Goal: Information Seeking & Learning: Learn about a topic

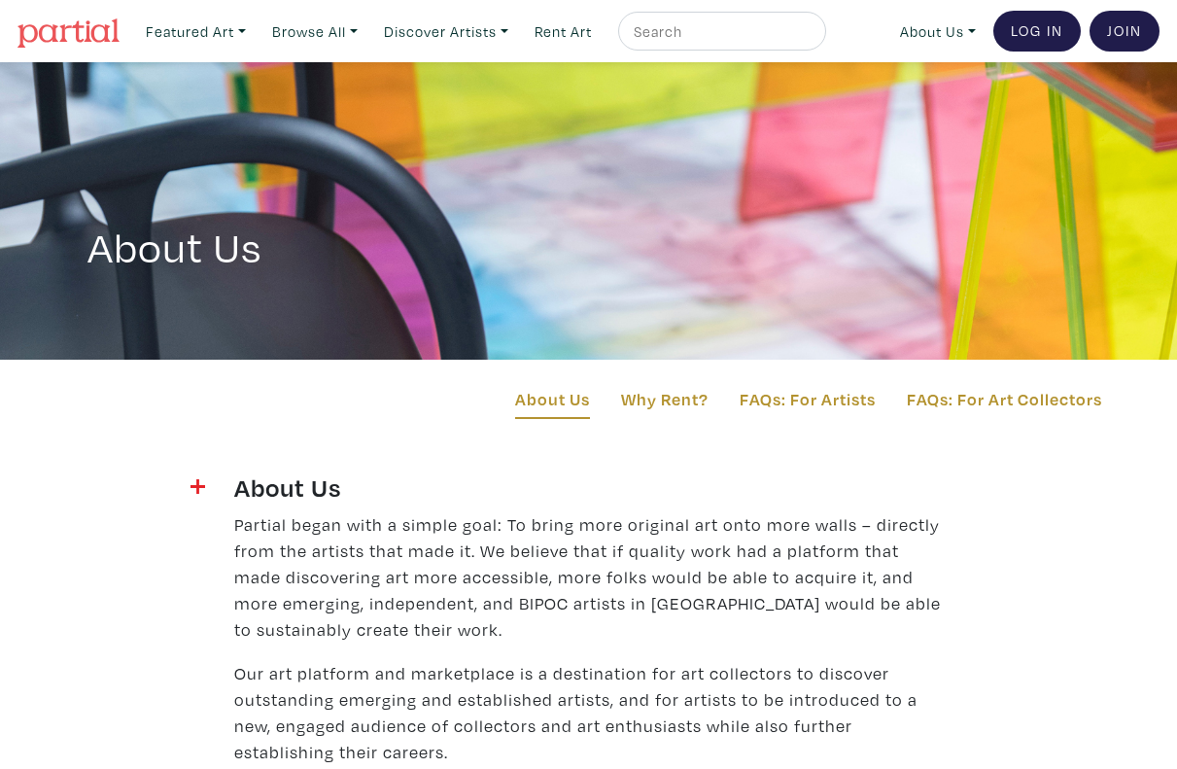
click at [65, 30] on img at bounding box center [68, 32] width 102 height 29
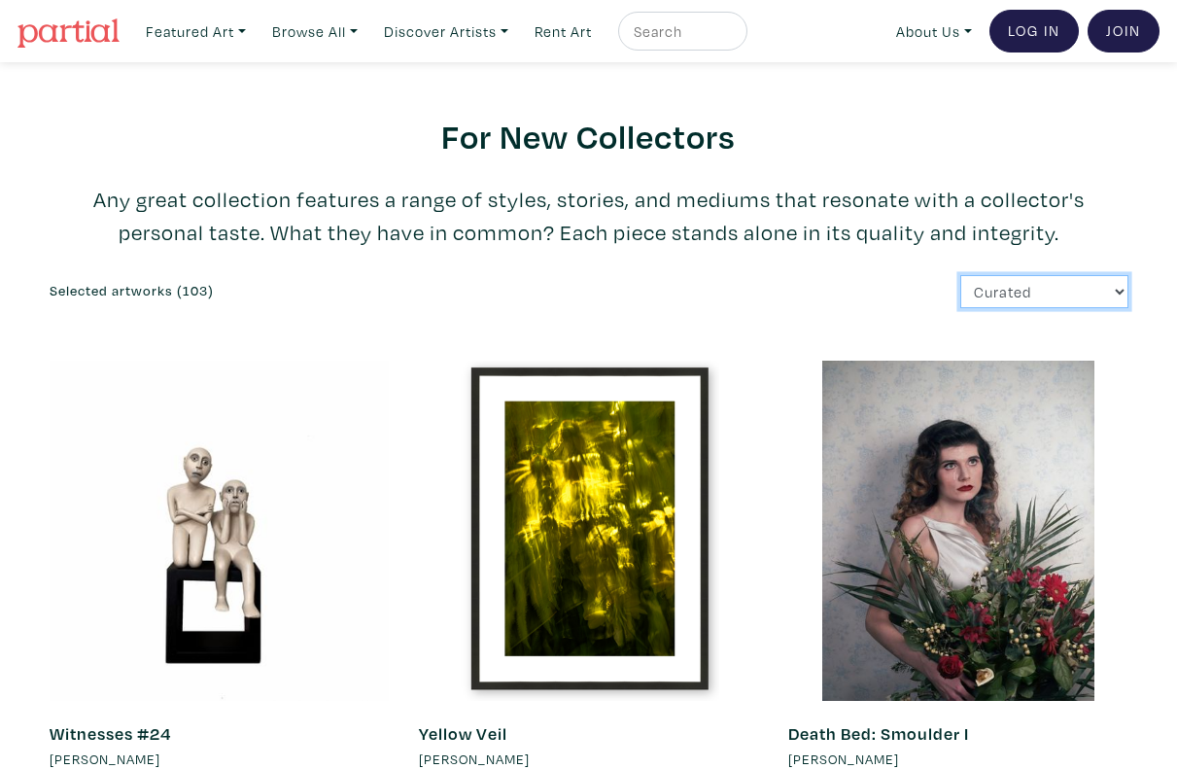
click at [1114, 286] on select "Curated Newest Random Price: Low to High Price: High to Low" at bounding box center [1044, 292] width 168 height 34
select select "price_desc"
click option "Price: High to Low" at bounding box center [0, 0] width 0 height 0
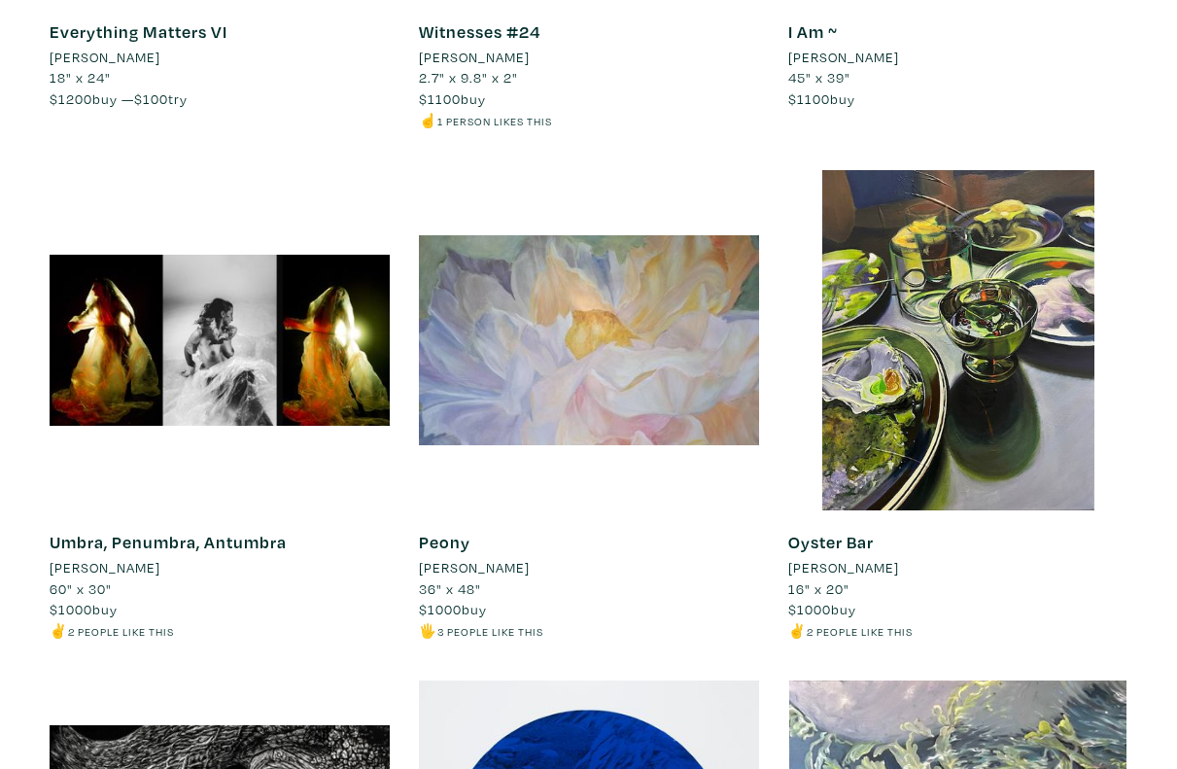
scroll to position [3792, 0]
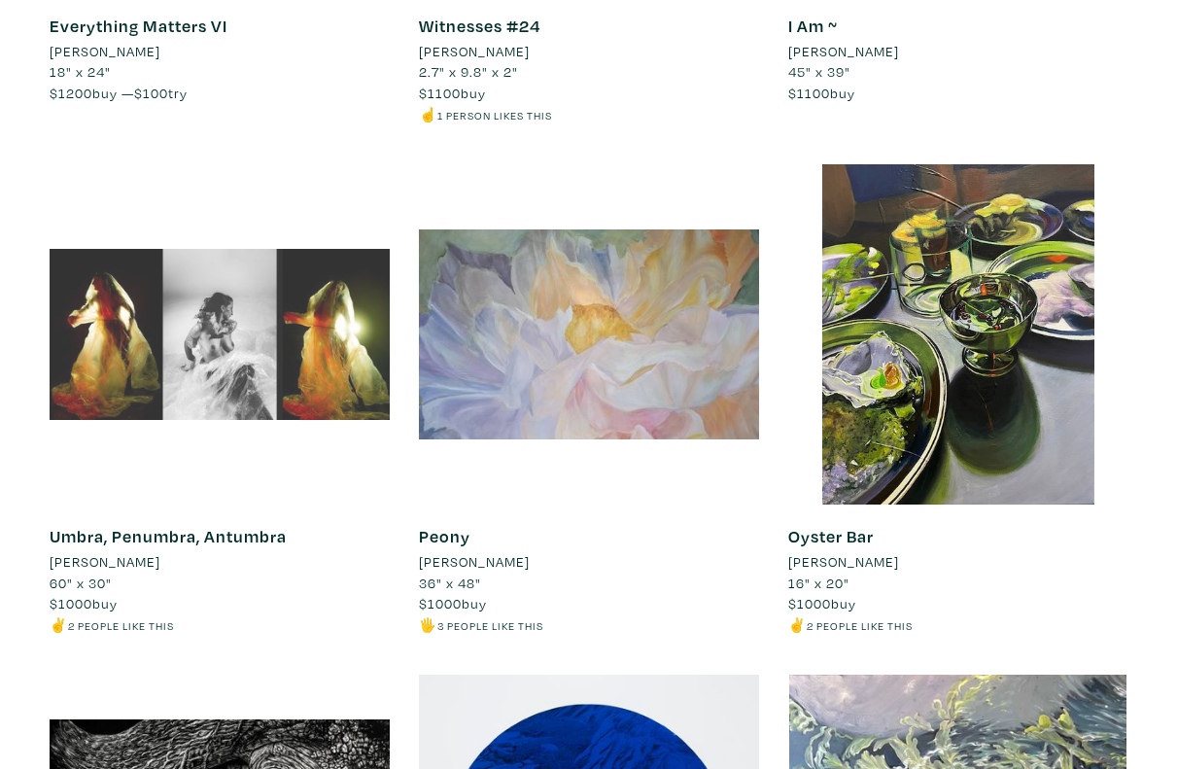
click at [236, 349] on div at bounding box center [220, 334] width 340 height 340
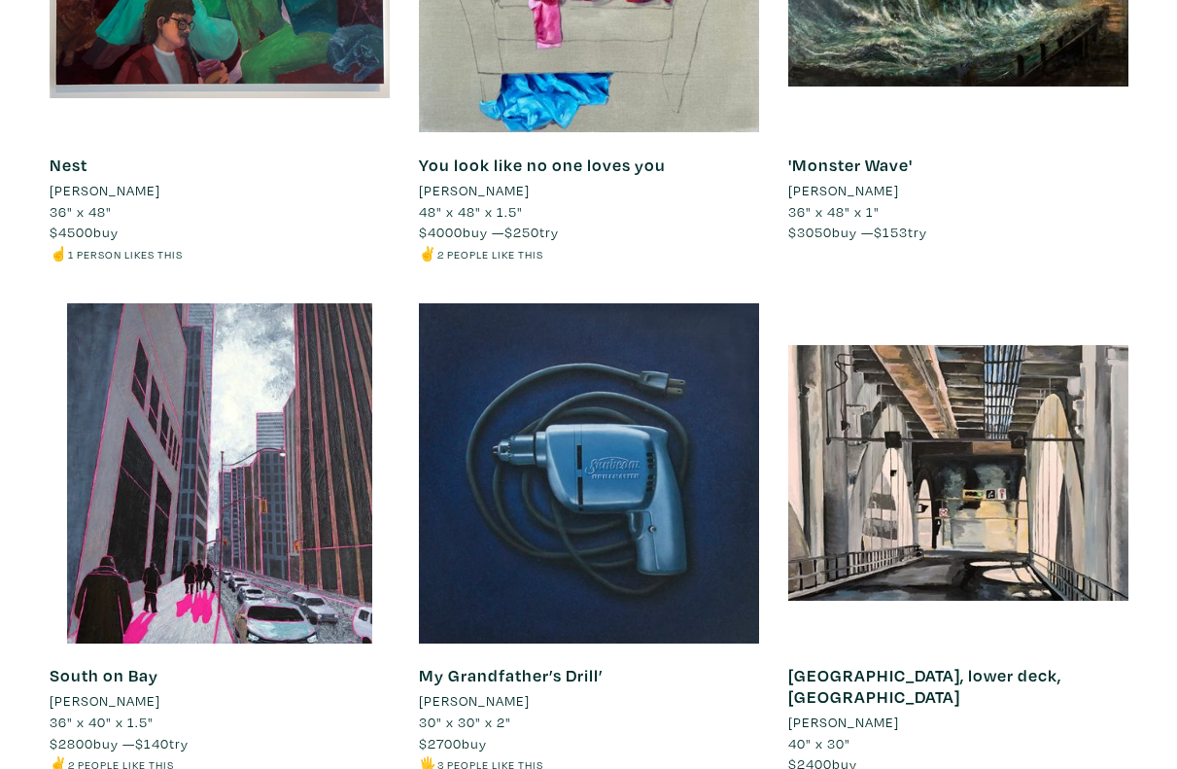
scroll to position [0, 0]
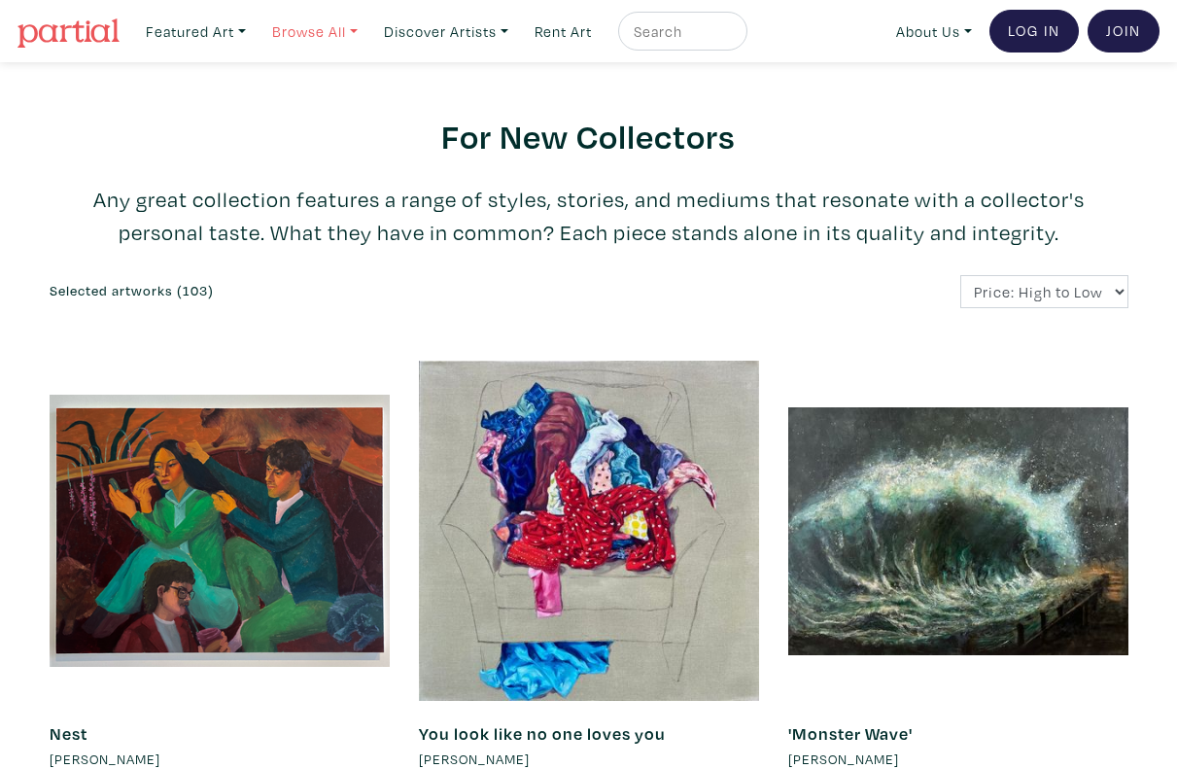
click at [319, 31] on link "Browse All" at bounding box center [314, 32] width 103 height 40
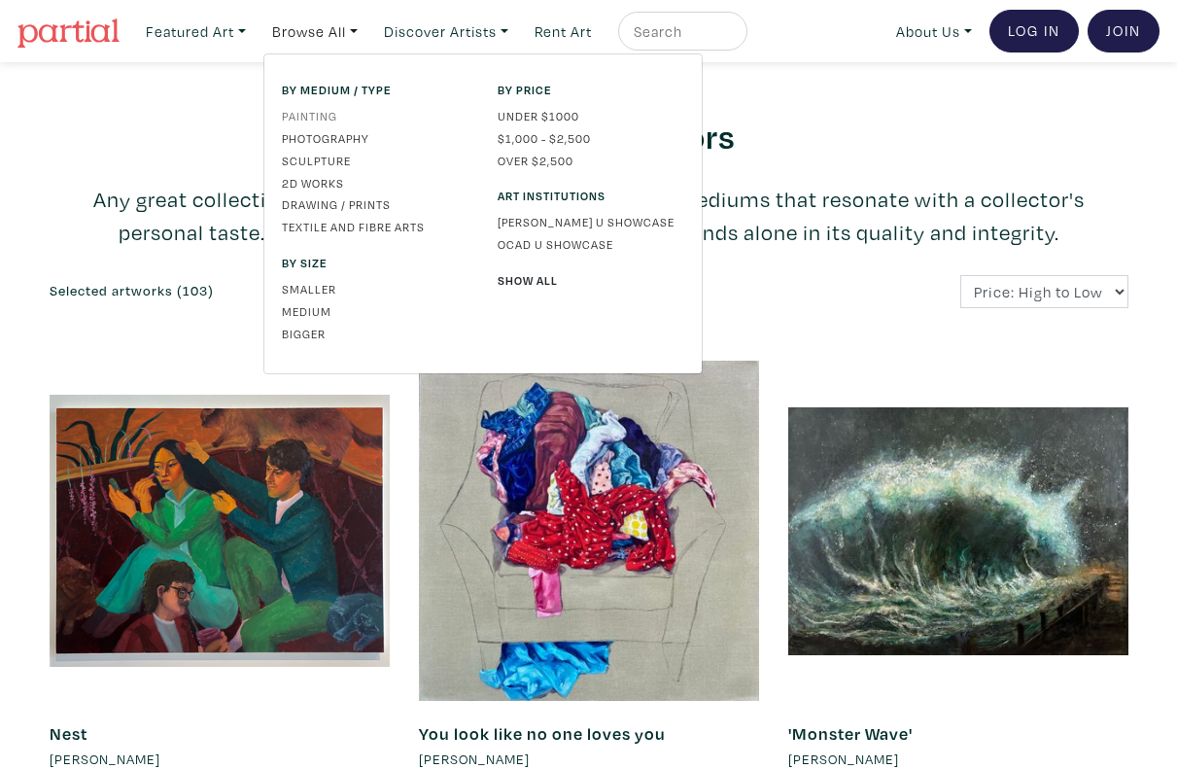
click at [309, 115] on link "Painting" at bounding box center [375, 115] width 187 height 17
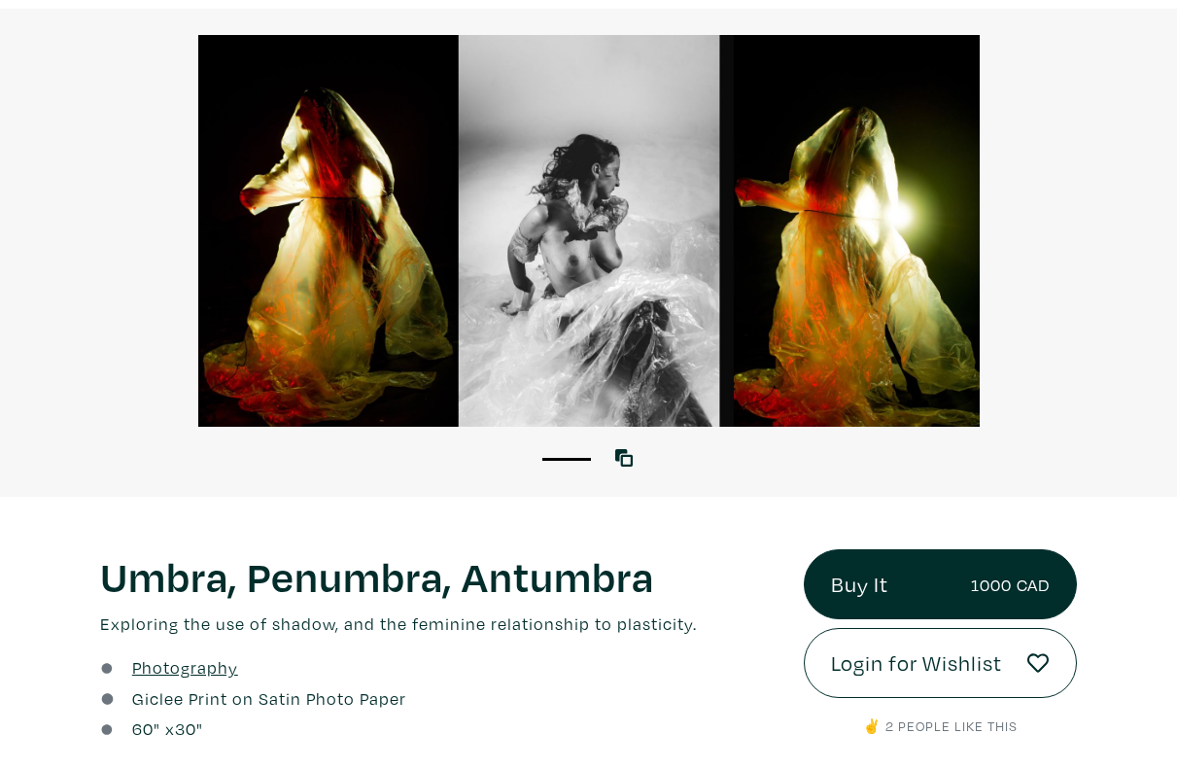
scroll to position [87, 0]
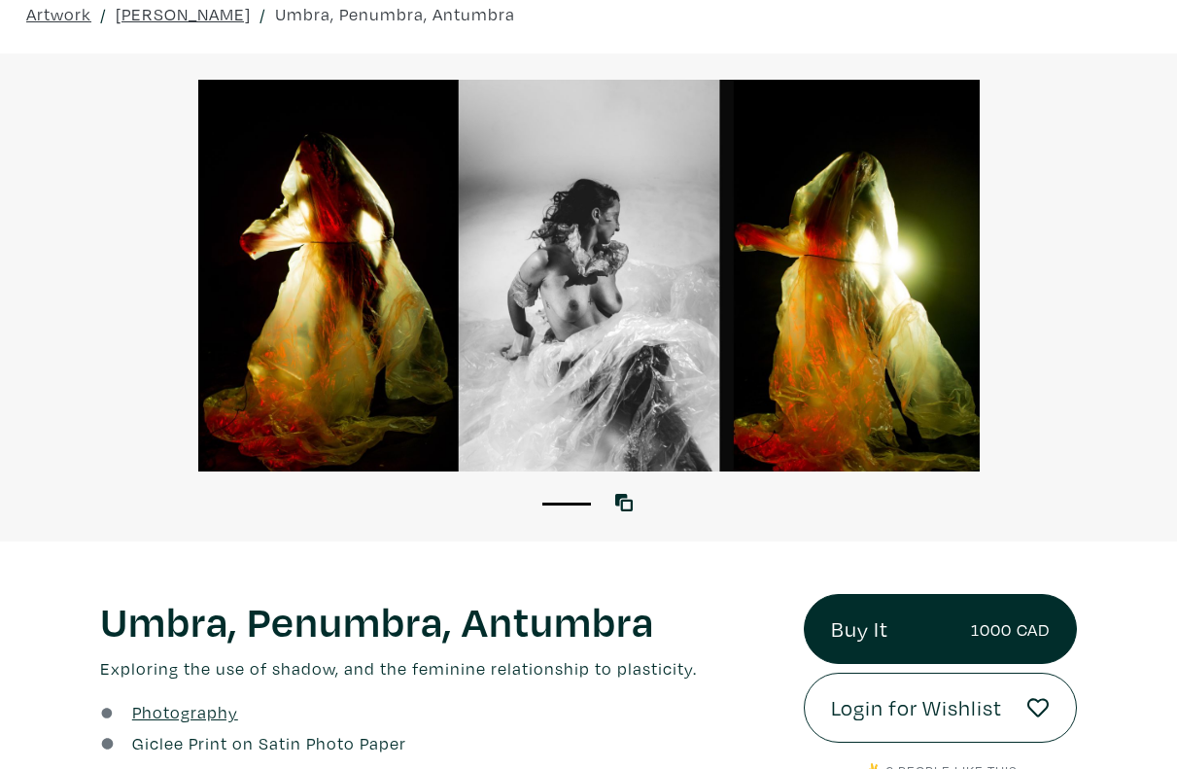
click at [592, 263] on div at bounding box center [588, 276] width 1177 height 392
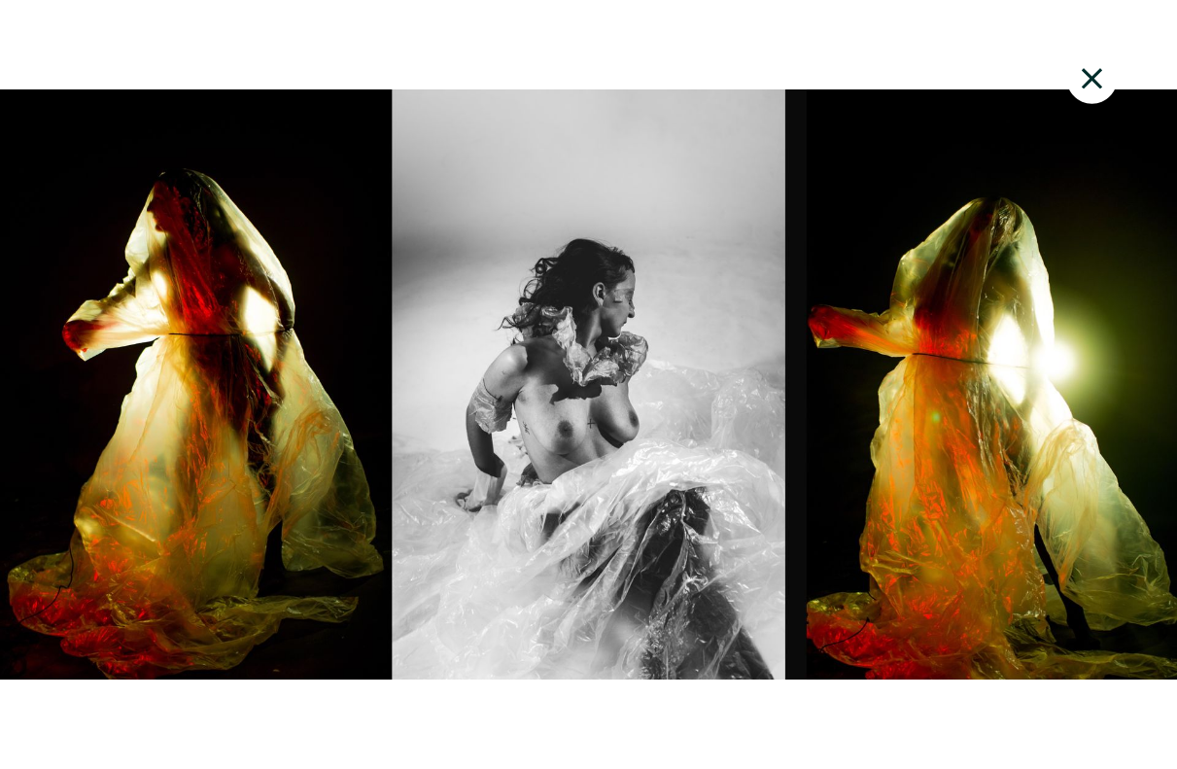
click at [1083, 72] on icon at bounding box center [1091, 78] width 20 height 20
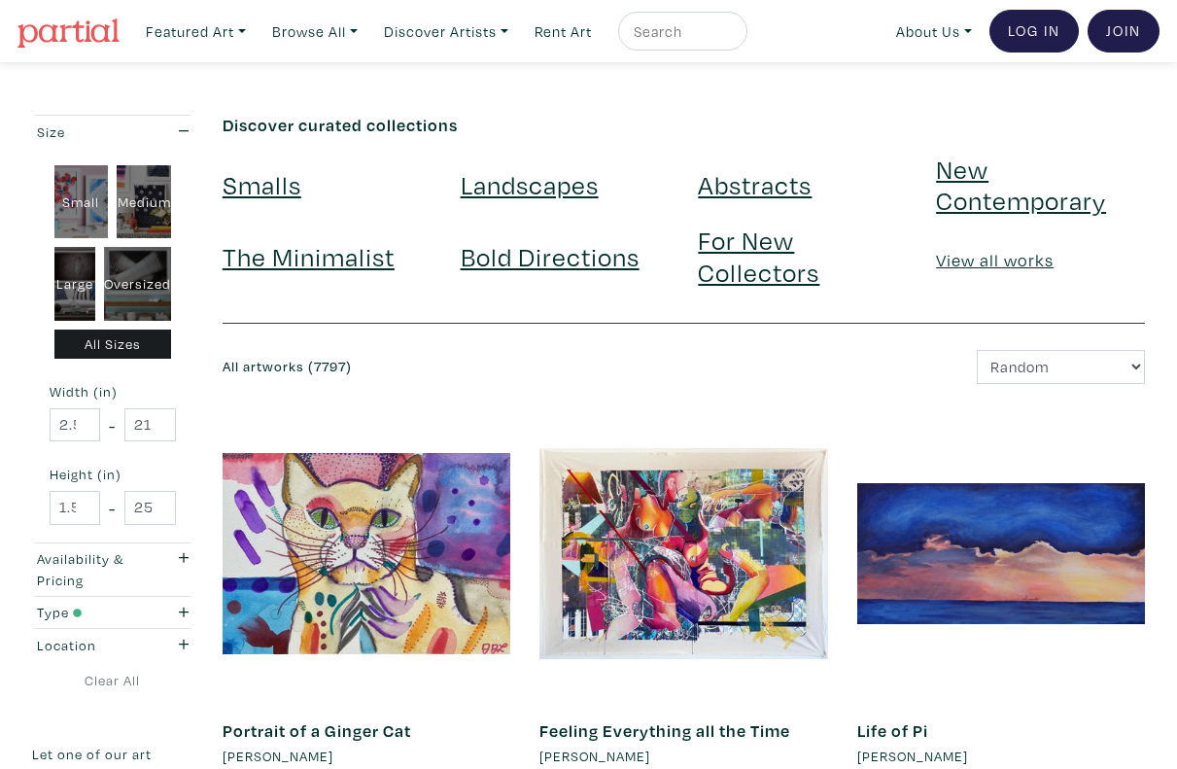
type input "2.5"
click at [86, 423] on input "2.5" at bounding box center [75, 425] width 51 height 34
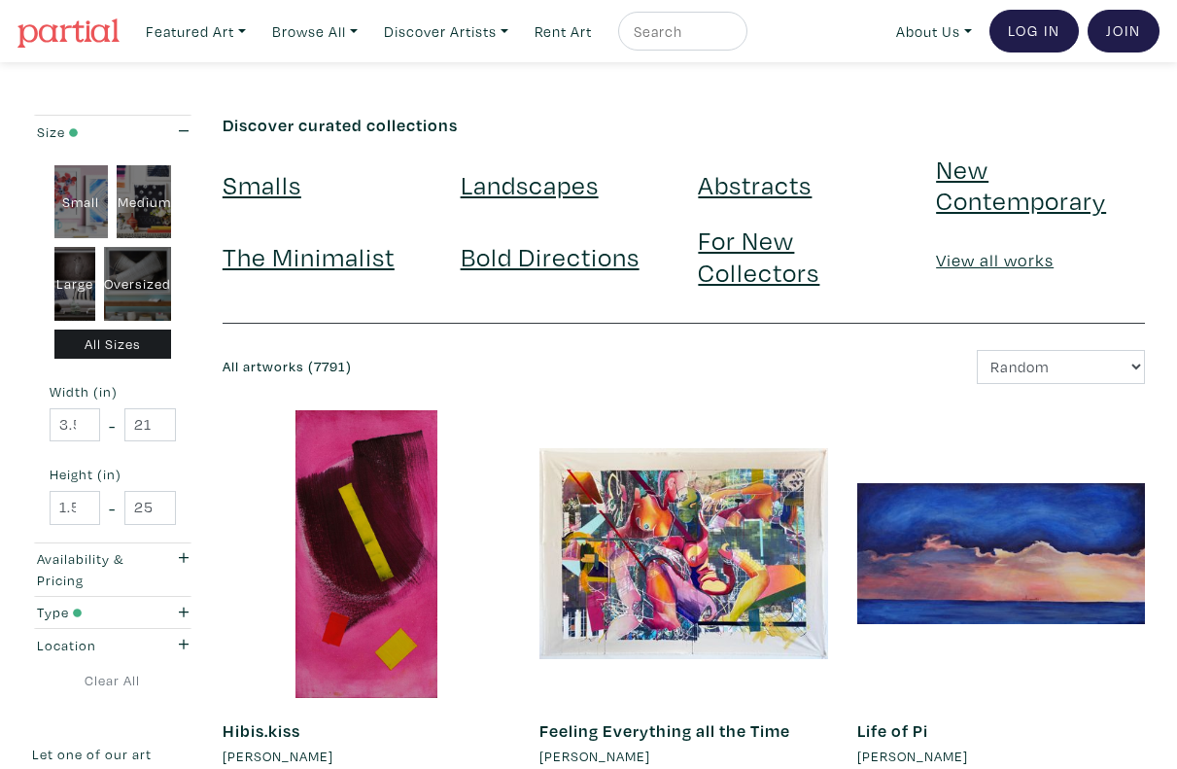
type input "3.5"
click at [82, 419] on input "3.5" at bounding box center [75, 425] width 51 height 34
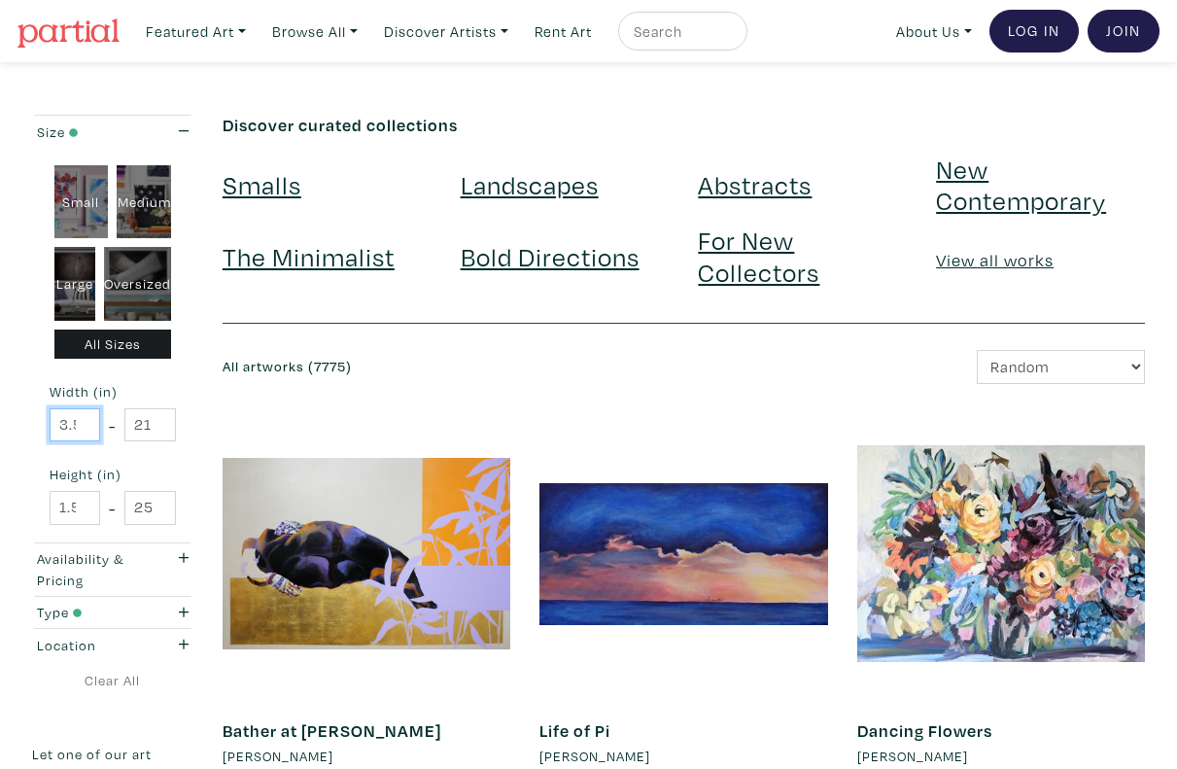
click at [69, 425] on input "3.5" at bounding box center [75, 425] width 51 height 34
type input ".5"
type input "48"
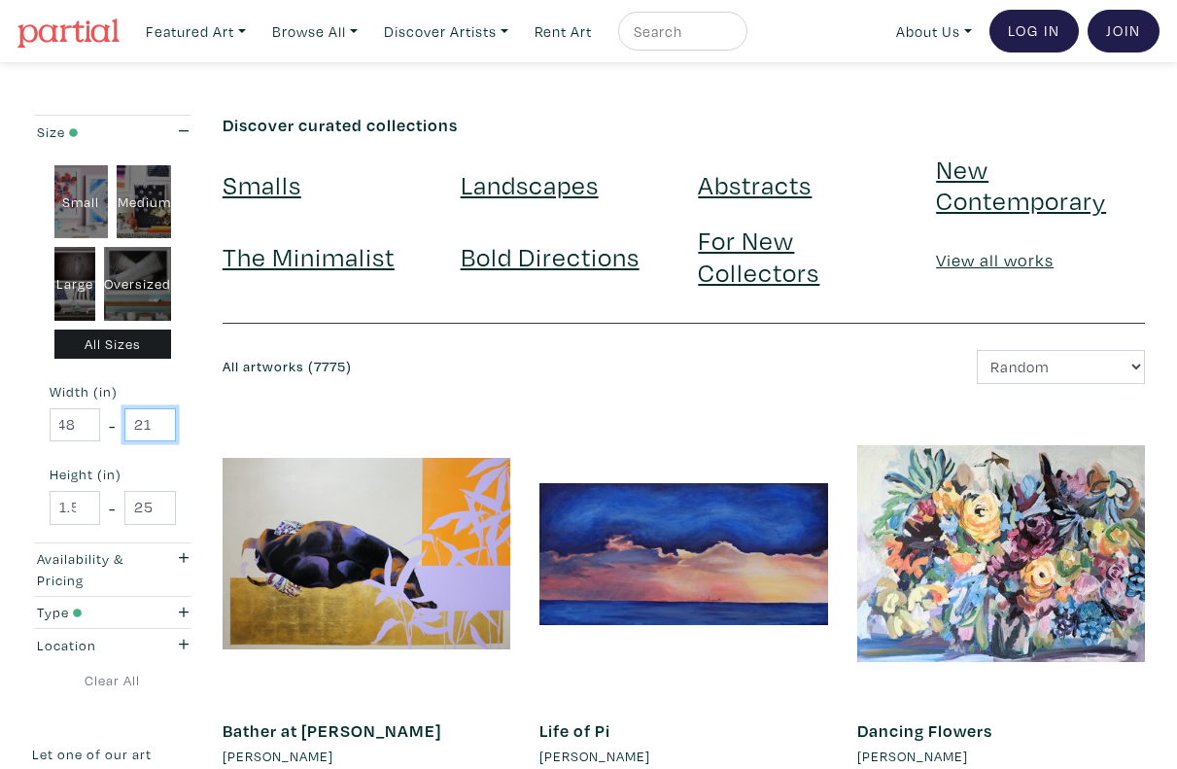
click at [149, 424] on input "210" at bounding box center [149, 425] width 51 height 34
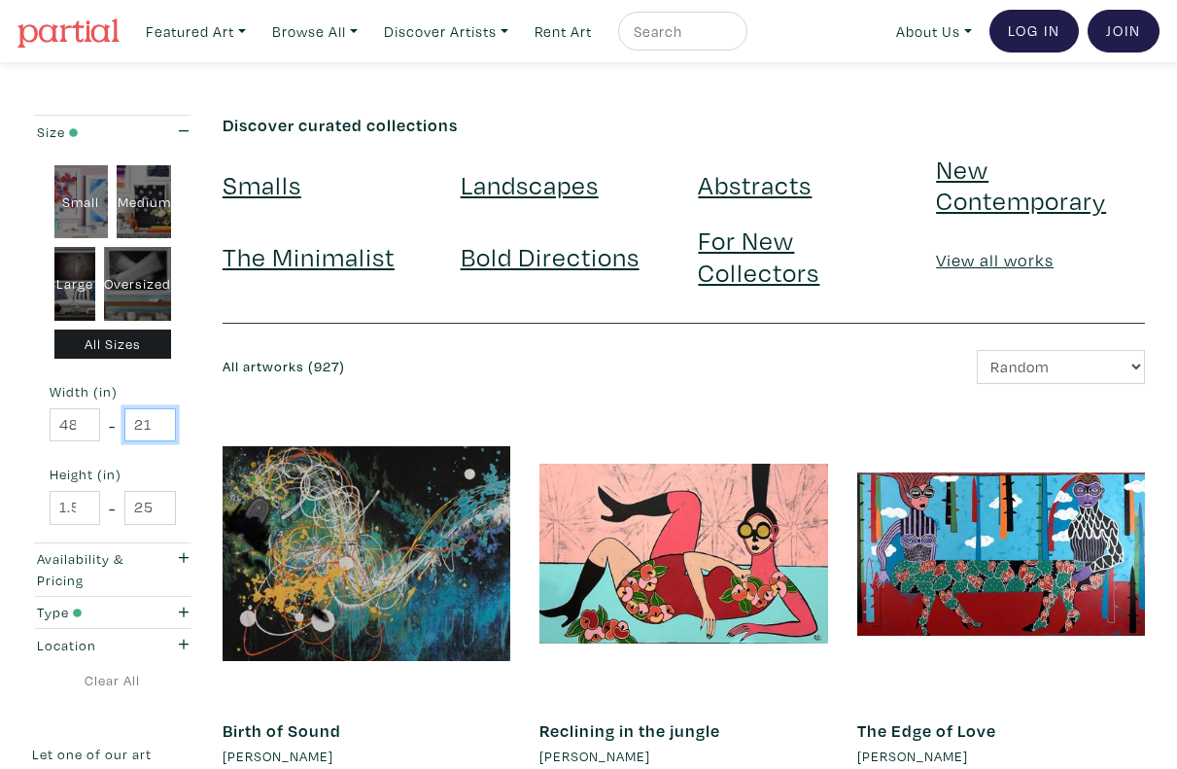
click at [144, 428] on input "210" at bounding box center [149, 425] width 51 height 34
type input "1"
type input "72"
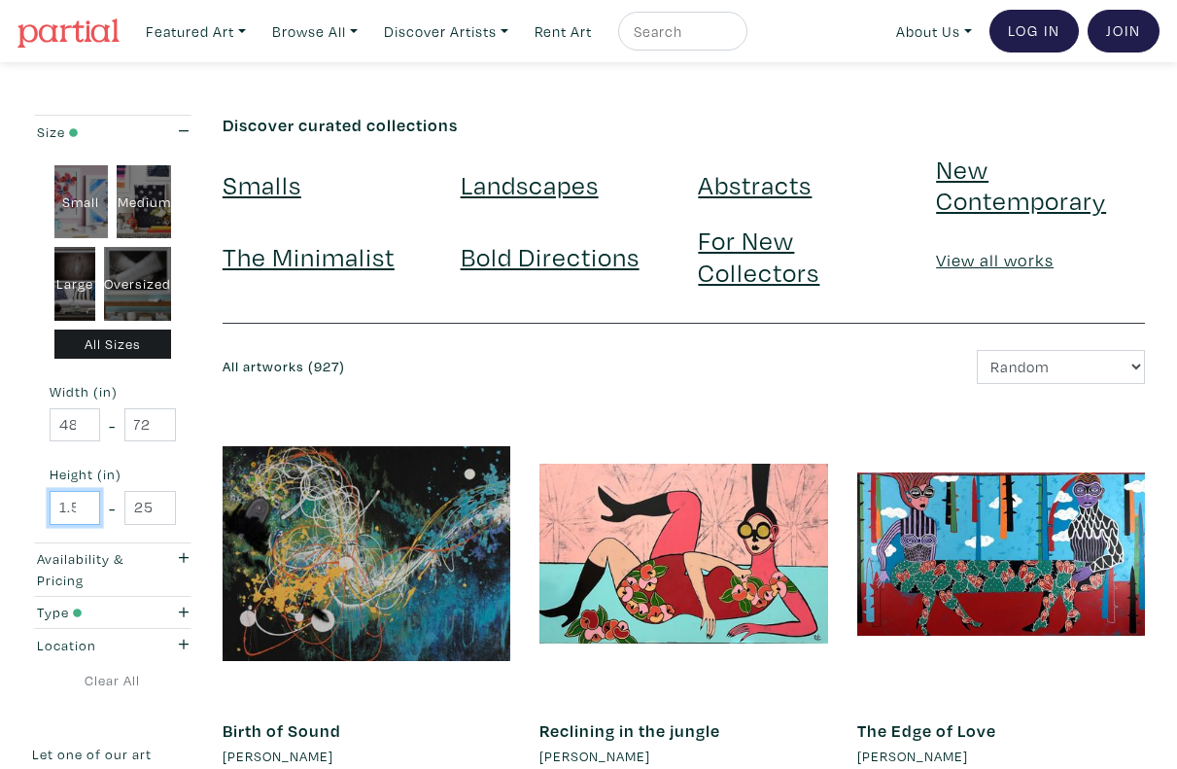
scroll to position [0, 7]
select select "price"
click option "Price: Low to High" at bounding box center [0, 0] width 0 height 0
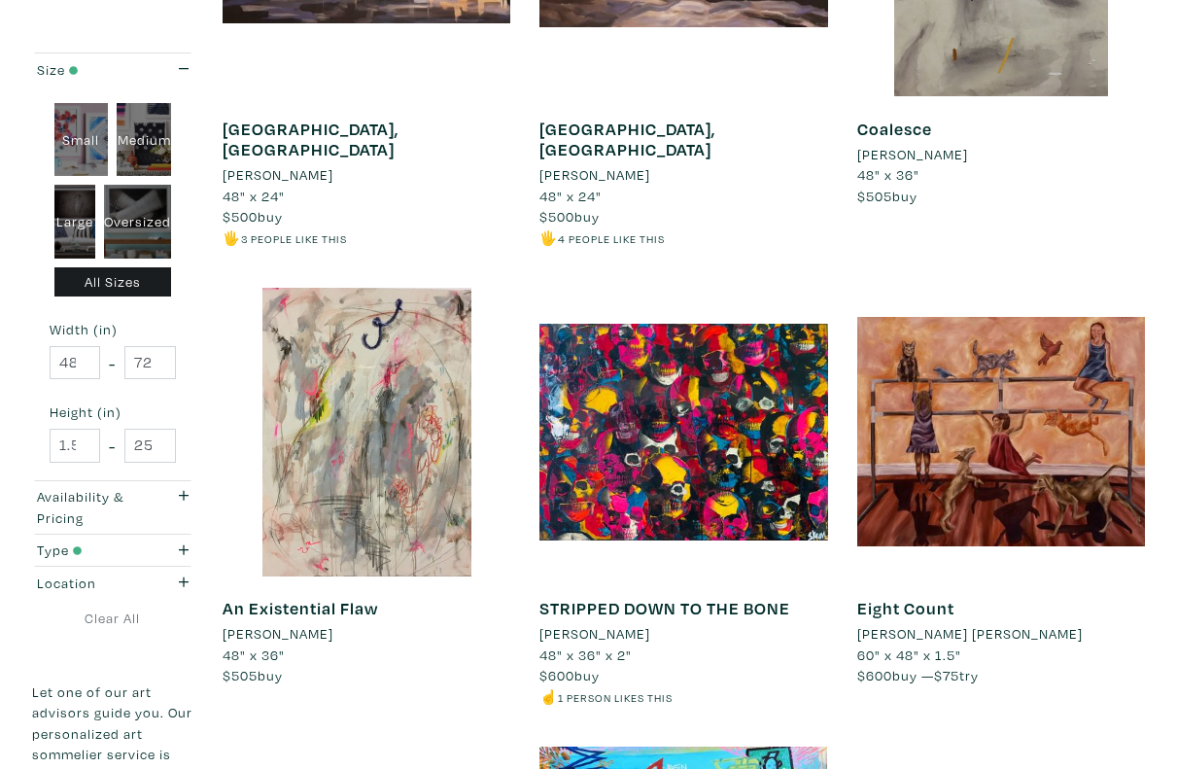
scroll to position [1105, 0]
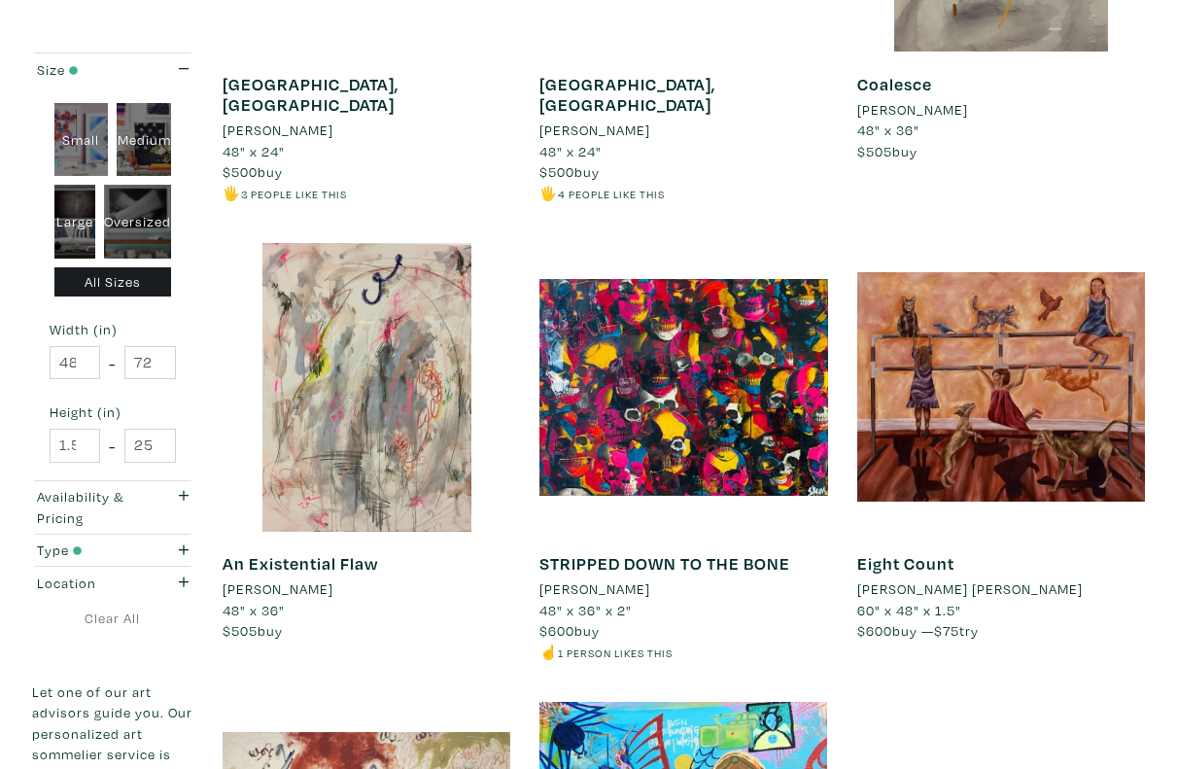
click at [839, 518] on div "STRIPPED DOWN TO THE BONE steven sabados 48" x 36" x 2" $600 buy ☝️ 1 person li…" at bounding box center [683, 472] width 317 height 459
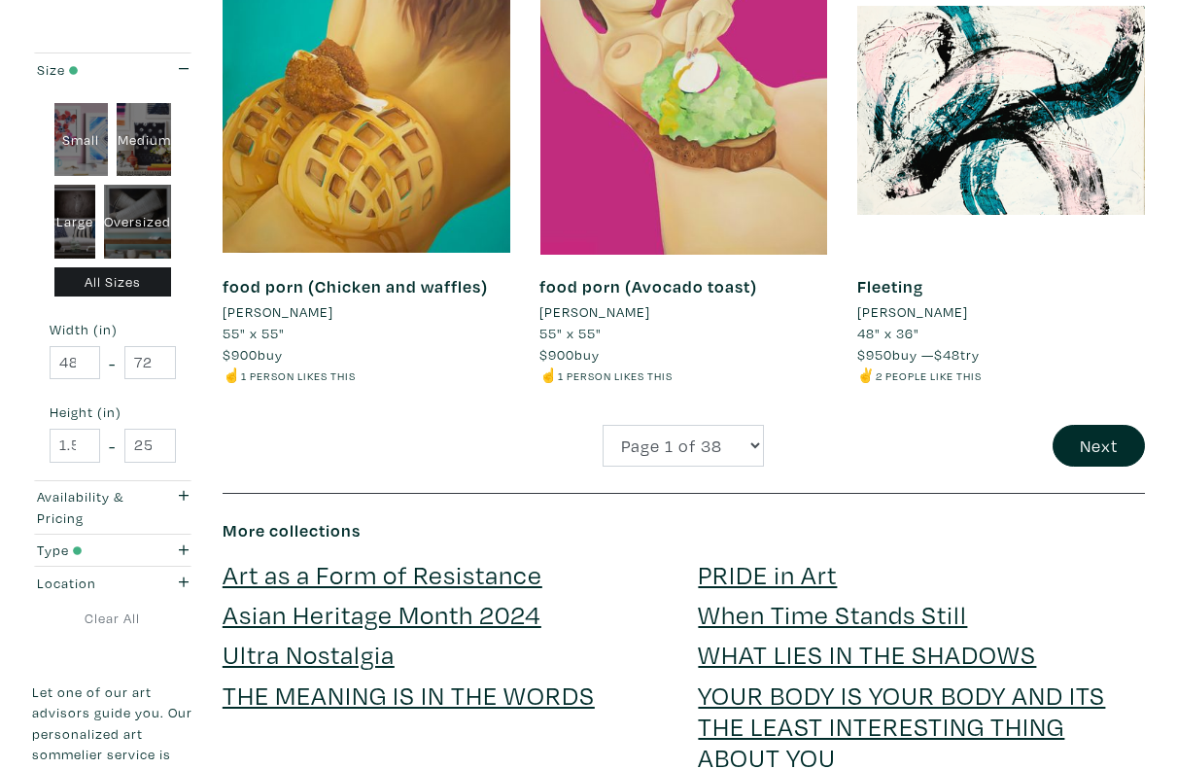
scroll to position [3738, 0]
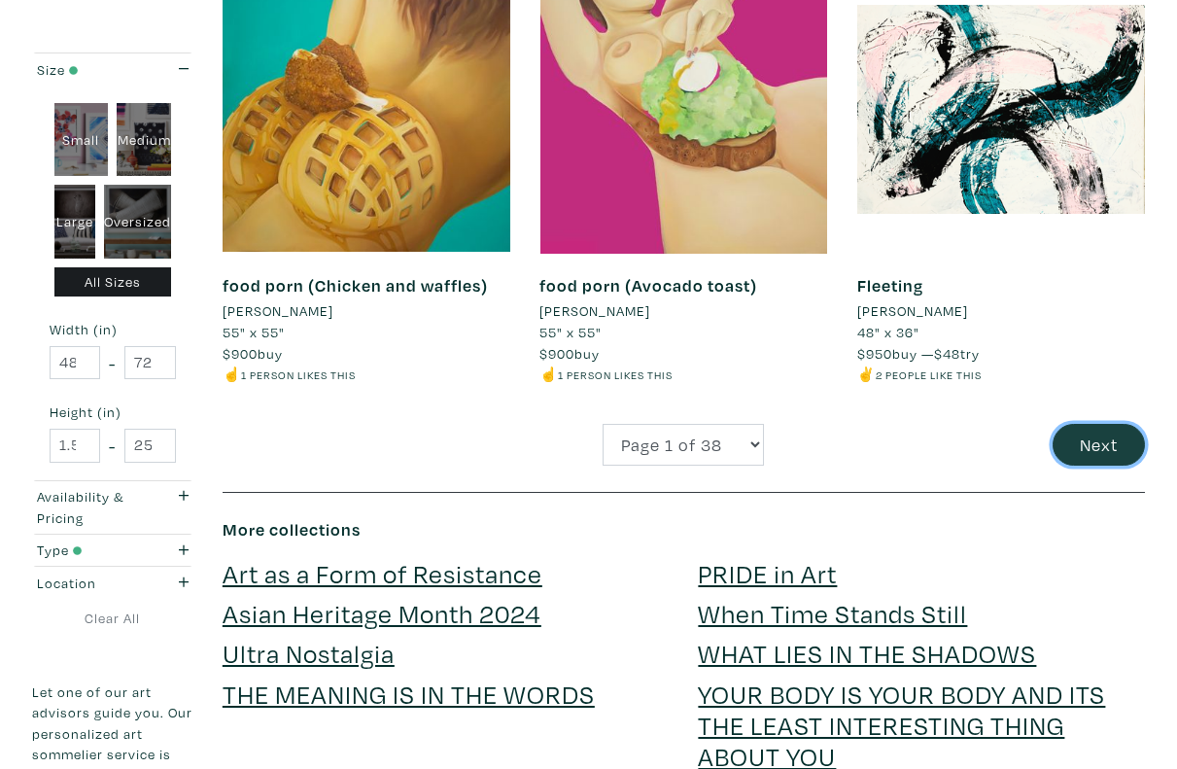
click at [1096, 443] on button "Next" at bounding box center [1098, 445] width 92 height 42
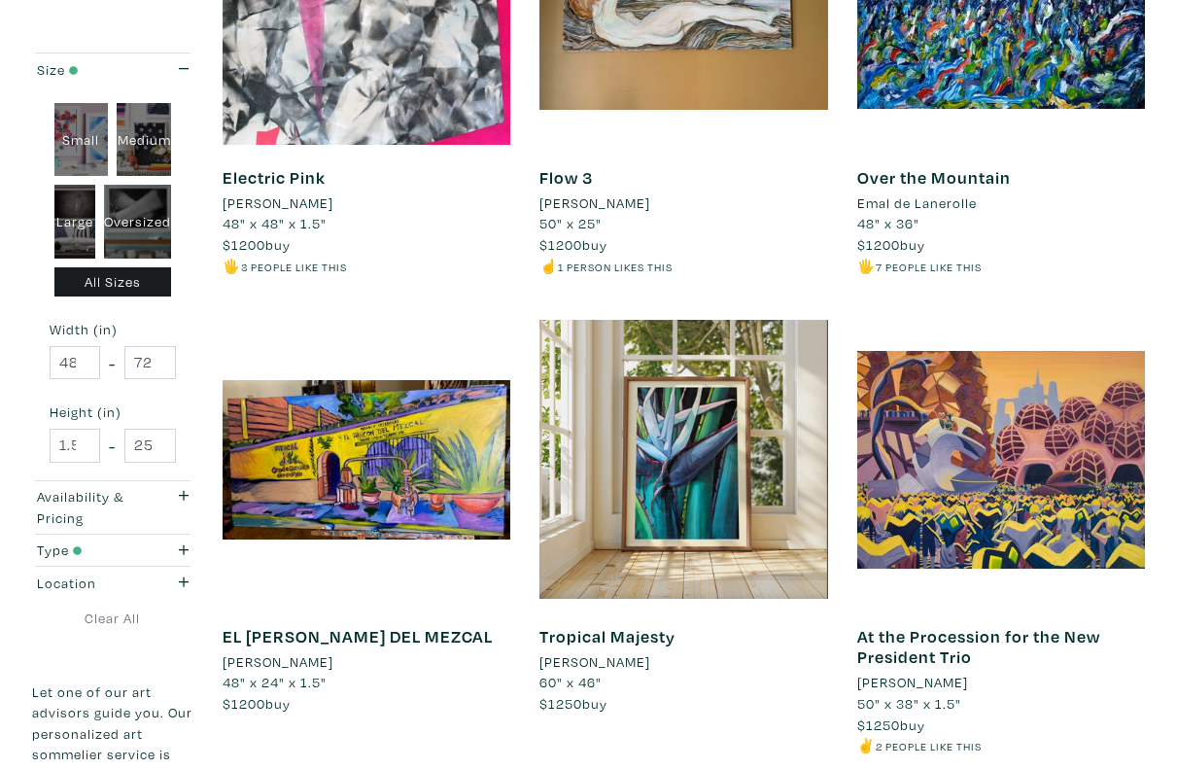
scroll to position [2372, 0]
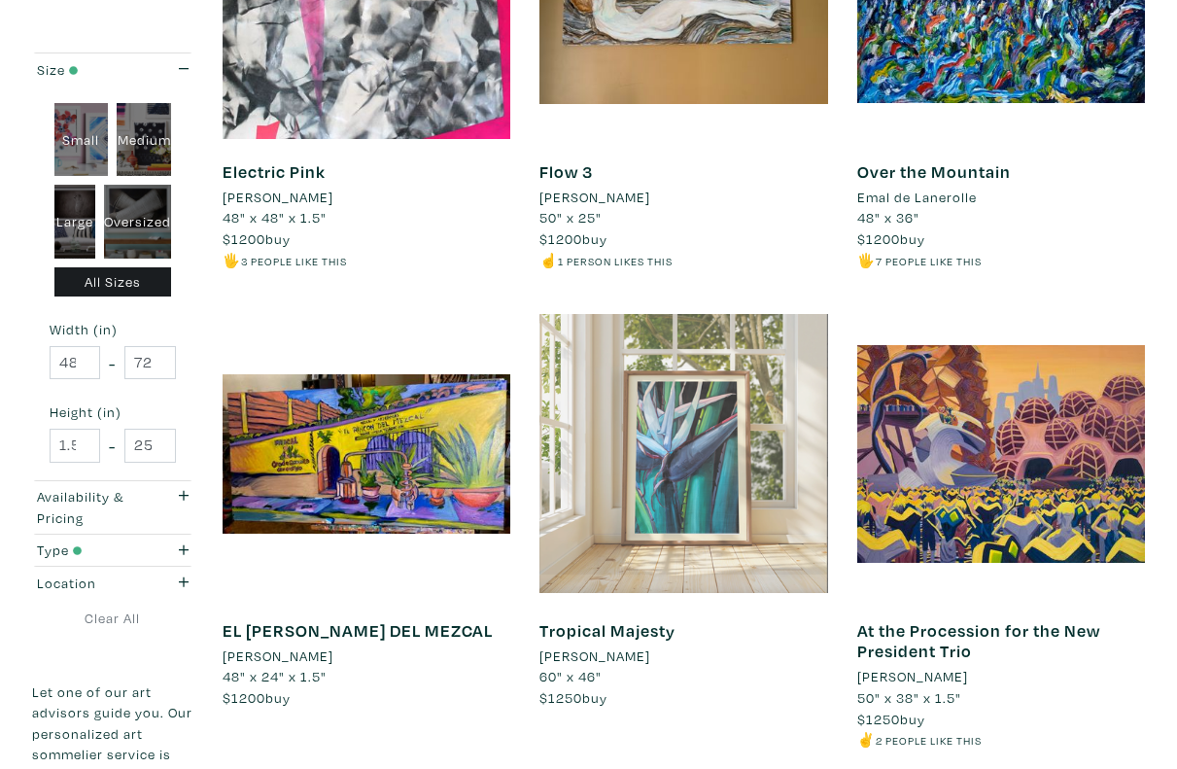
click at [689, 467] on div at bounding box center [683, 454] width 288 height 288
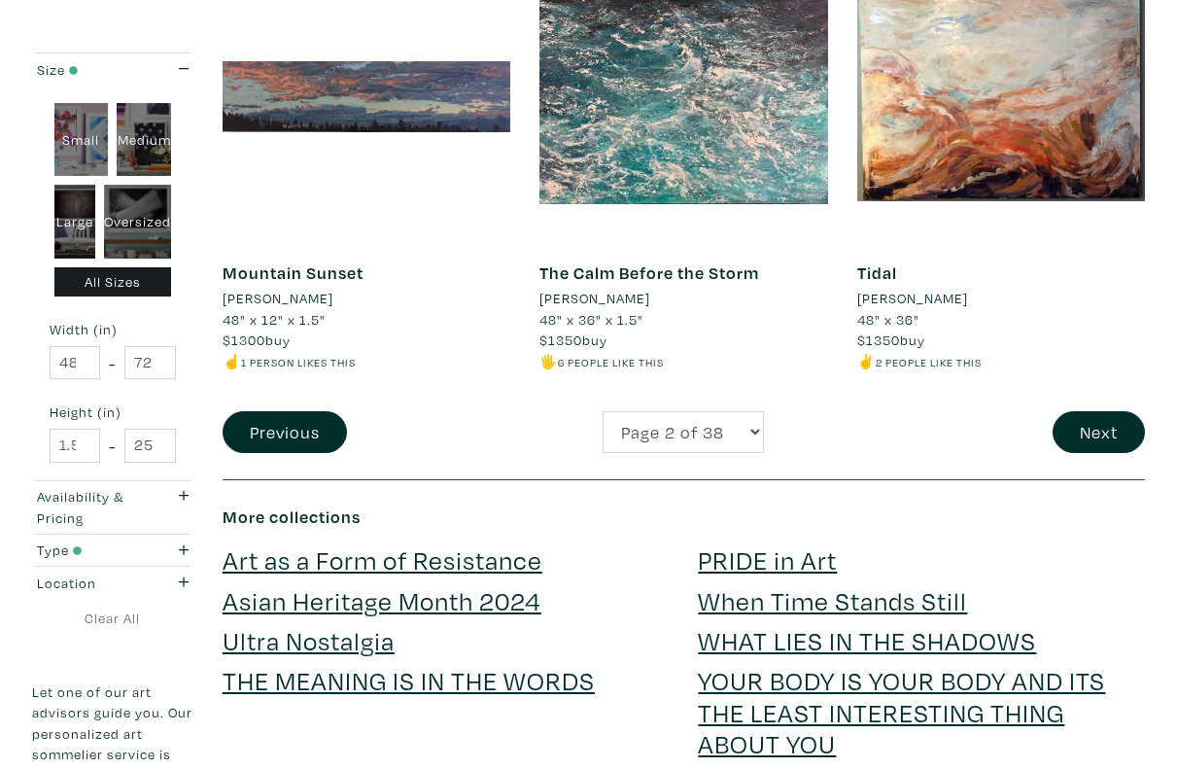
scroll to position [3668, 0]
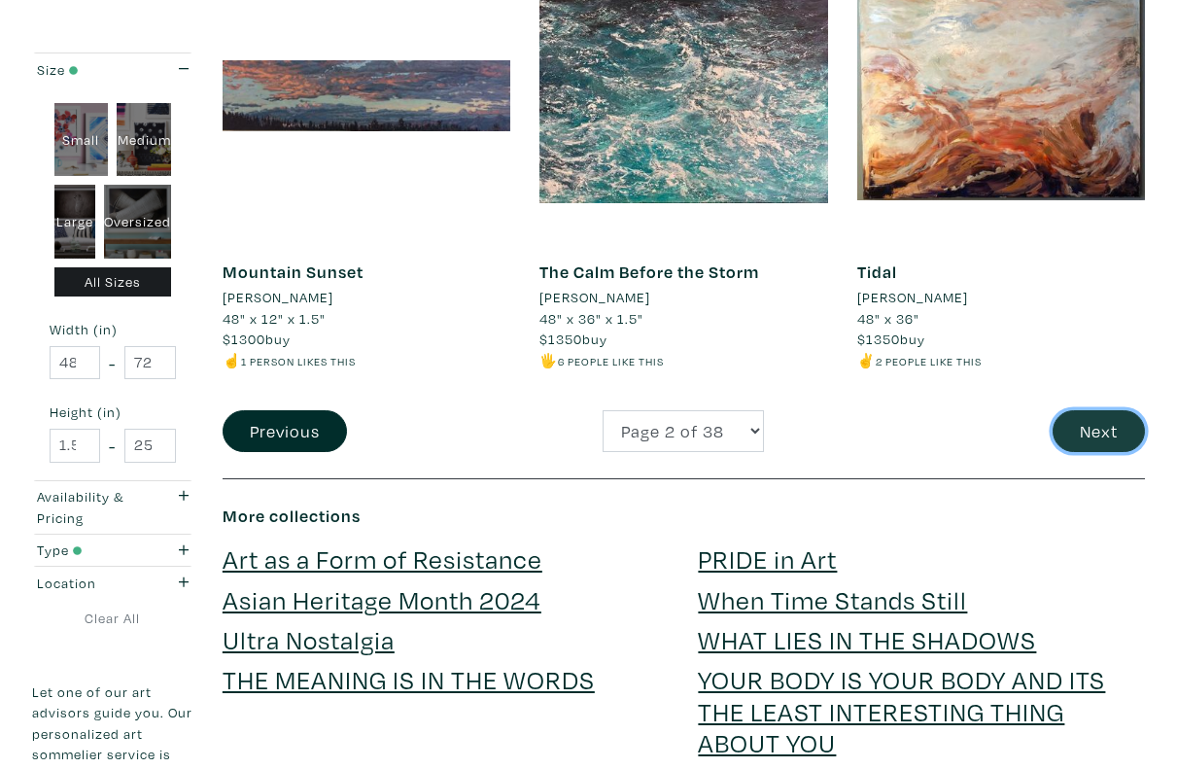
click at [1083, 427] on button "Next" at bounding box center [1098, 431] width 92 height 42
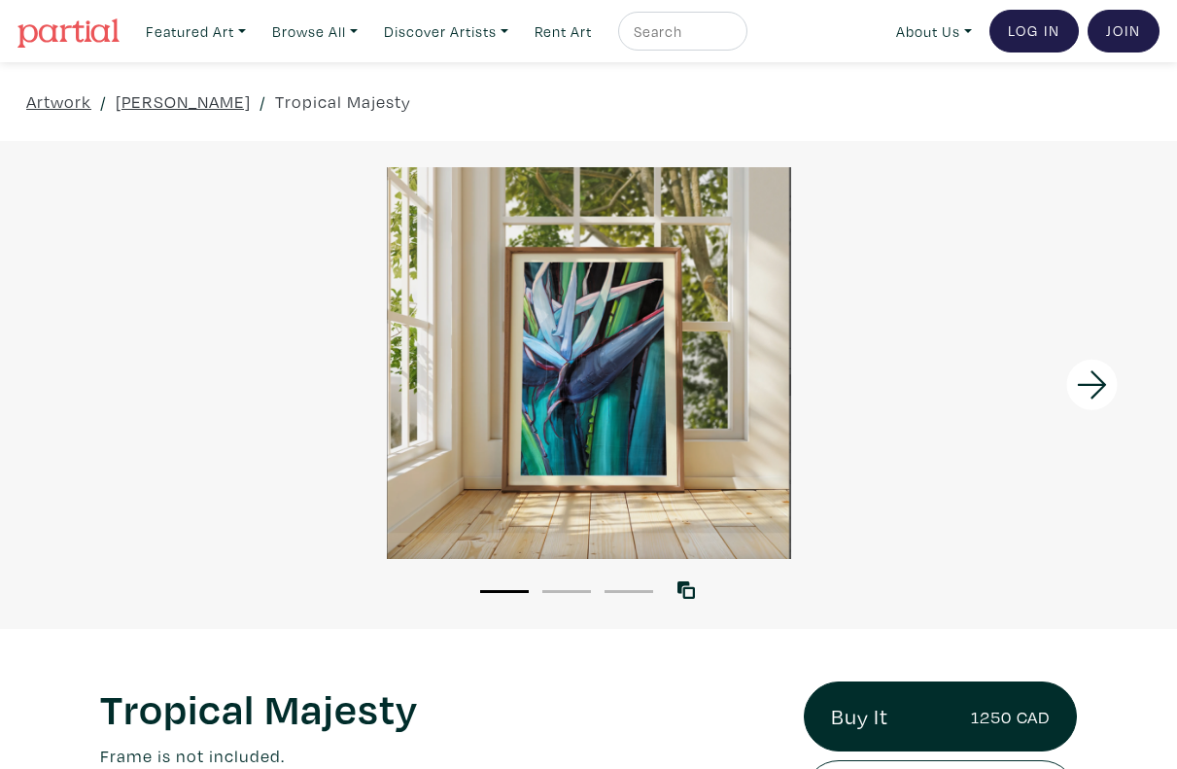
click at [1080, 394] on icon at bounding box center [1092, 385] width 66 height 52
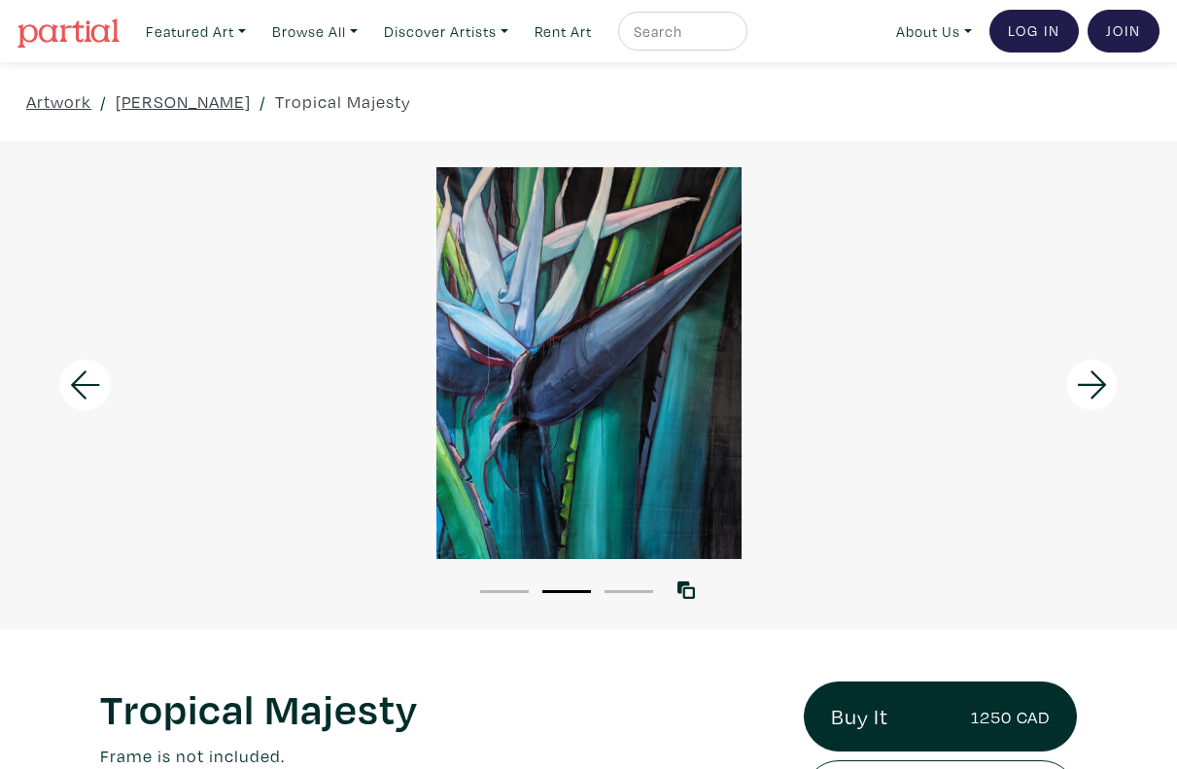
click at [1080, 394] on icon at bounding box center [1092, 385] width 66 height 52
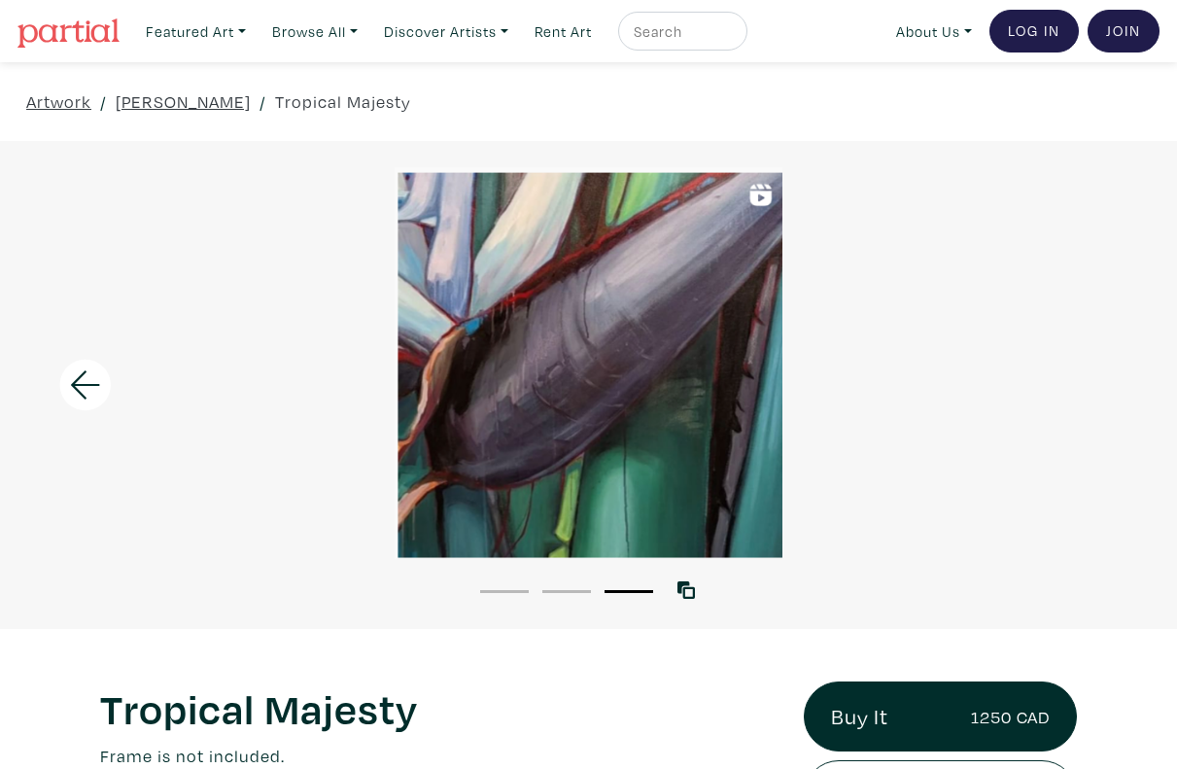
click at [88, 388] on icon at bounding box center [85, 385] width 66 height 52
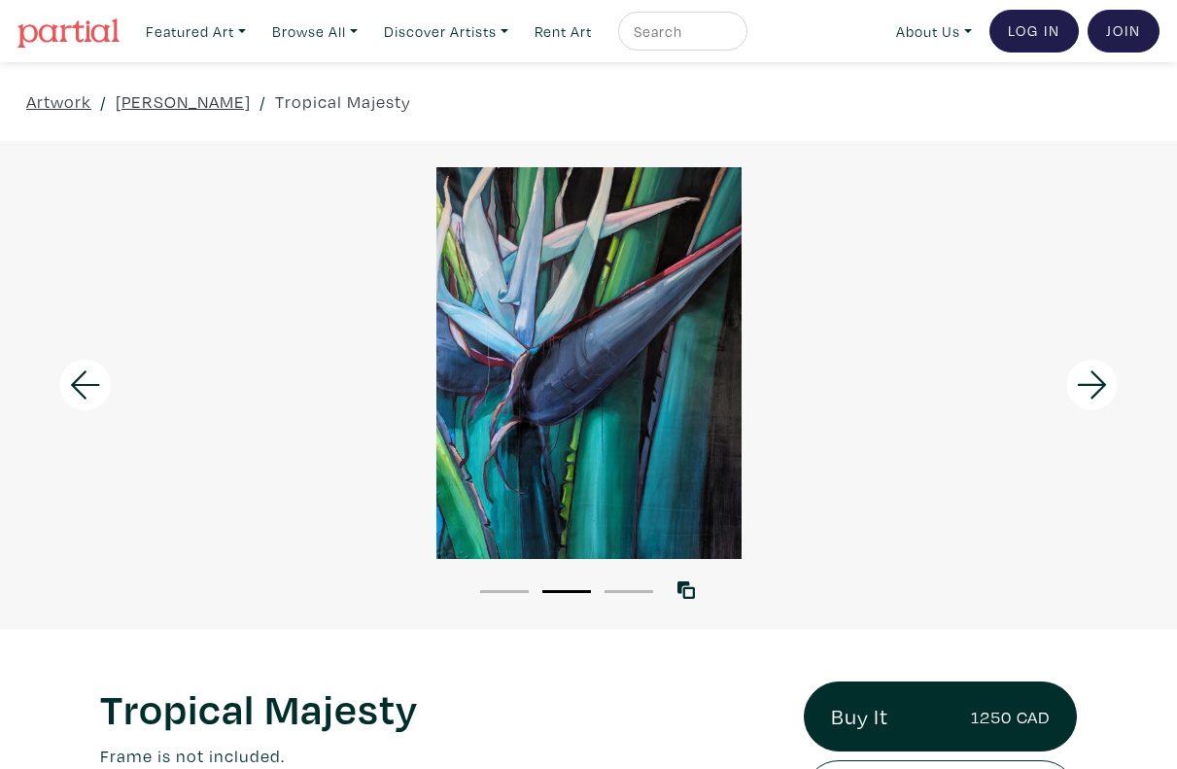
click at [88, 388] on icon at bounding box center [85, 385] width 66 height 52
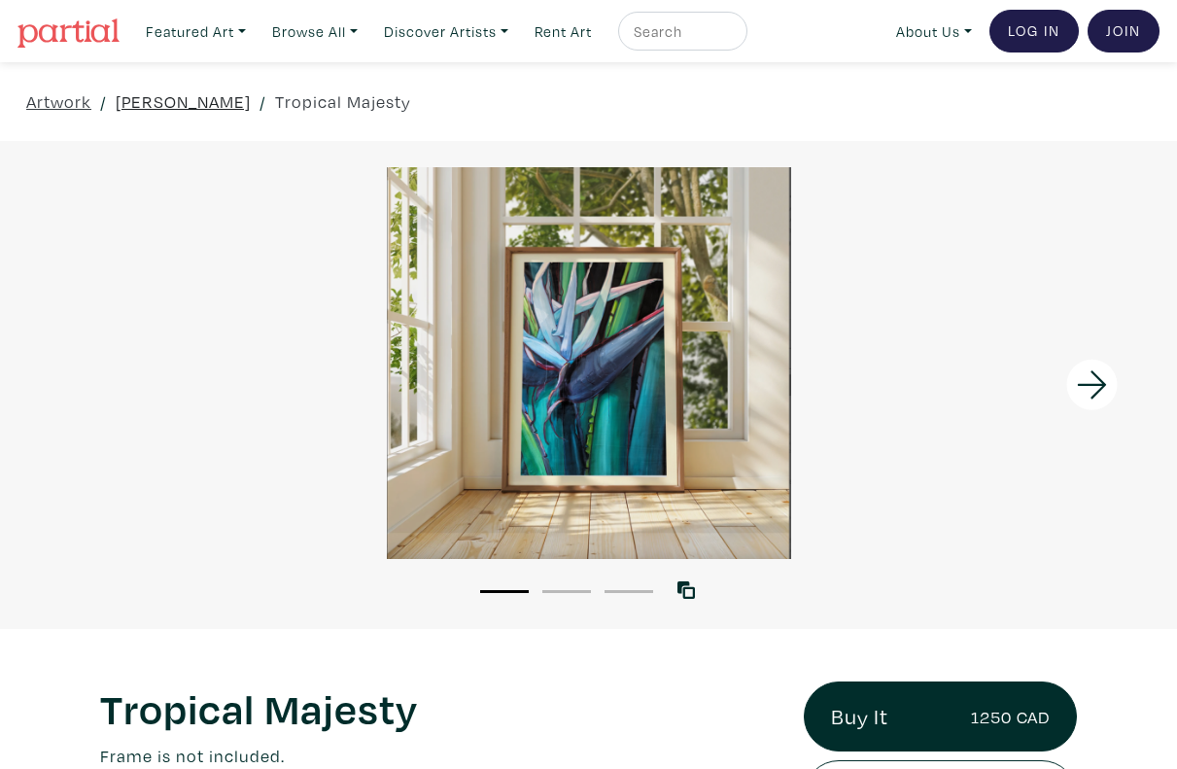
click at [177, 105] on link "Olga Kharchuk" at bounding box center [183, 101] width 135 height 26
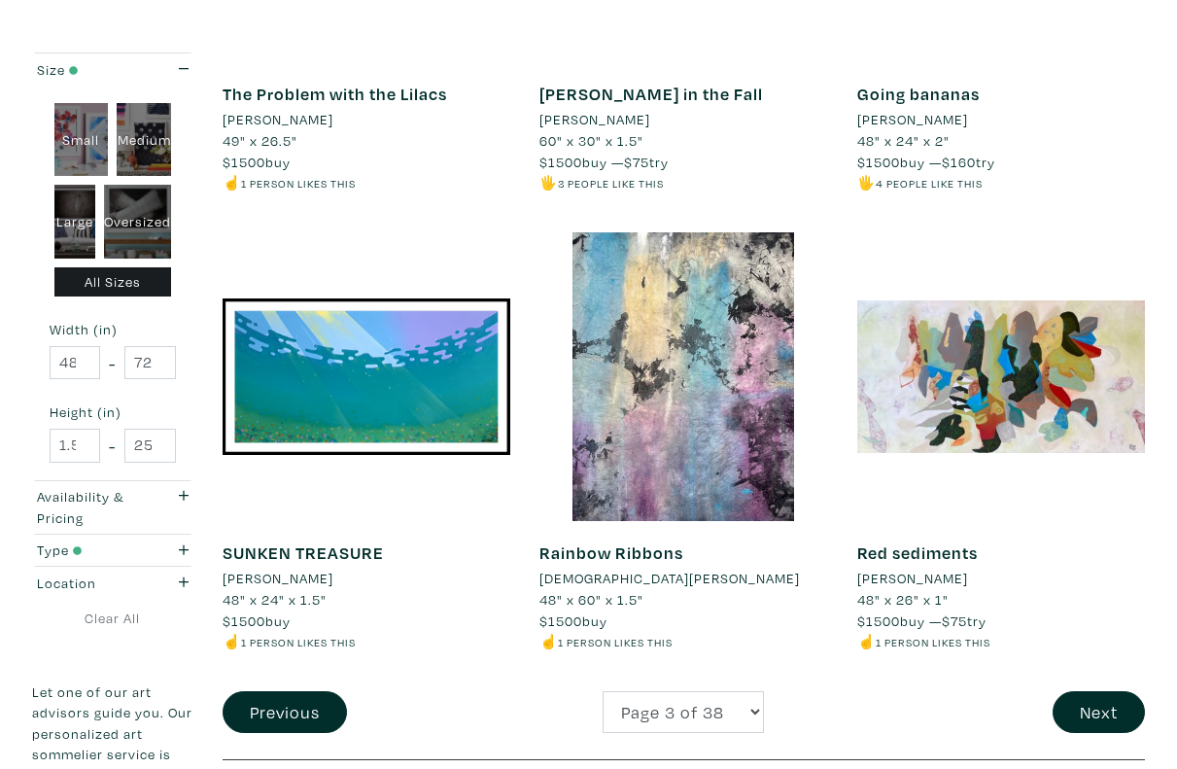
scroll to position [3434, 0]
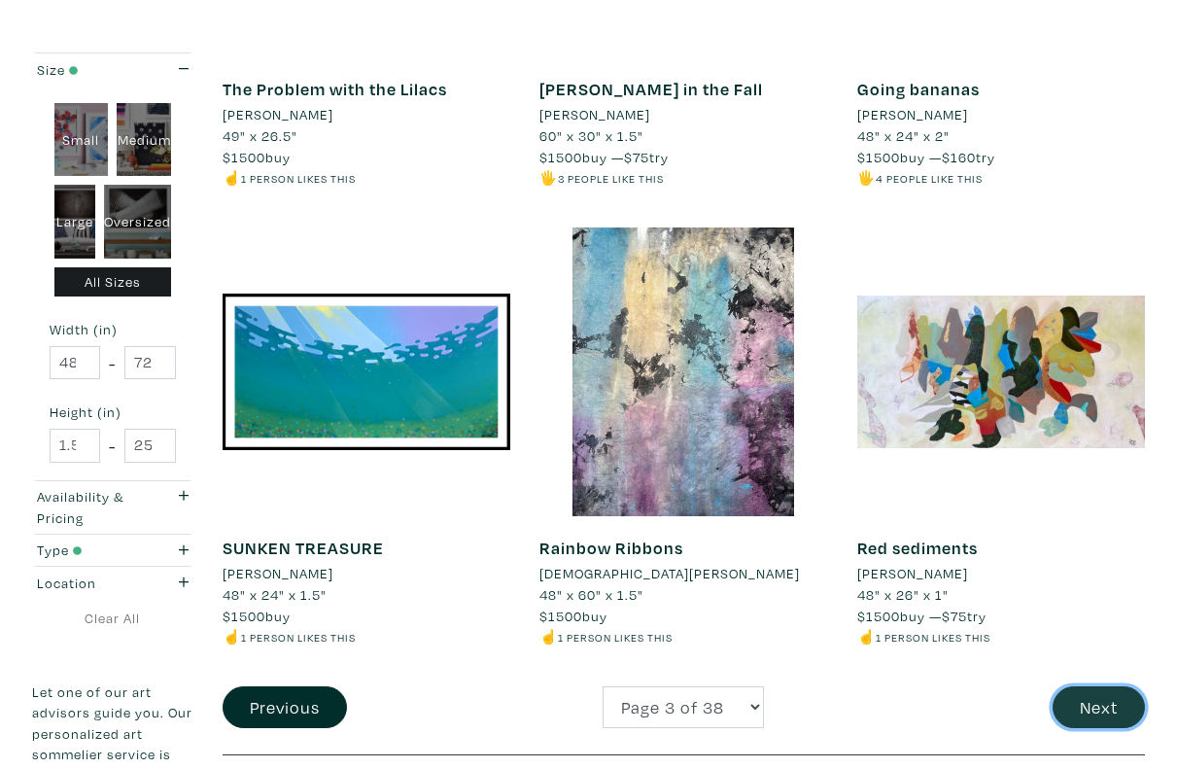
click at [1077, 686] on button "Next" at bounding box center [1098, 707] width 92 height 42
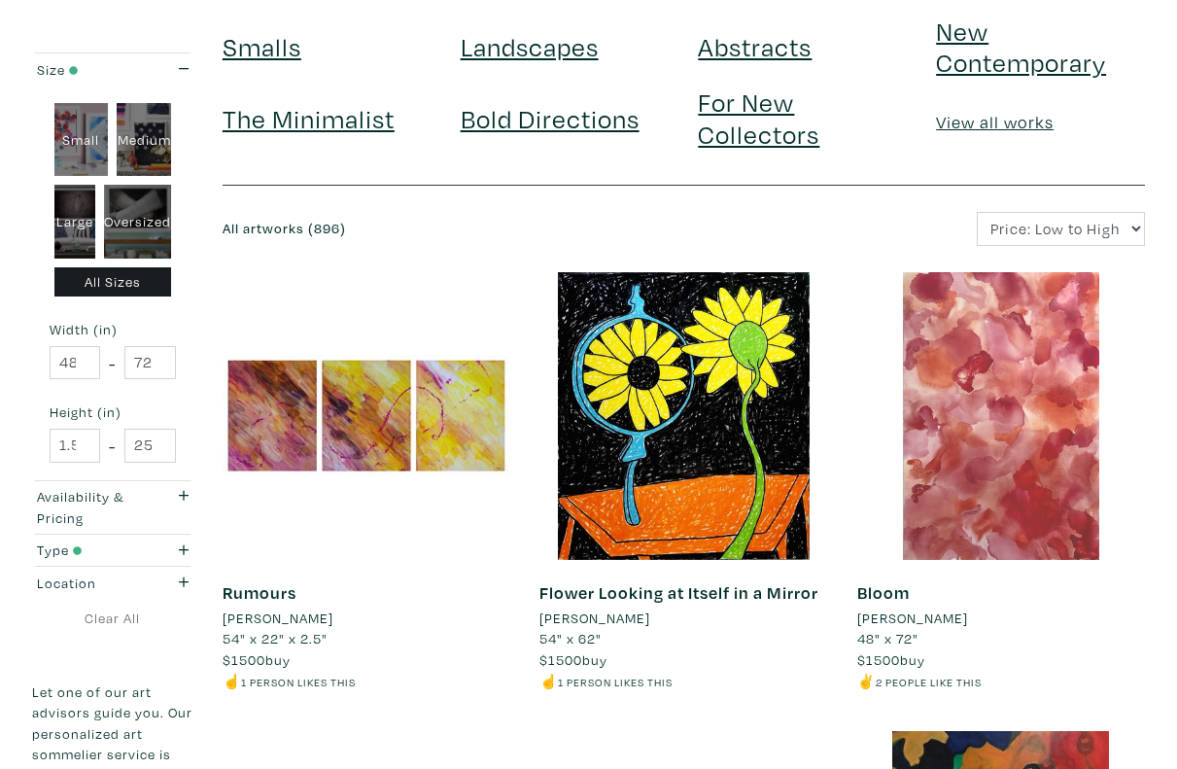
scroll to position [144, 0]
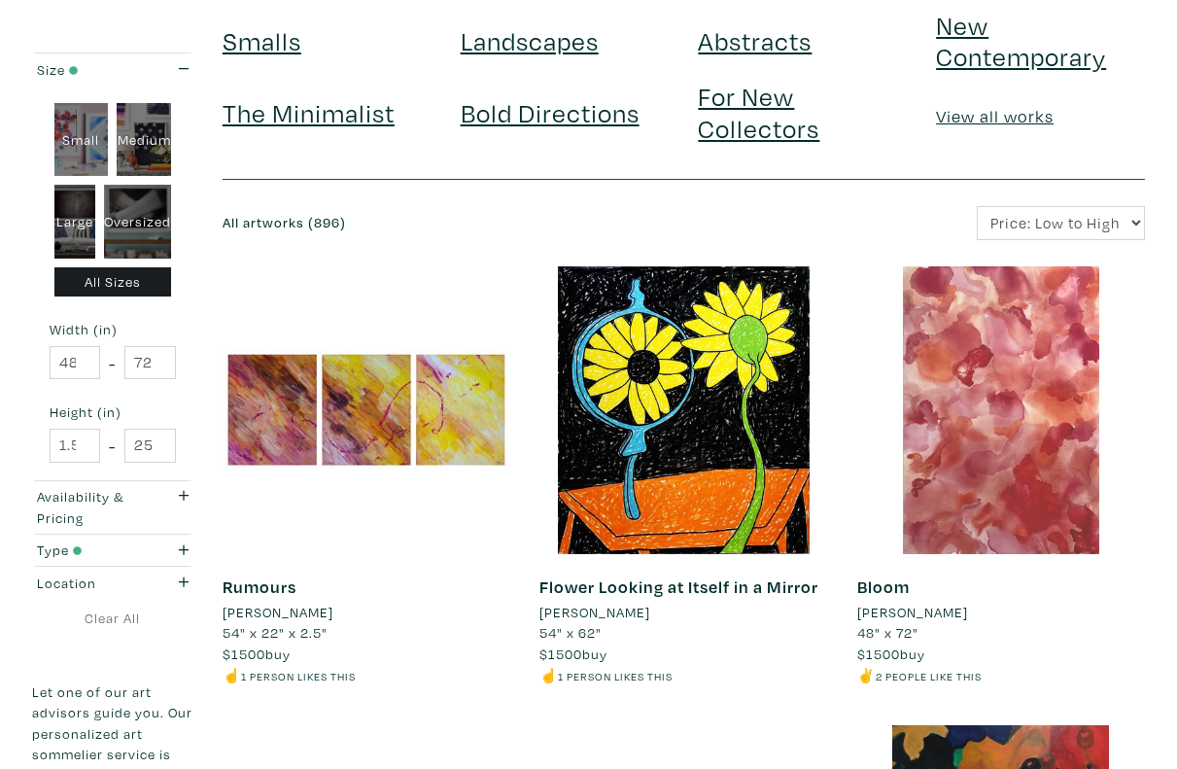
click at [1010, 435] on div at bounding box center [1001, 410] width 288 height 288
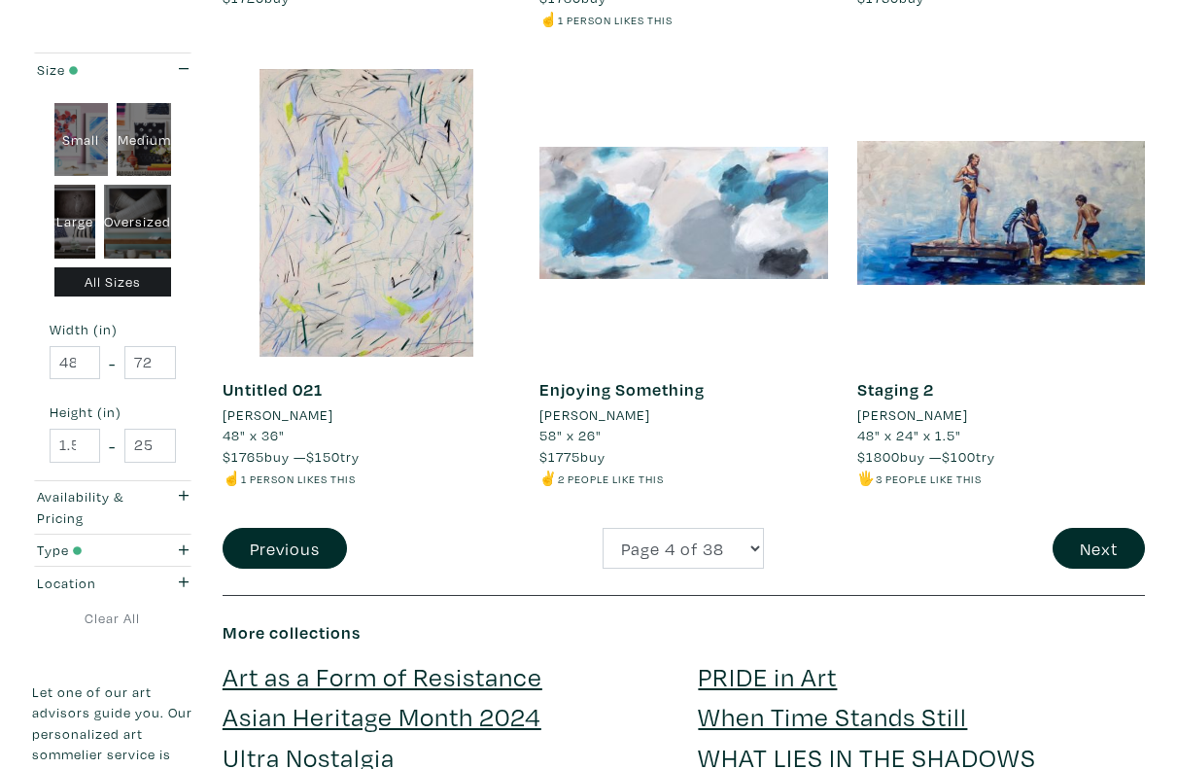
scroll to position [3684, 0]
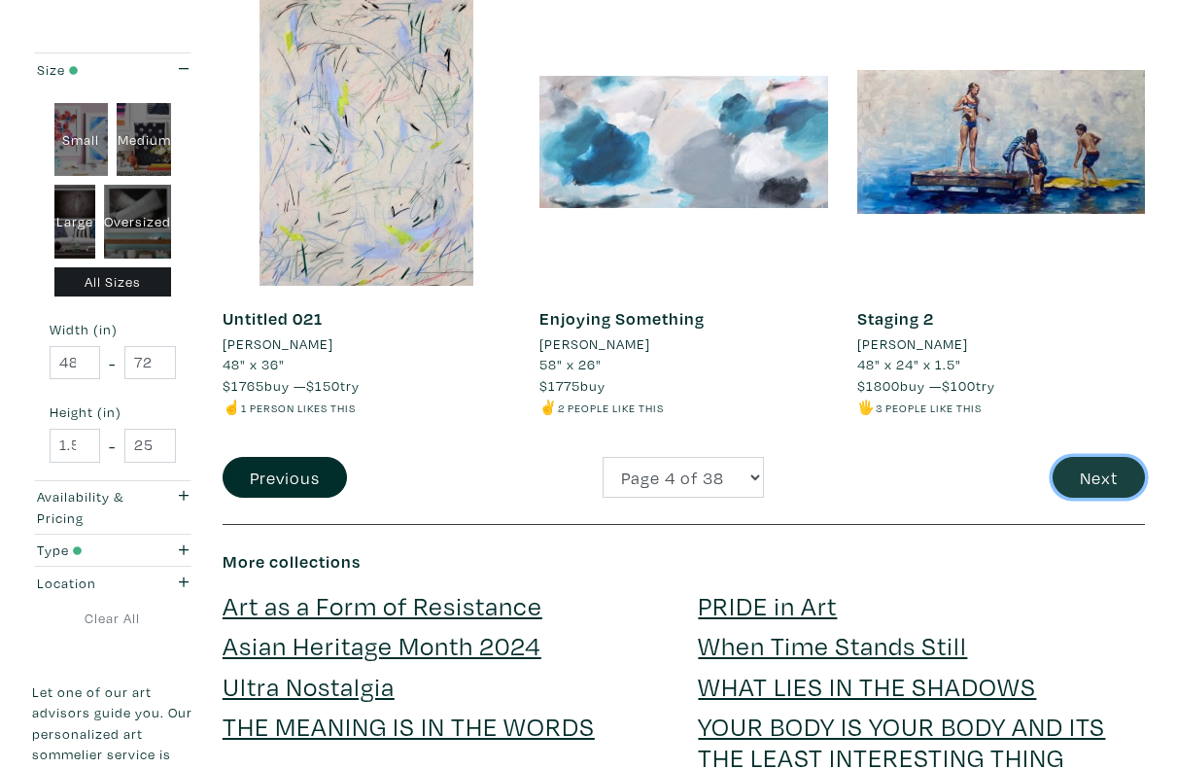
click at [1096, 457] on button "Next" at bounding box center [1098, 478] width 92 height 42
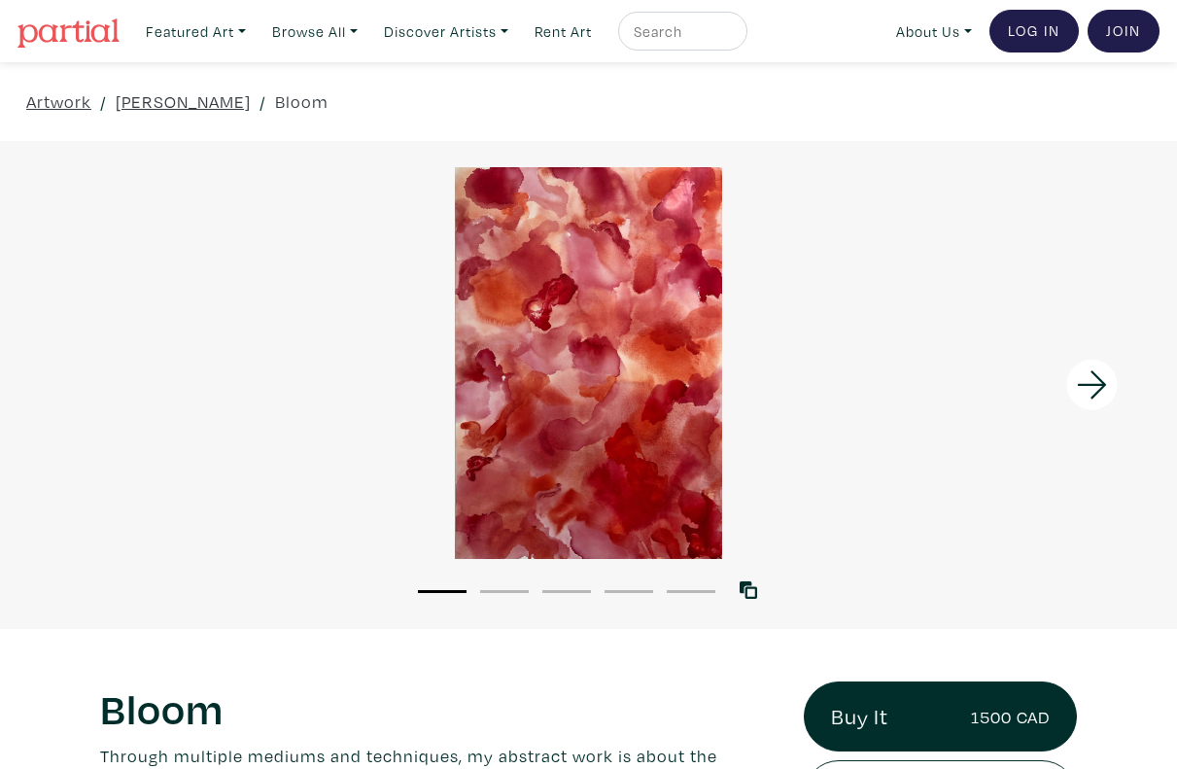
click at [1096, 383] on icon at bounding box center [1092, 385] width 66 height 52
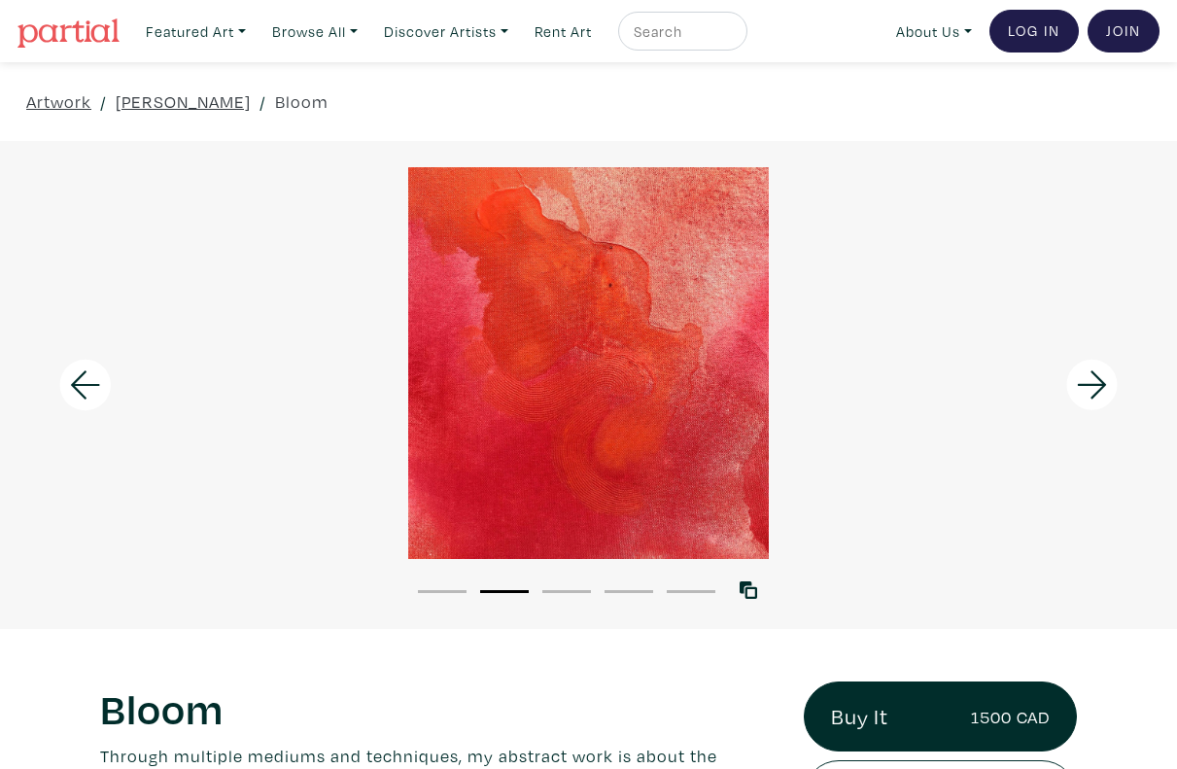
click at [1096, 383] on icon at bounding box center [1092, 385] width 66 height 52
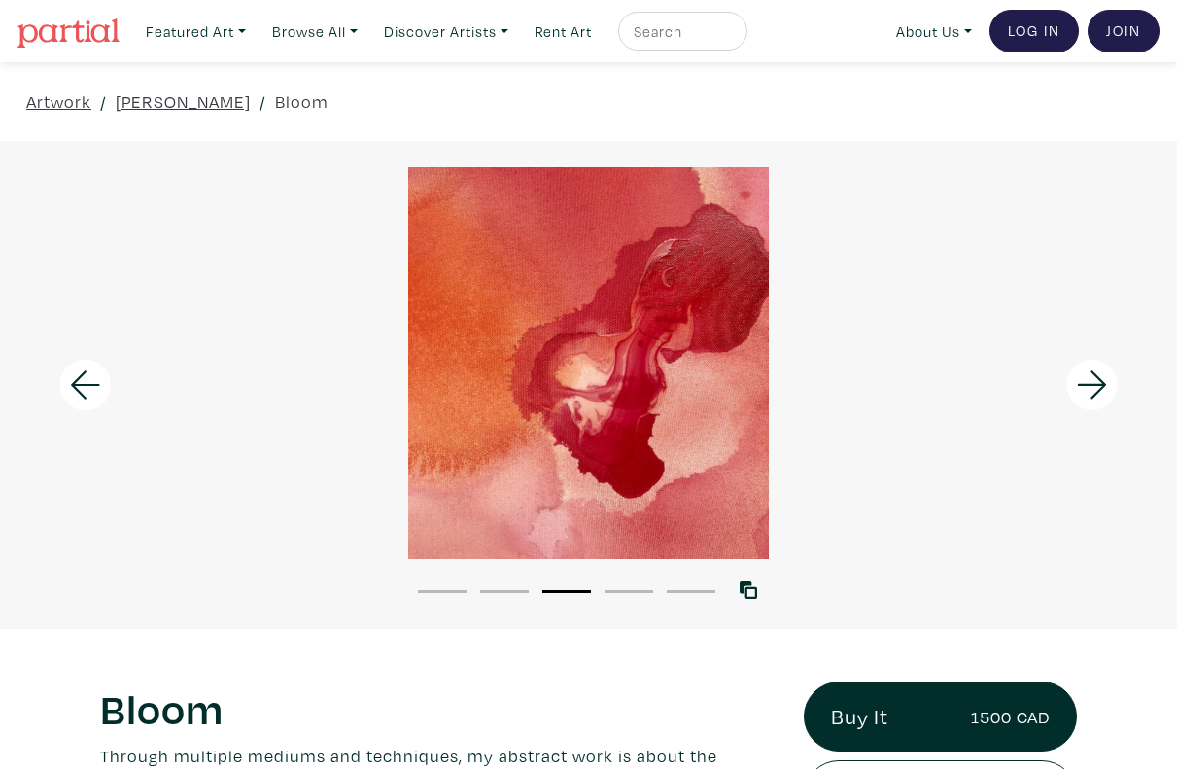
click at [1096, 383] on icon at bounding box center [1092, 385] width 66 height 52
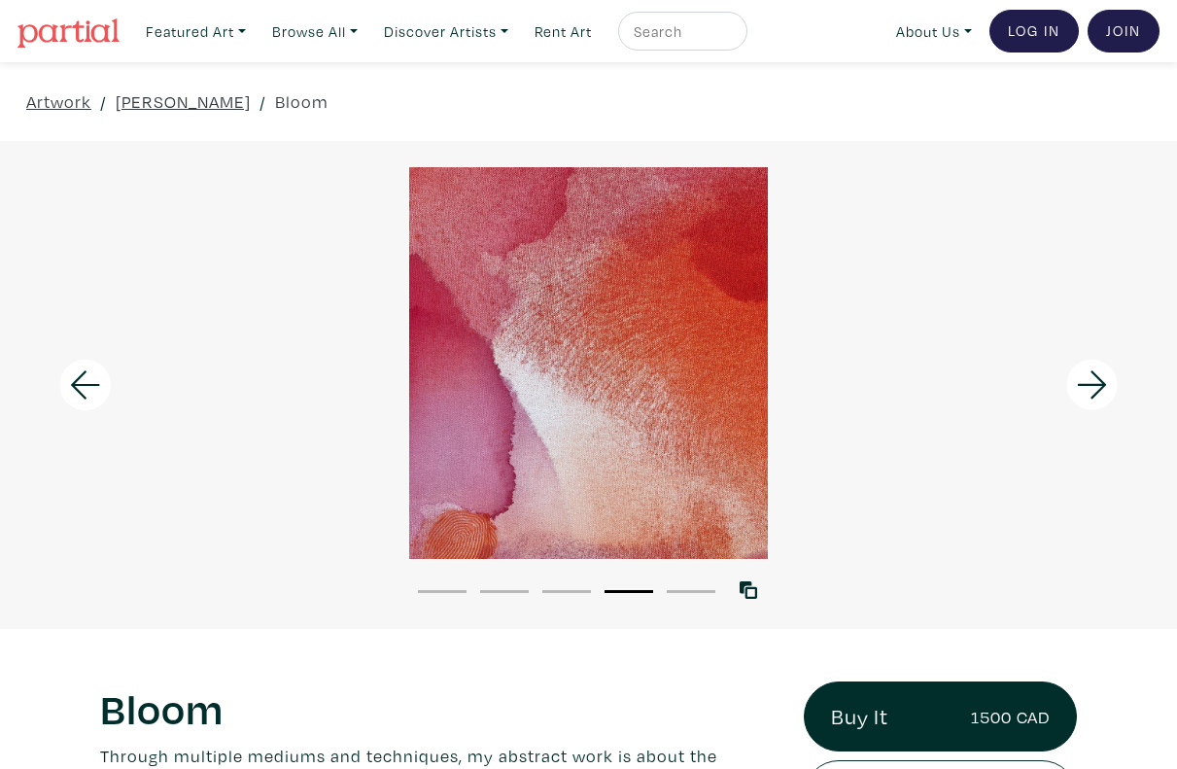
click at [1096, 383] on icon at bounding box center [1092, 385] width 66 height 52
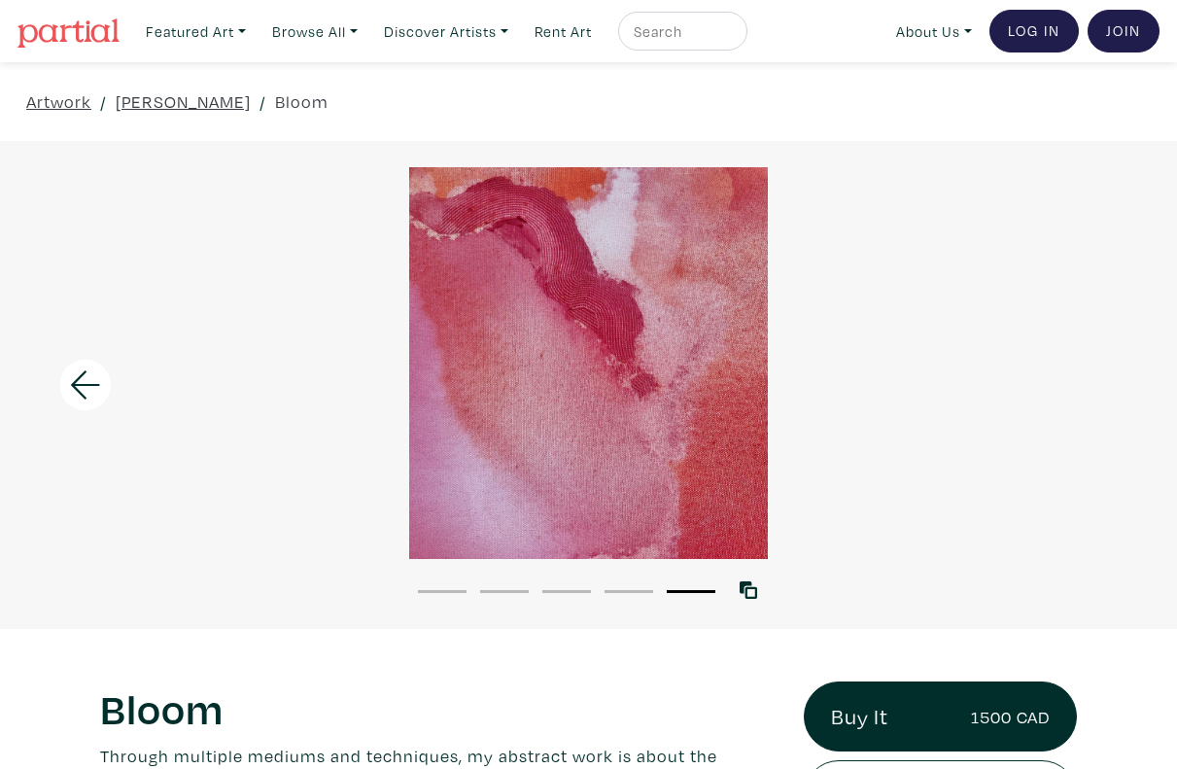
click at [1096, 383] on div at bounding box center [588, 363] width 1177 height 392
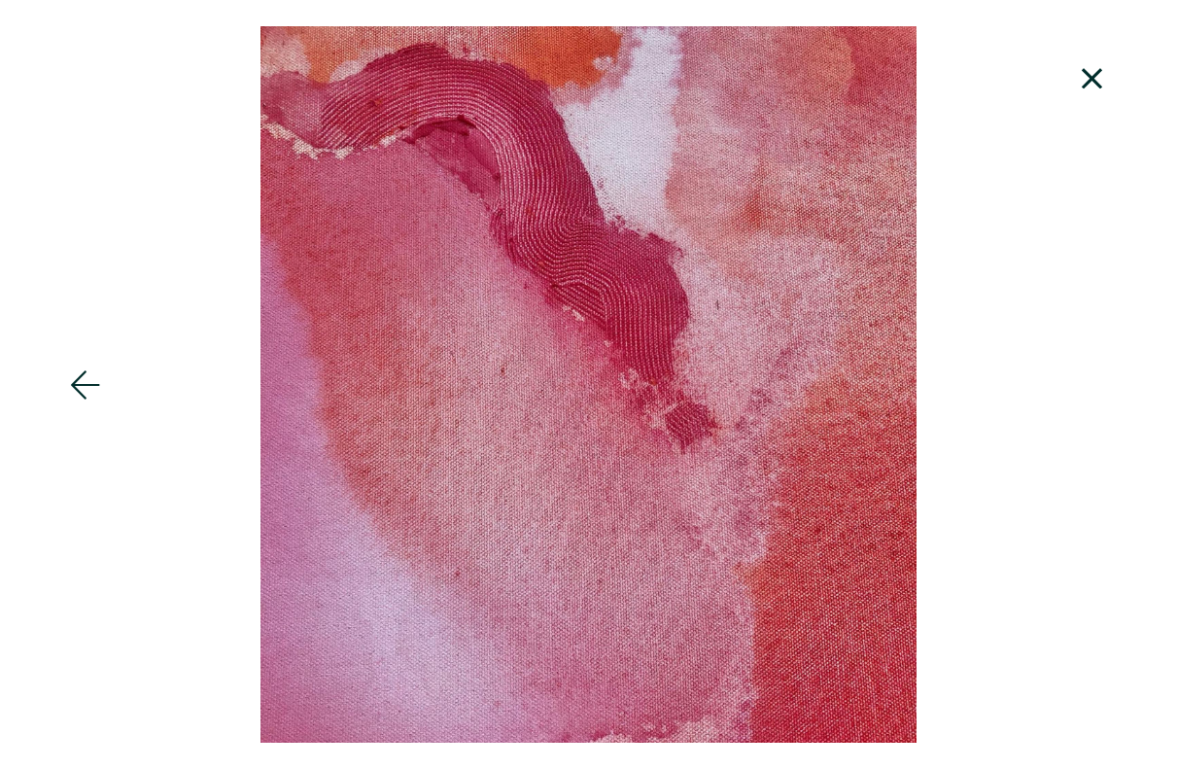
click at [1098, 75] on icon at bounding box center [1092, 78] width 66 height 52
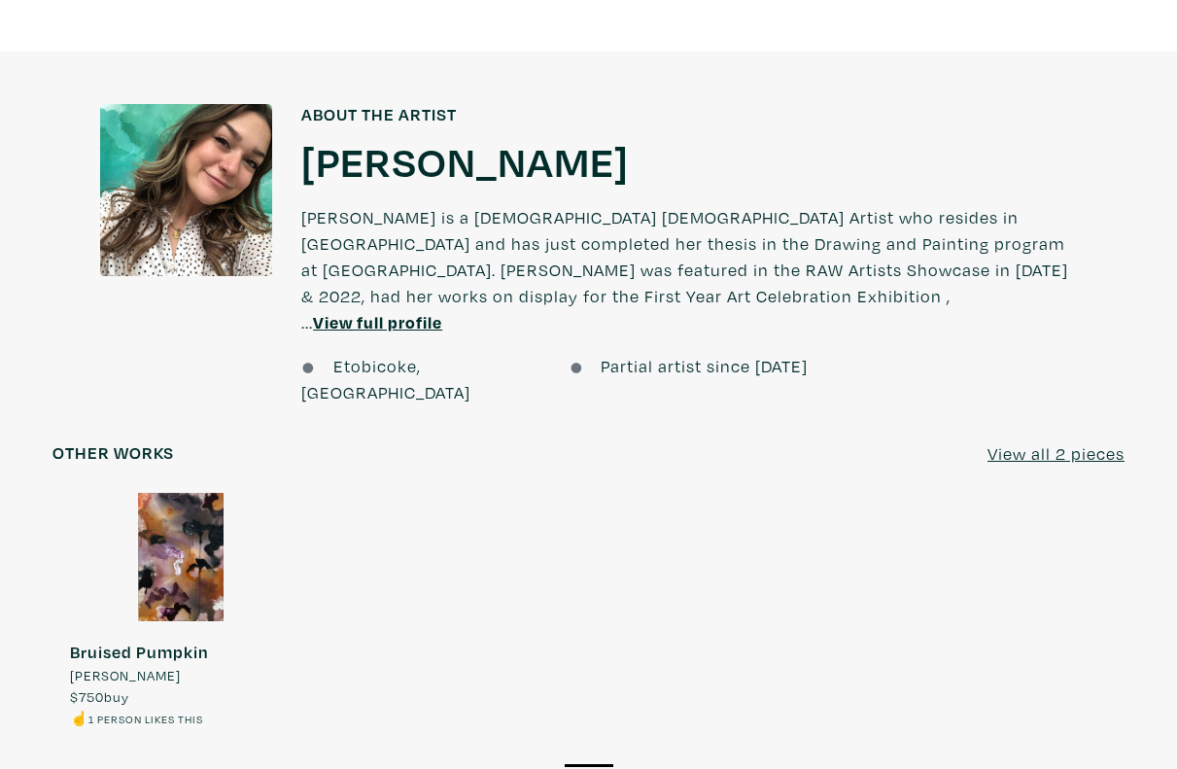
scroll to position [1389, 0]
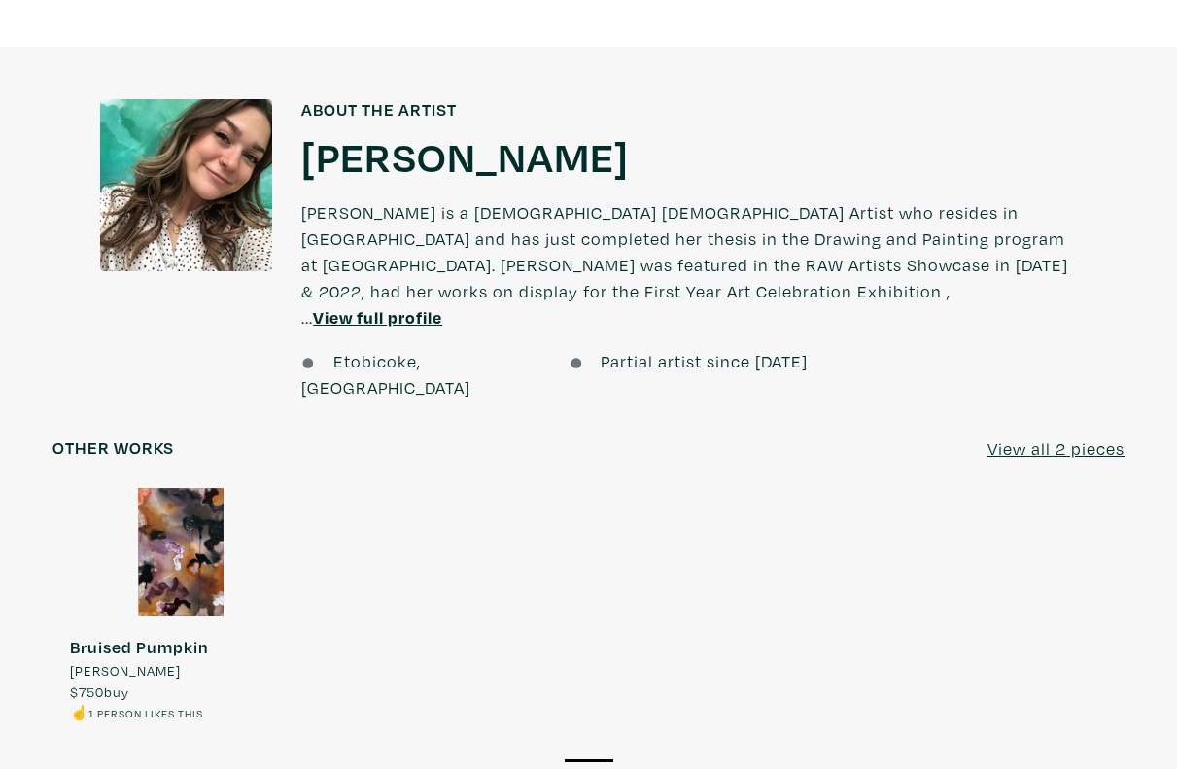
click at [199, 488] on div at bounding box center [180, 552] width 257 height 128
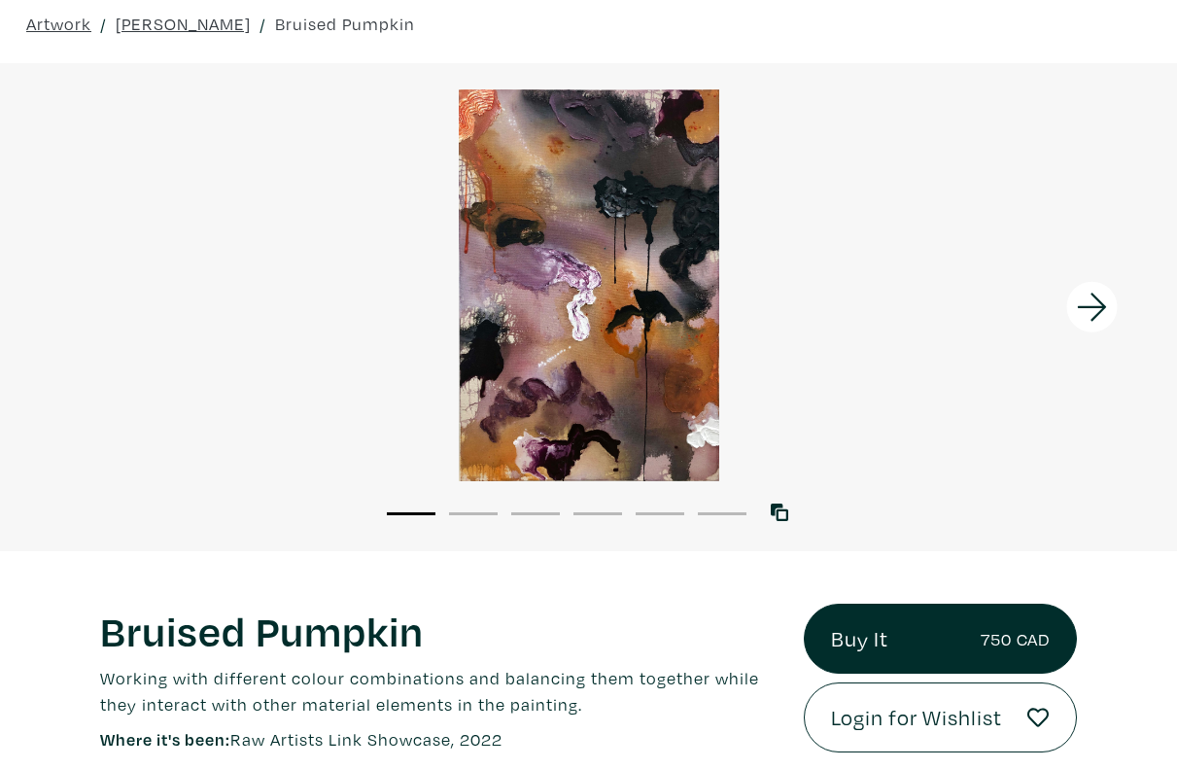
scroll to position [69, 0]
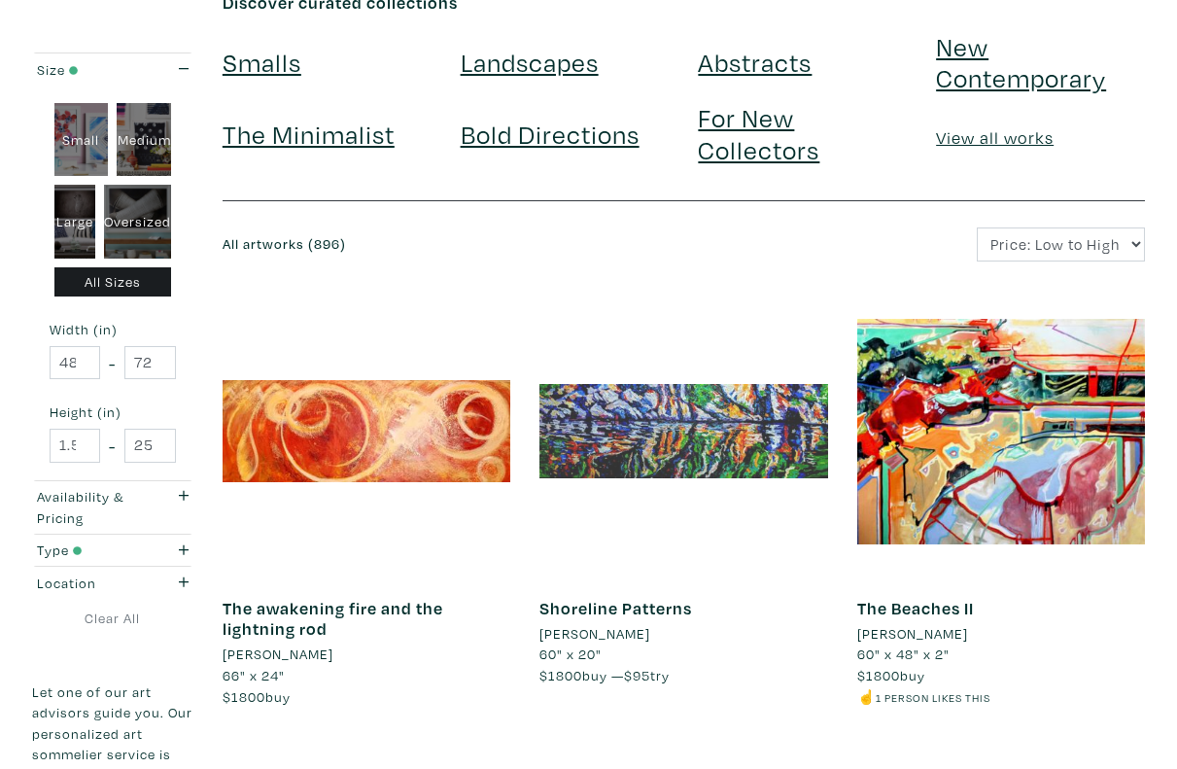
scroll to position [146, 0]
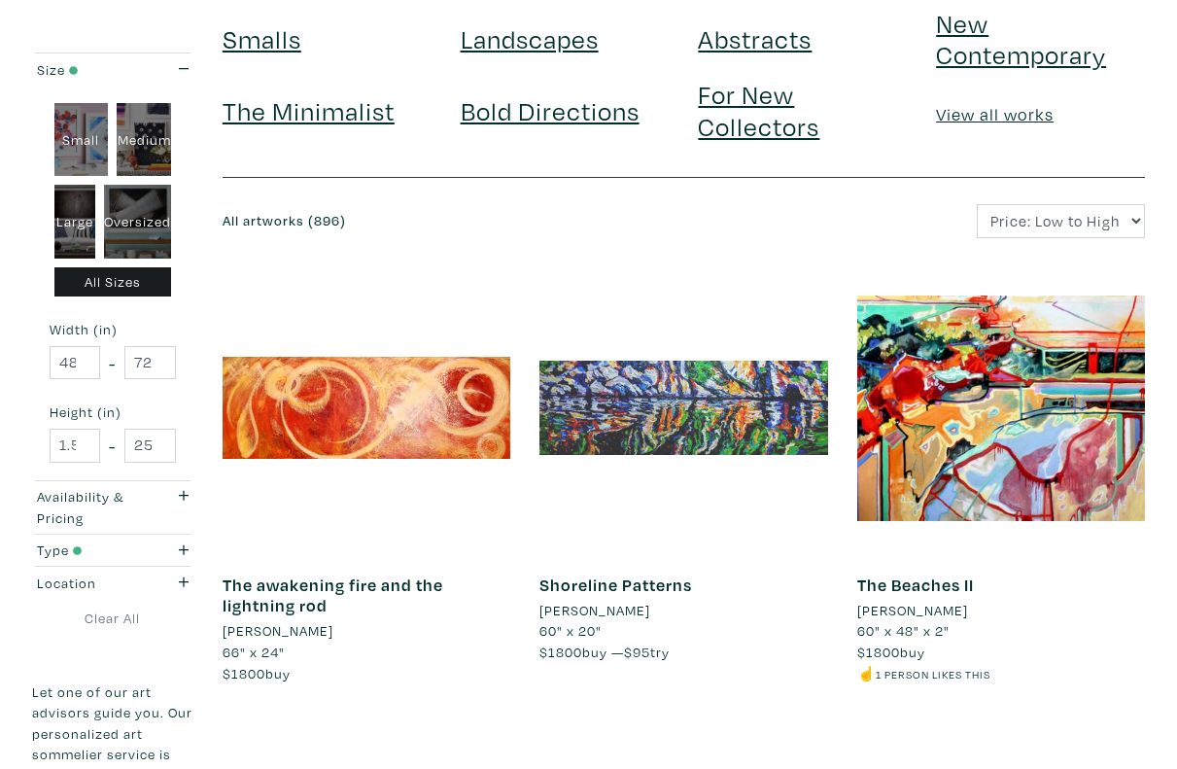
click at [695, 409] on div at bounding box center [683, 408] width 288 height 288
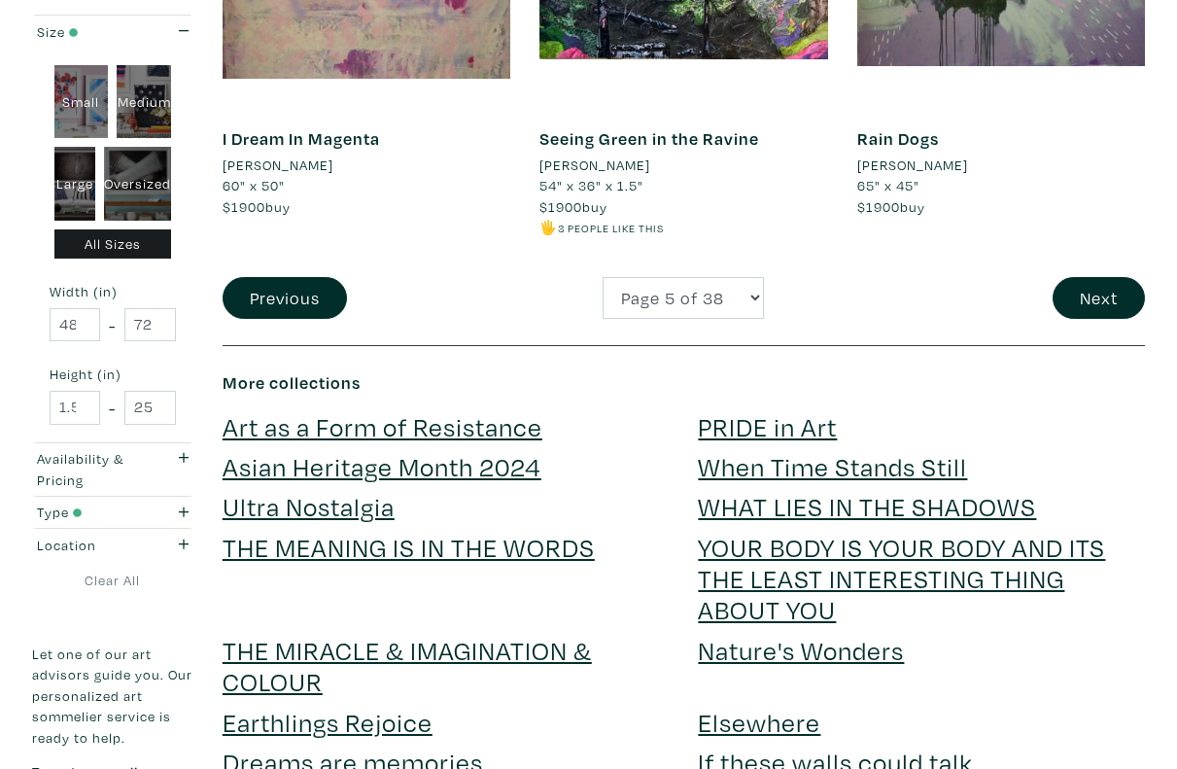
scroll to position [3781, 0]
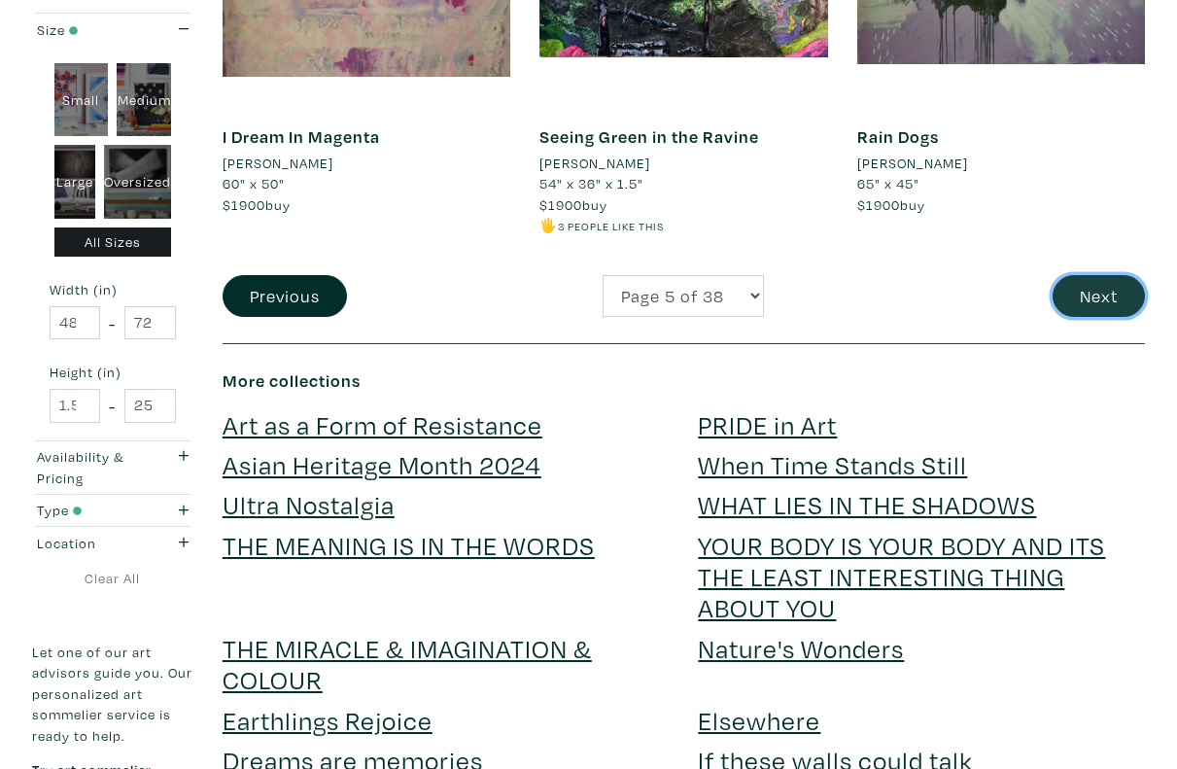
click at [1094, 301] on button "Next" at bounding box center [1098, 296] width 92 height 42
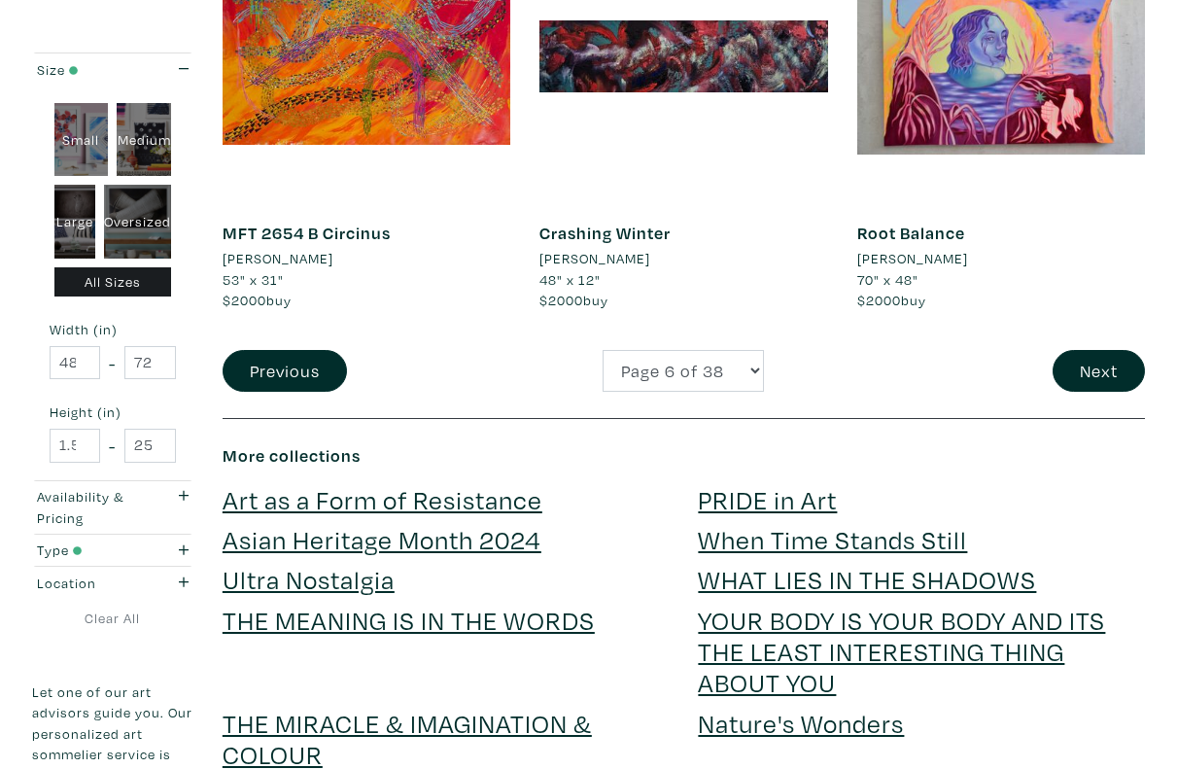
scroll to position [3709, 0]
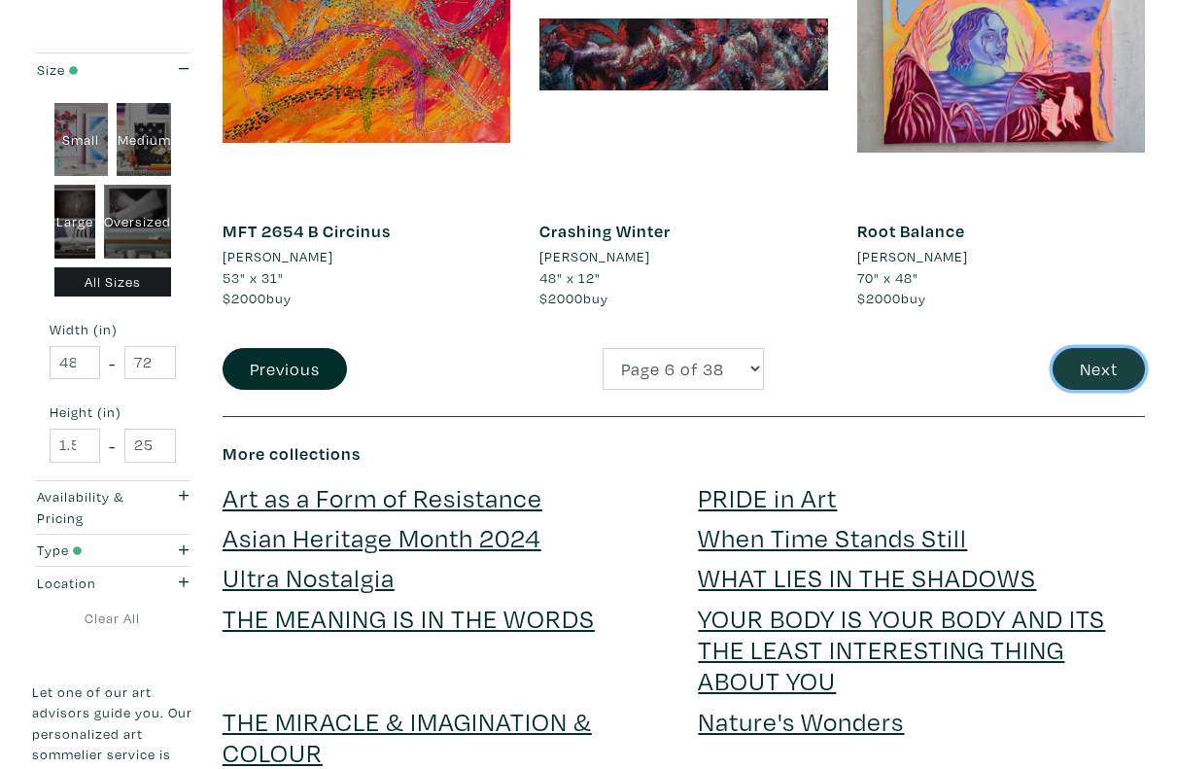
click at [1104, 366] on button "Next" at bounding box center [1098, 369] width 92 height 42
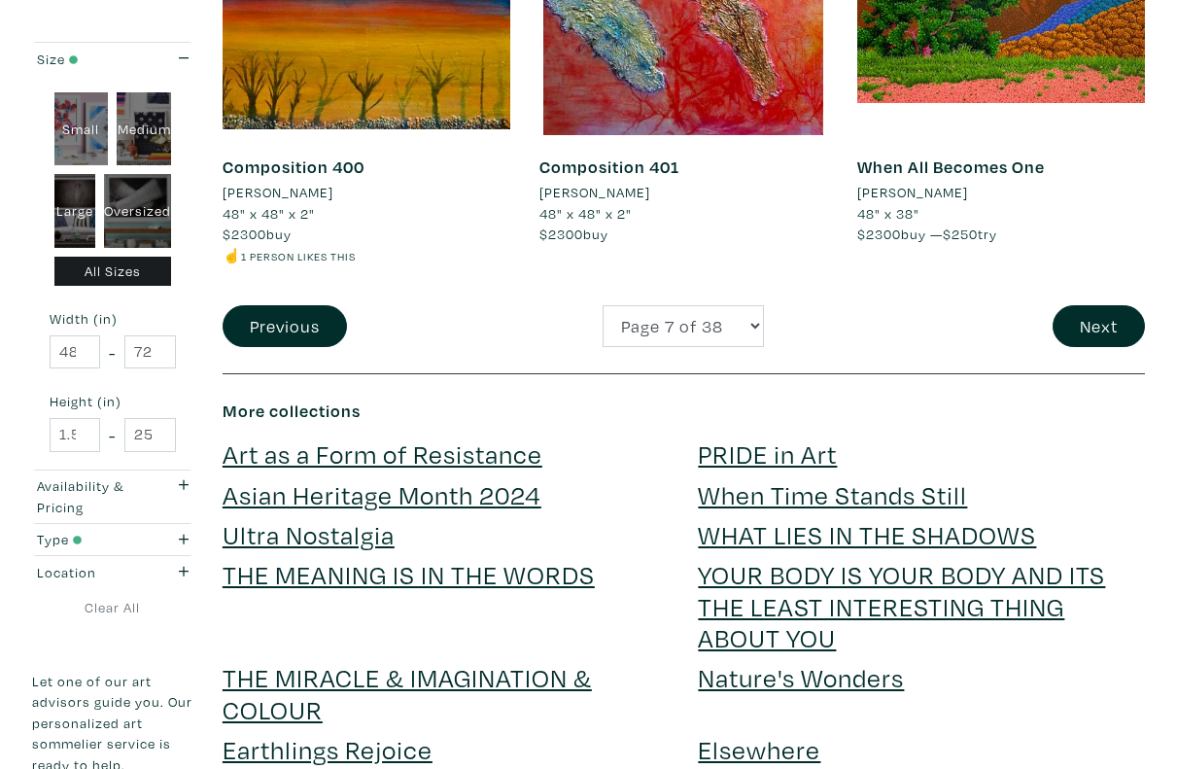
scroll to position [3786, 0]
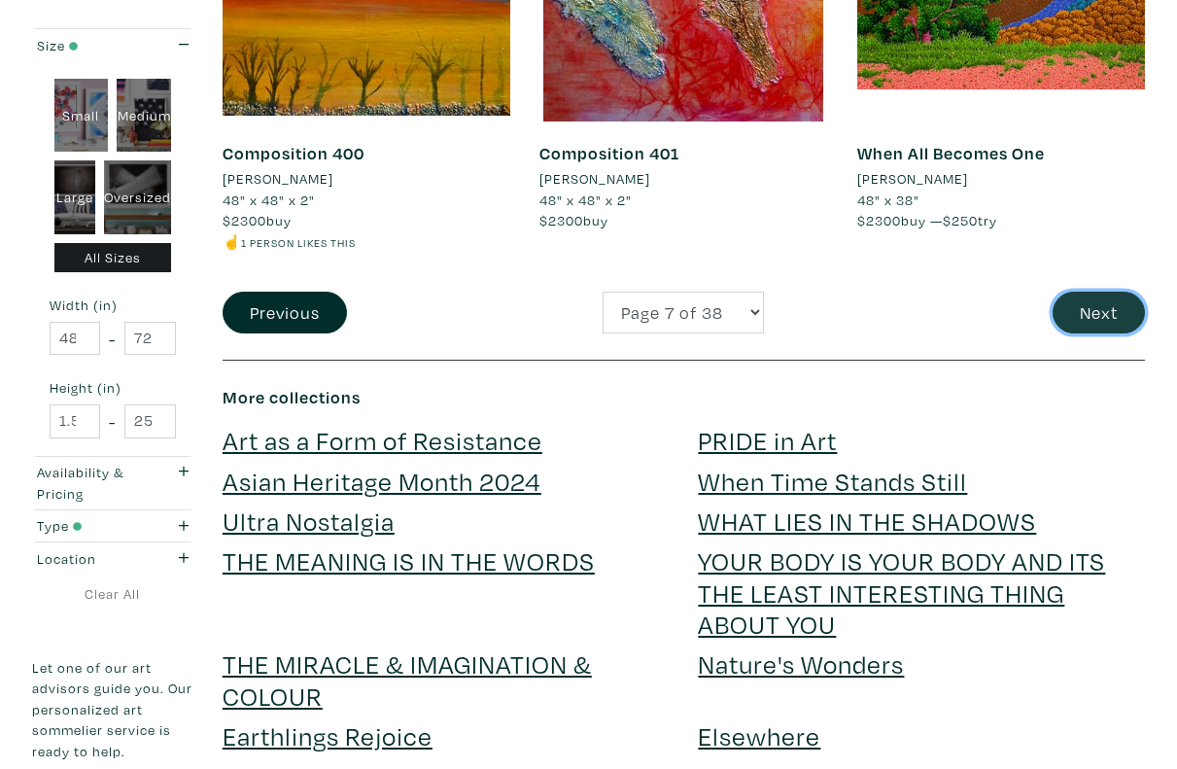
click at [1100, 330] on button "Next" at bounding box center [1098, 312] width 92 height 42
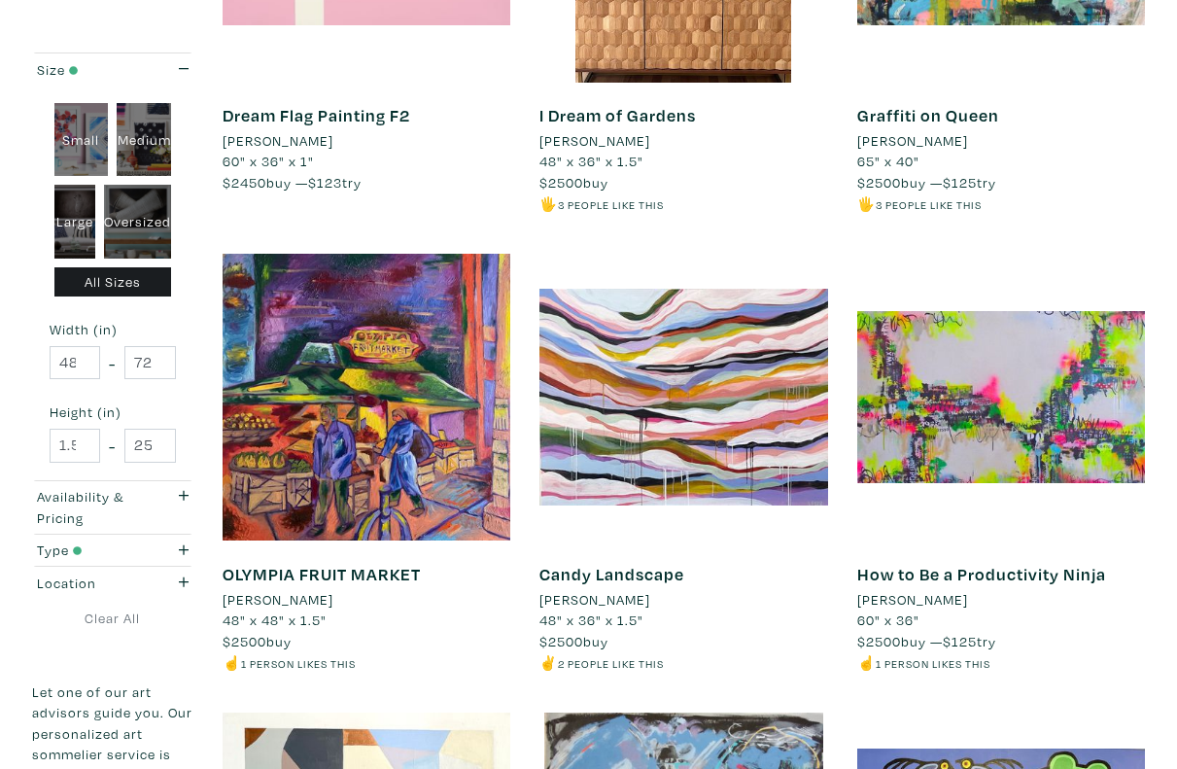
scroll to position [2429, 0]
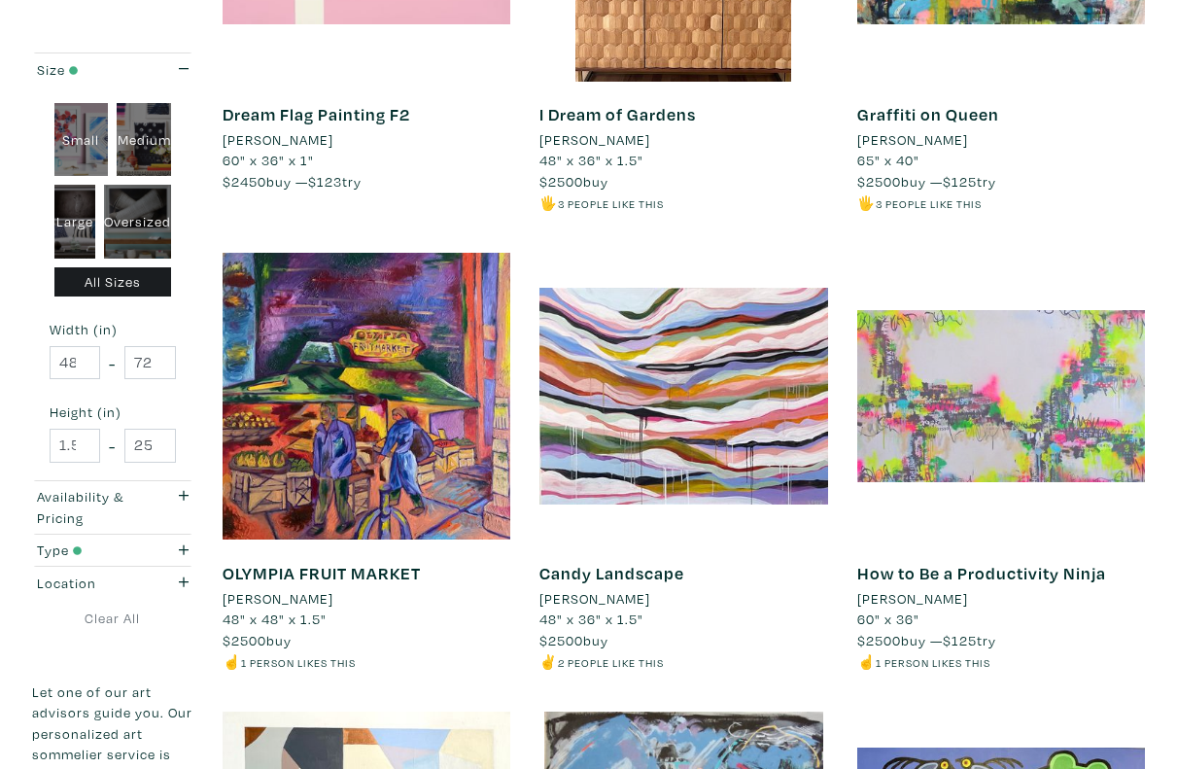
click at [987, 449] on div at bounding box center [1001, 397] width 288 height 288
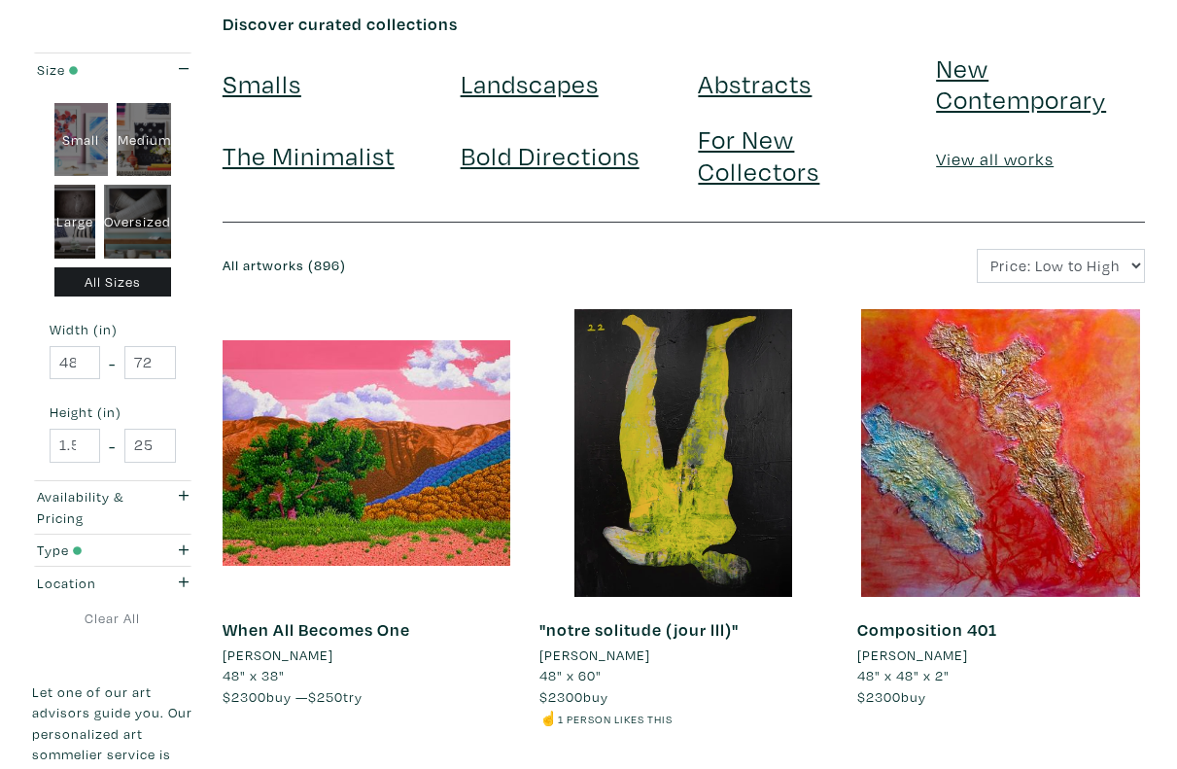
scroll to position [0, 0]
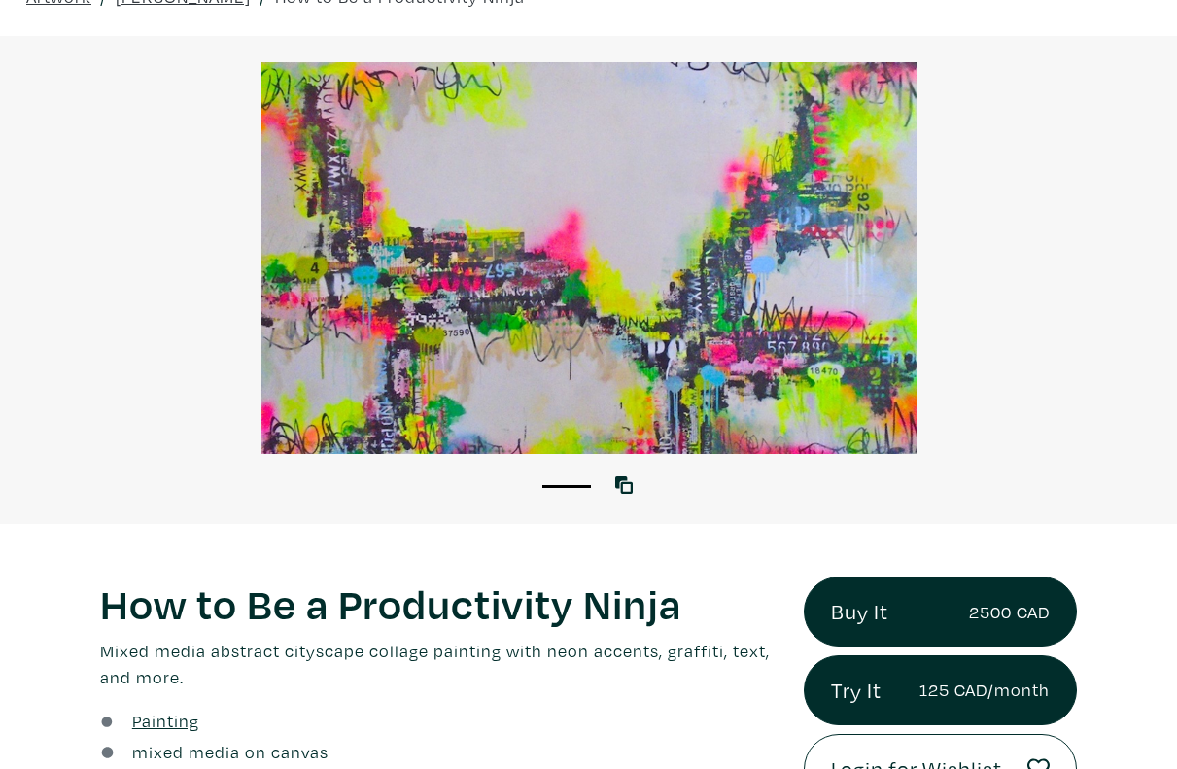
scroll to position [93, 0]
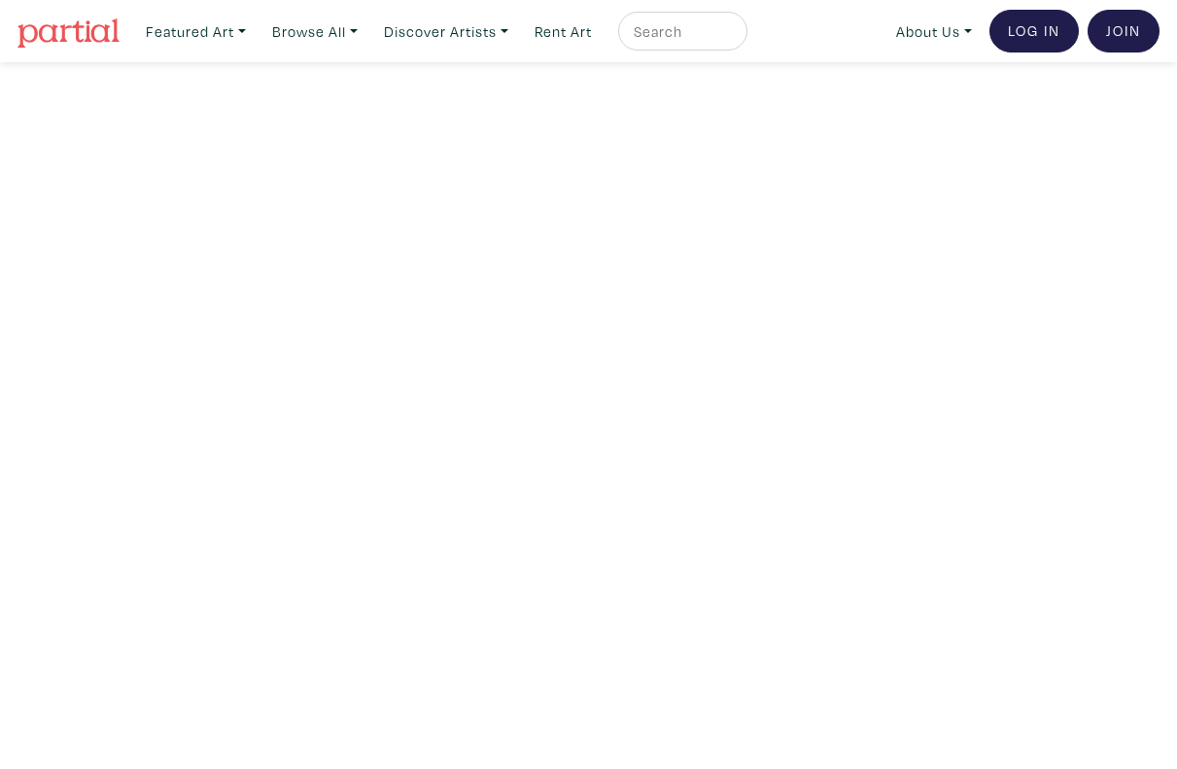
click at [65, 30] on img at bounding box center [68, 32] width 102 height 29
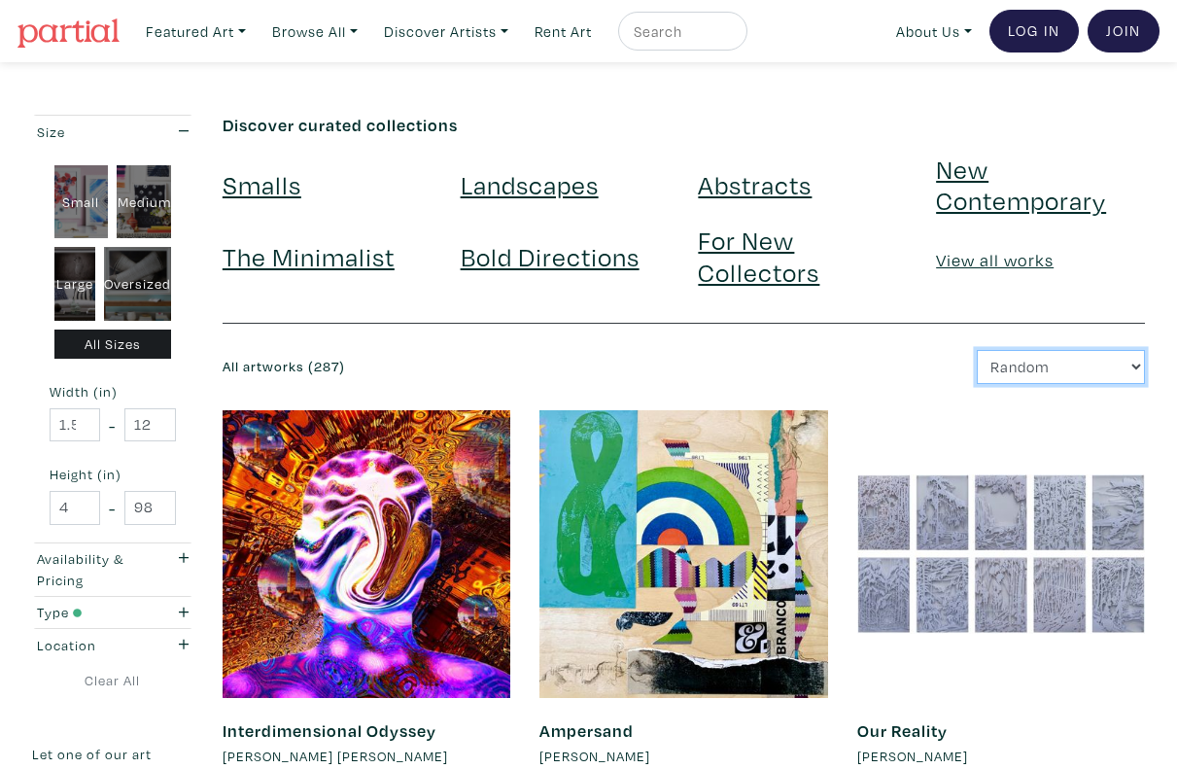
select select "price_desc"
click option "Price: High to Low" at bounding box center [0, 0] width 0 height 0
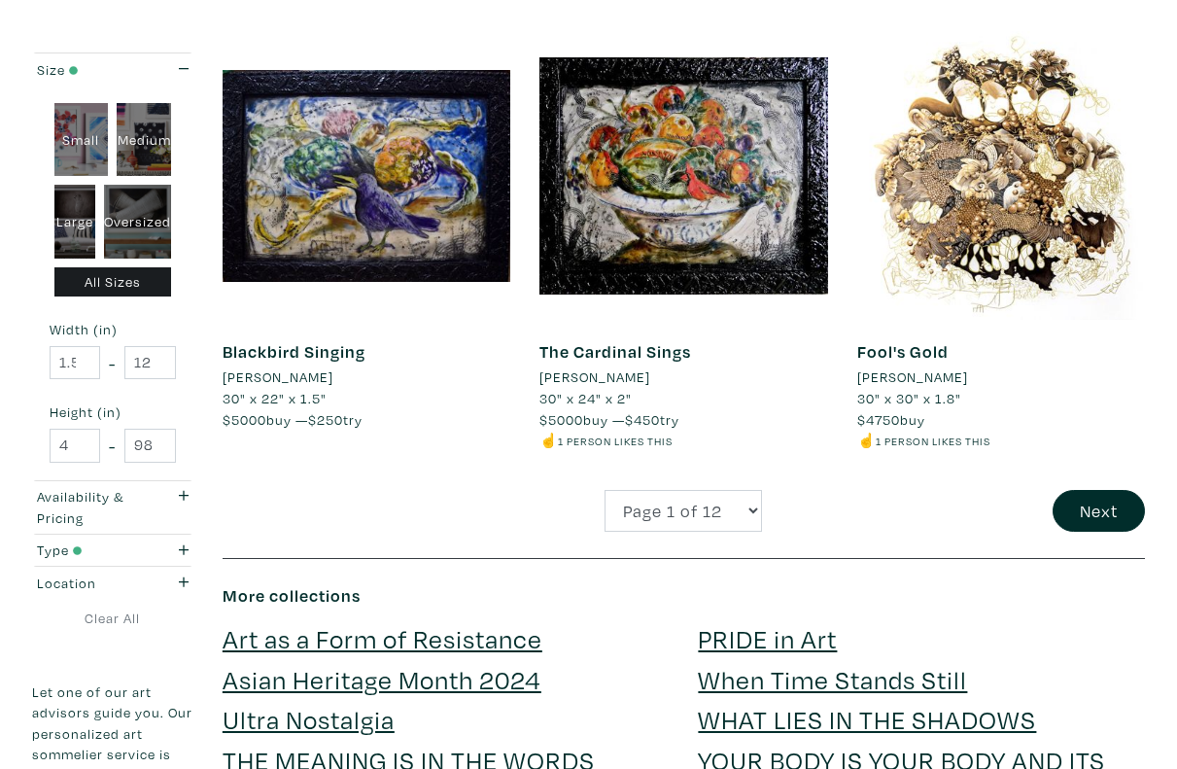
scroll to position [3626, 0]
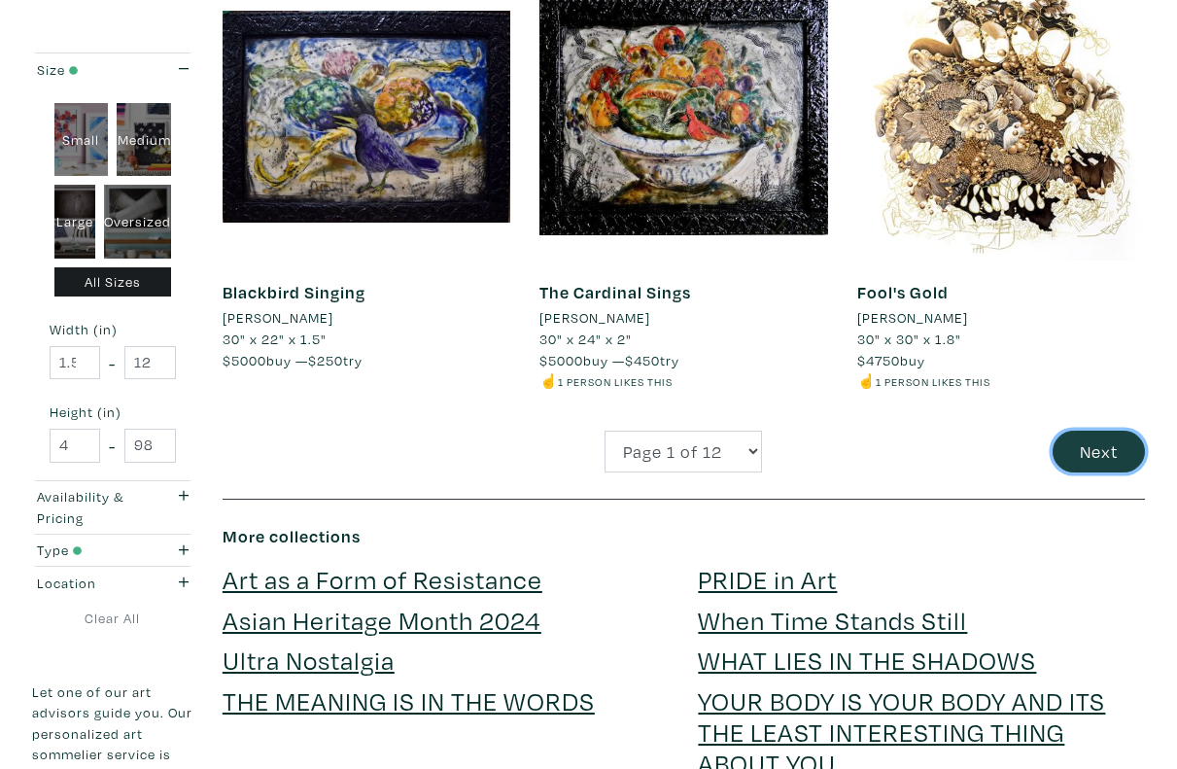
click at [1095, 452] on button "Next" at bounding box center [1098, 451] width 92 height 42
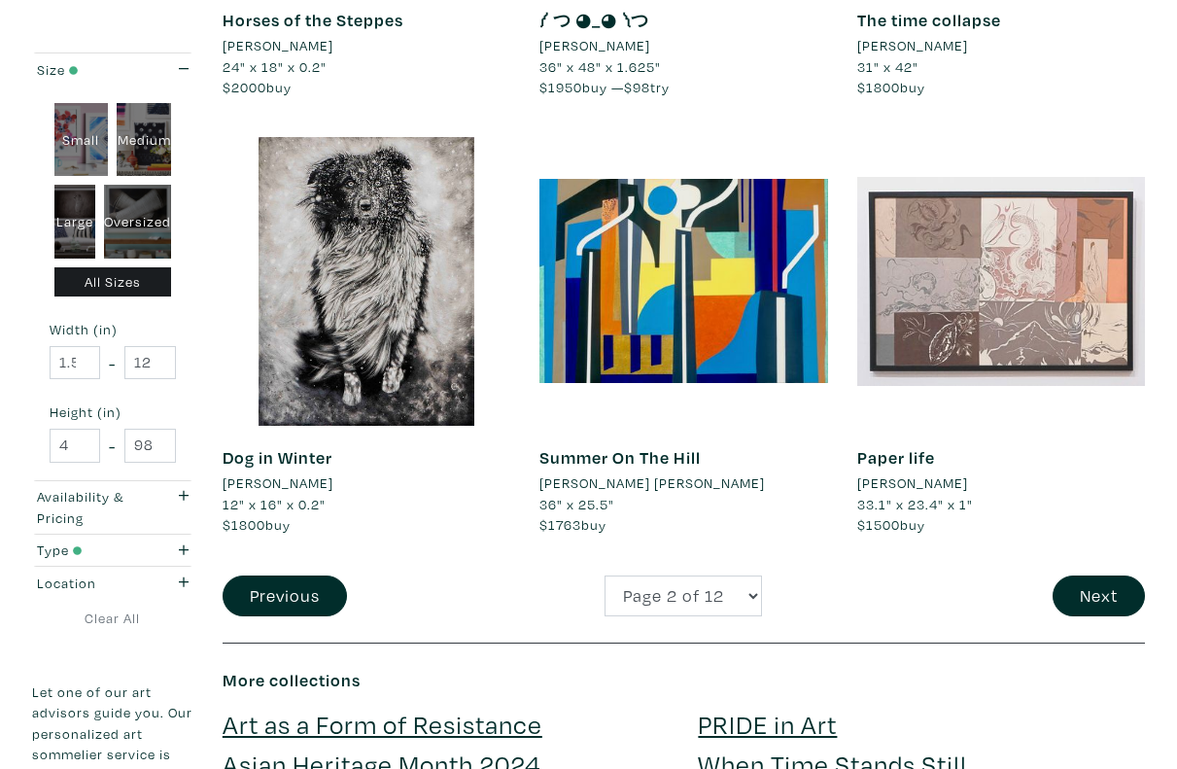
scroll to position [3606, 0]
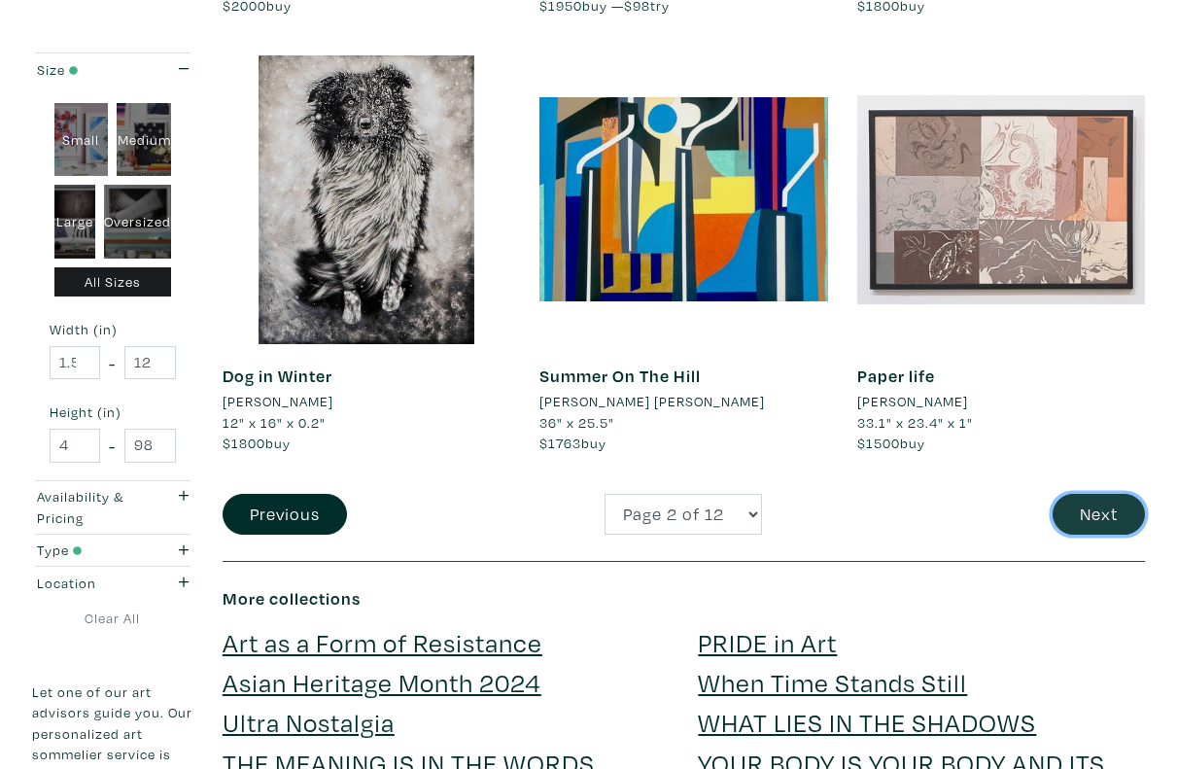
click at [1085, 498] on button "Next" at bounding box center [1098, 515] width 92 height 42
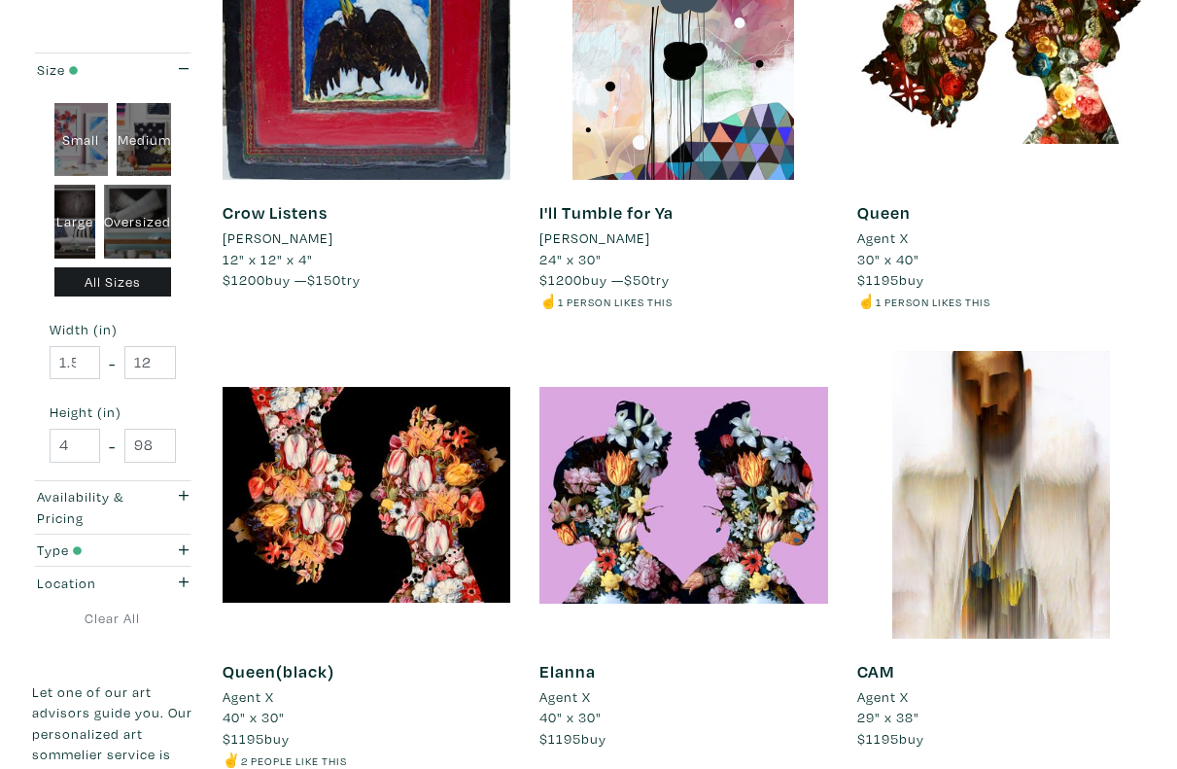
scroll to position [3419, 0]
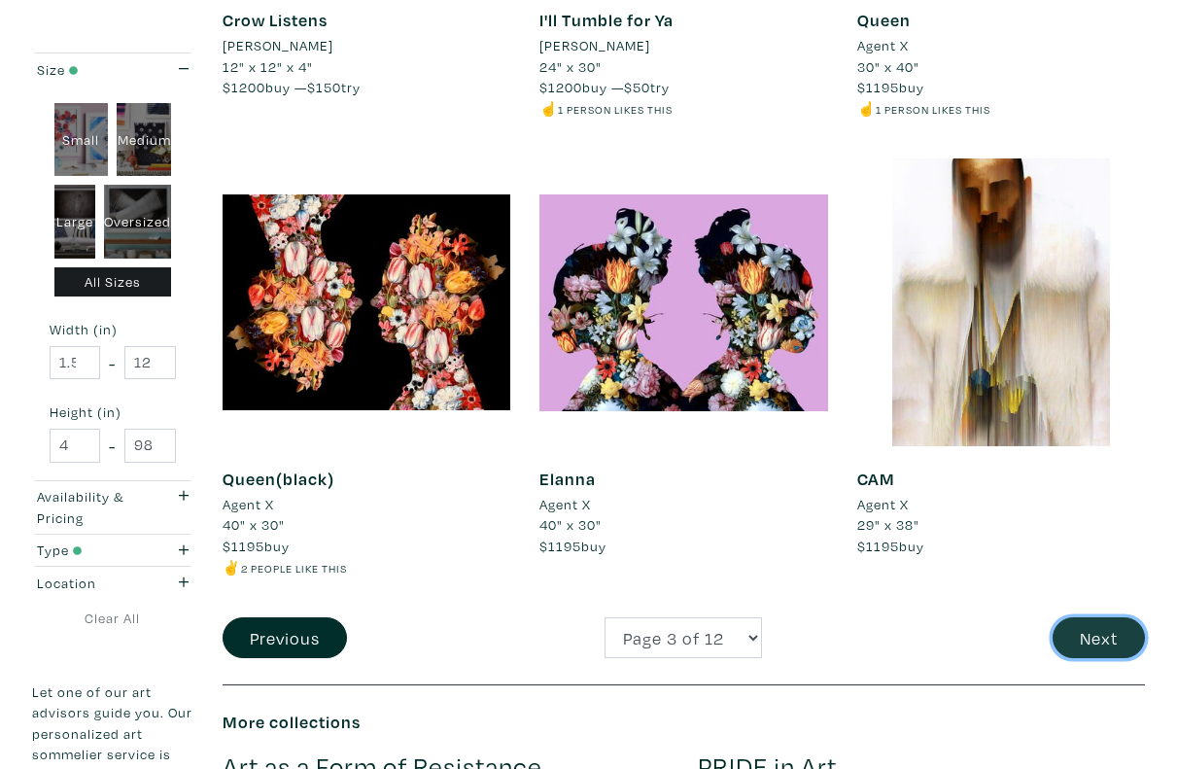
click at [1114, 633] on button "Next" at bounding box center [1098, 638] width 92 height 42
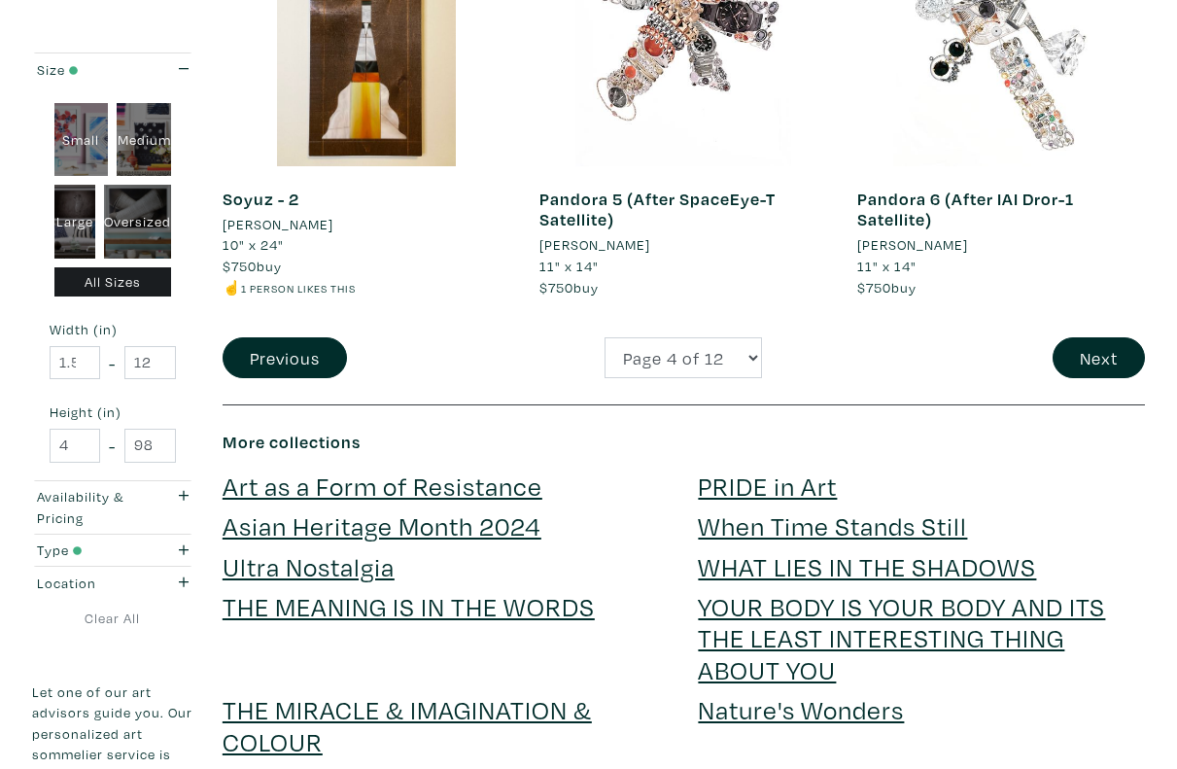
scroll to position [3718, 0]
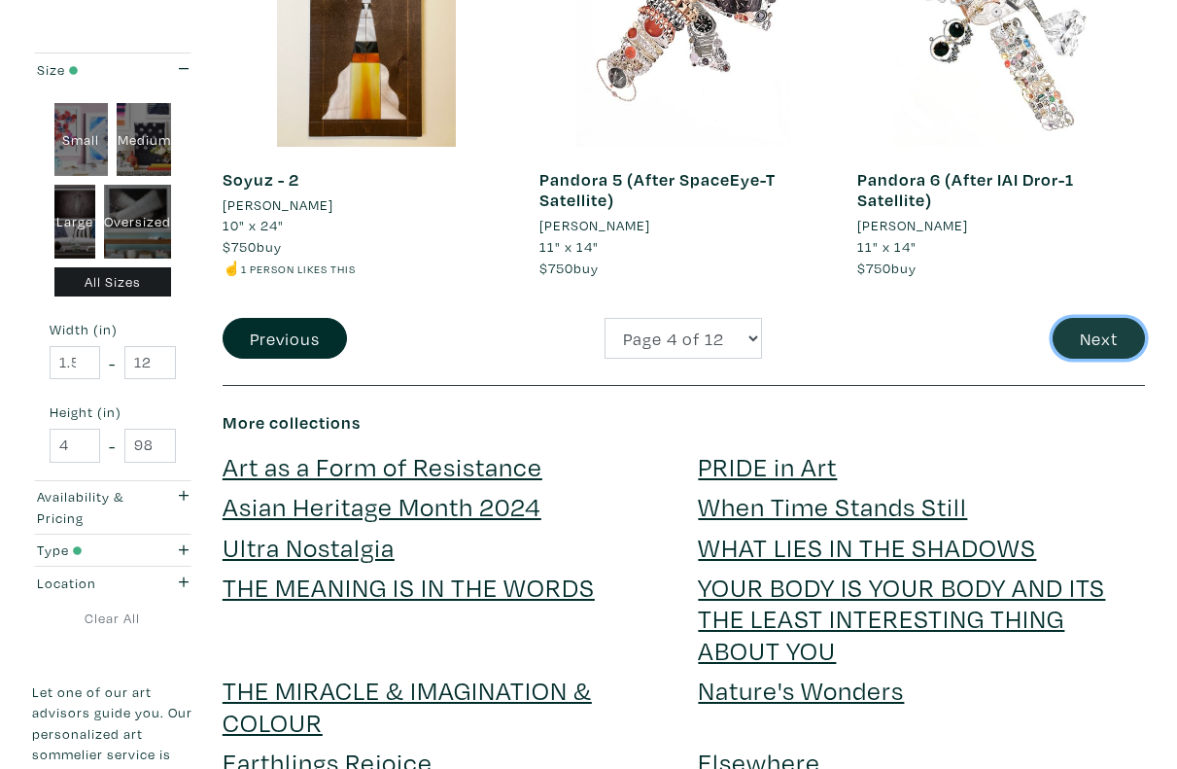
click at [1114, 348] on button "Next" at bounding box center [1098, 339] width 92 height 42
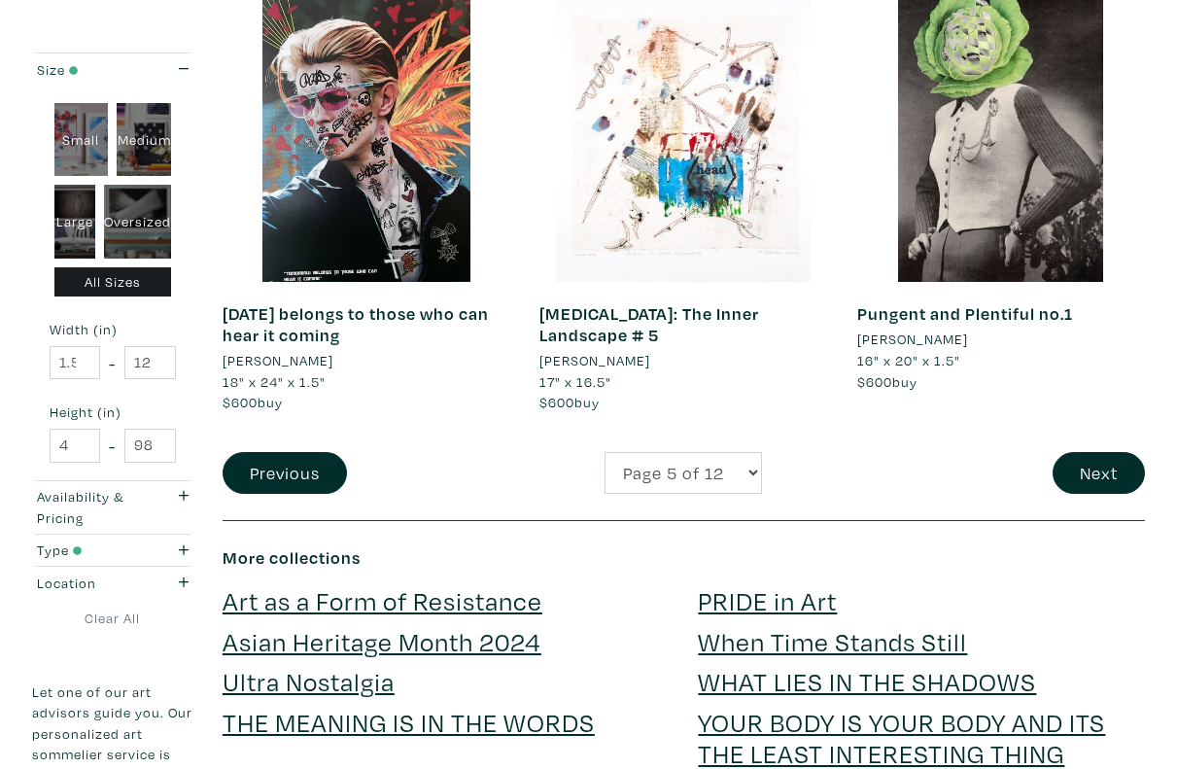
scroll to position [3607, 0]
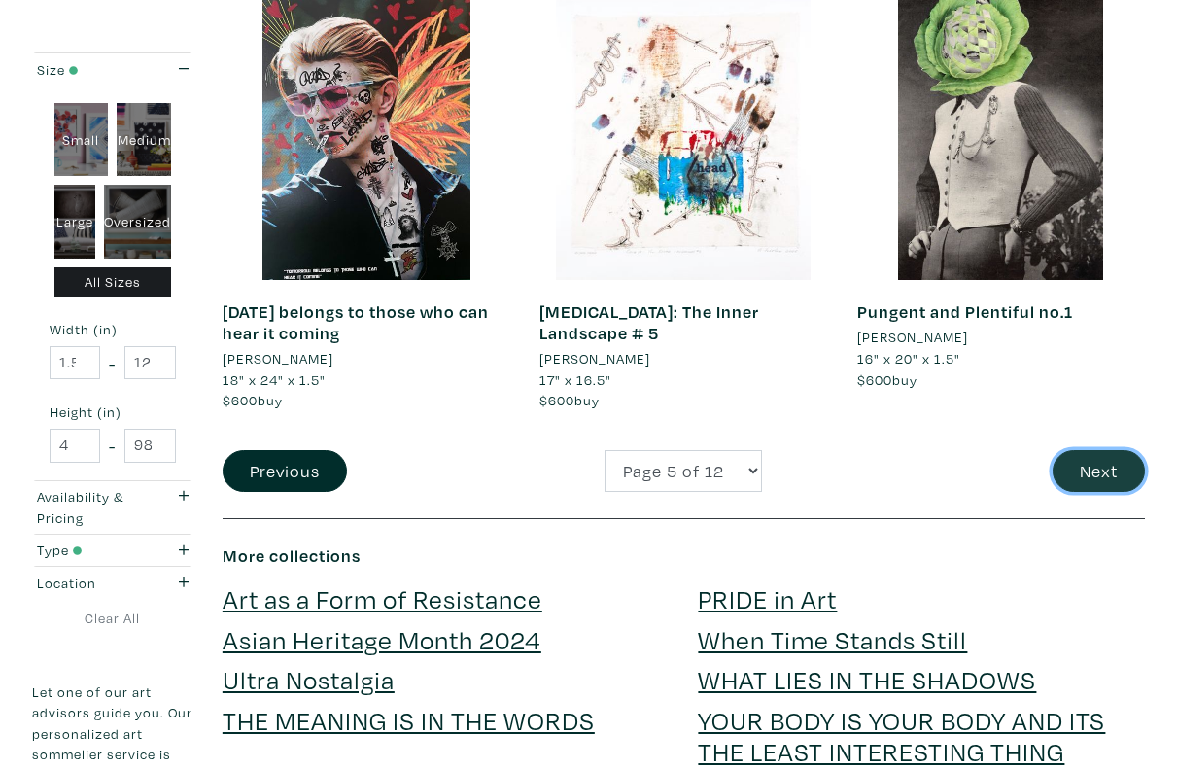
click at [1099, 470] on button "Next" at bounding box center [1098, 471] width 92 height 42
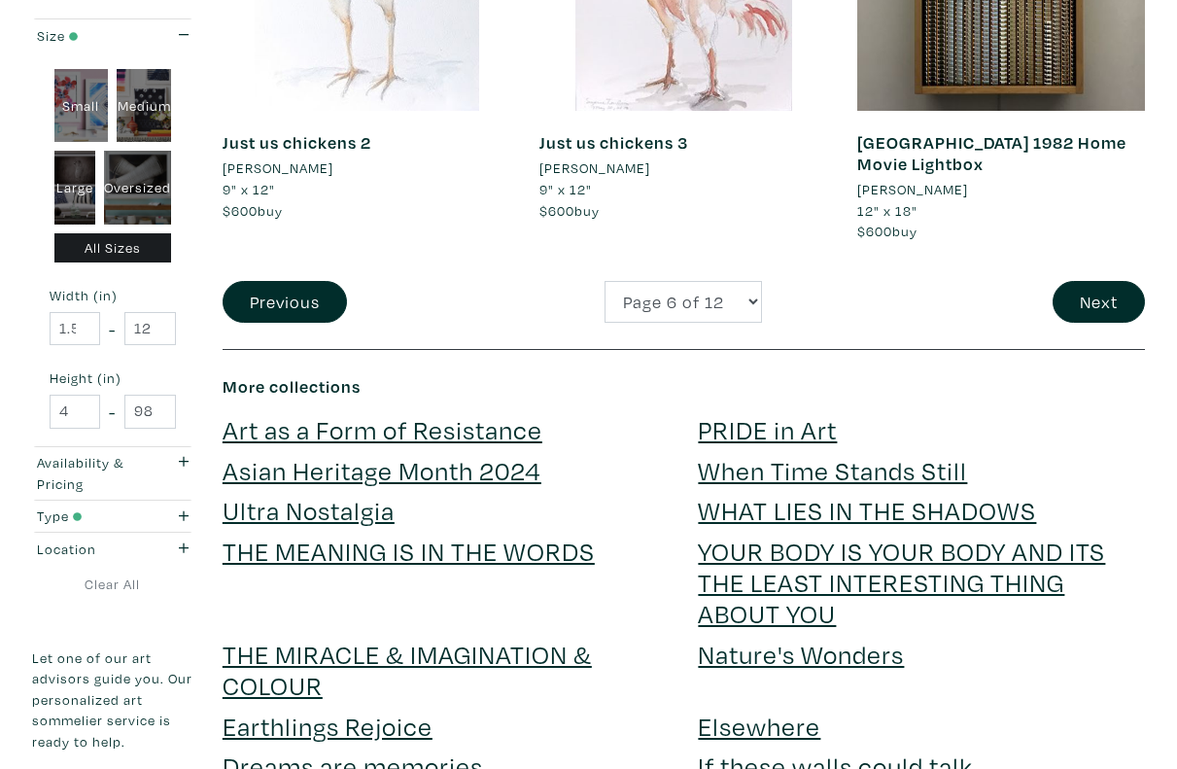
scroll to position [3878, 0]
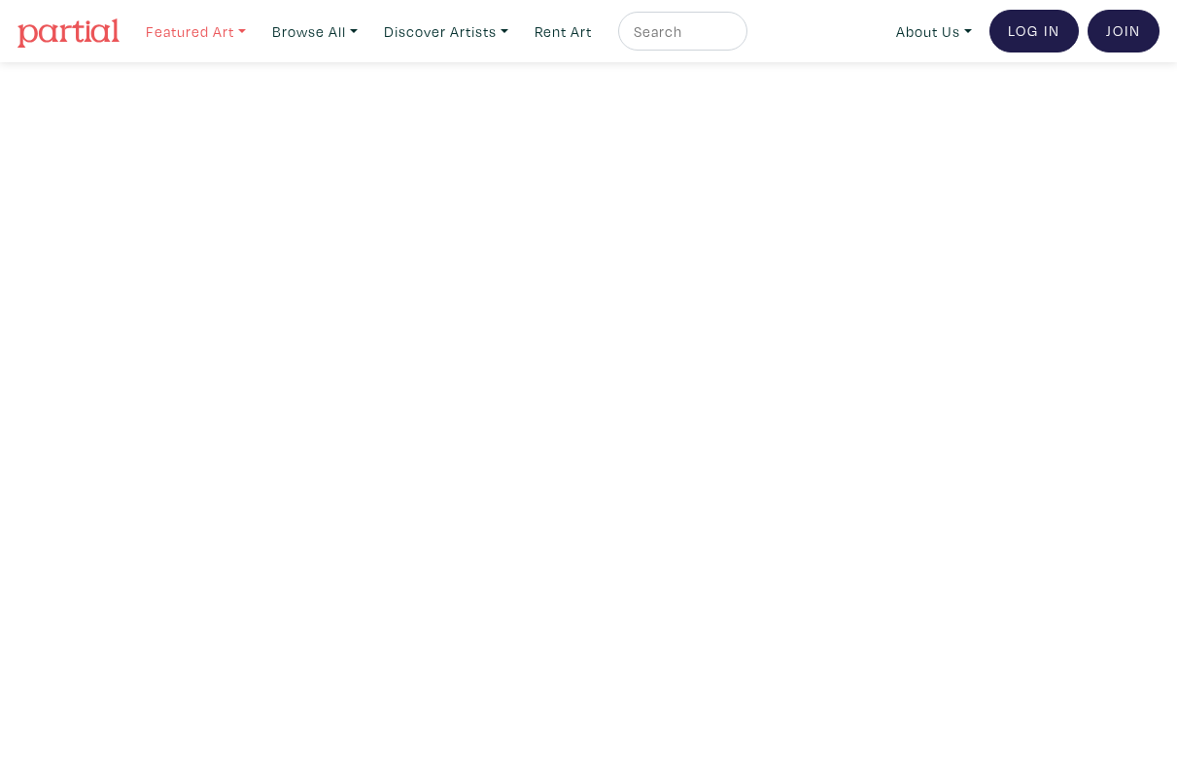
click at [198, 47] on link "Featured Art" at bounding box center [196, 32] width 118 height 40
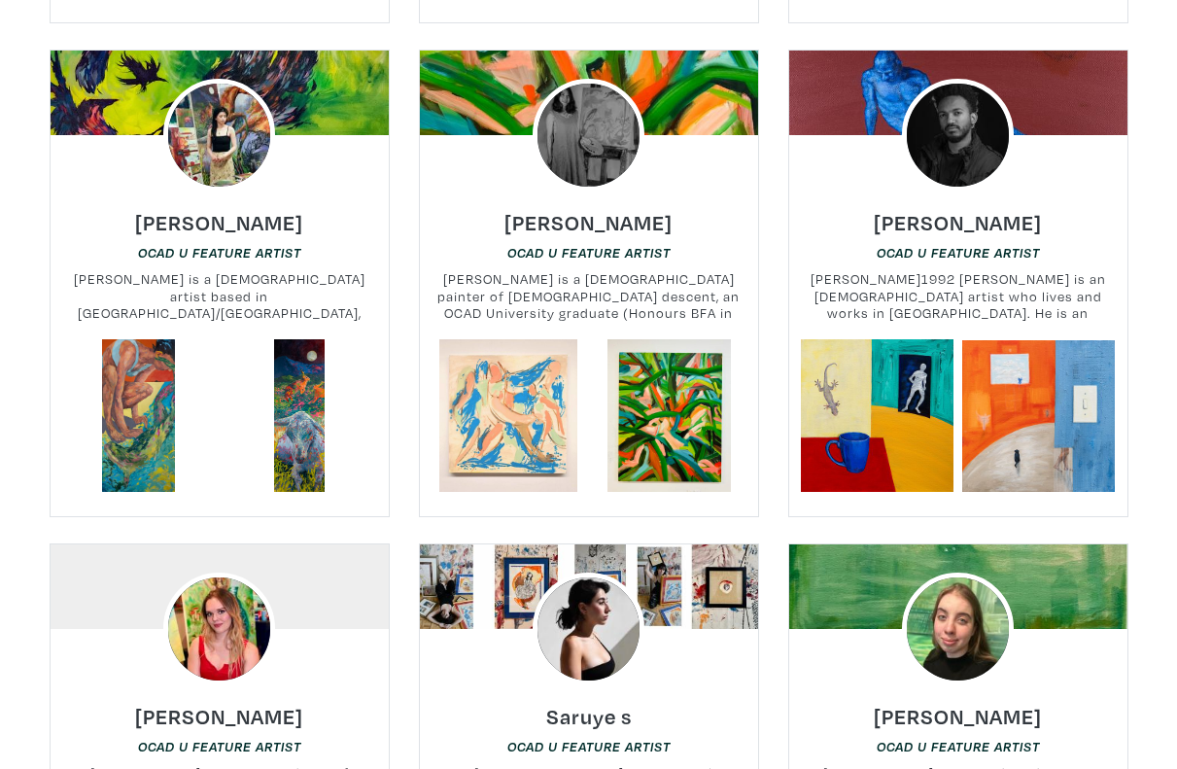
scroll to position [6196, 0]
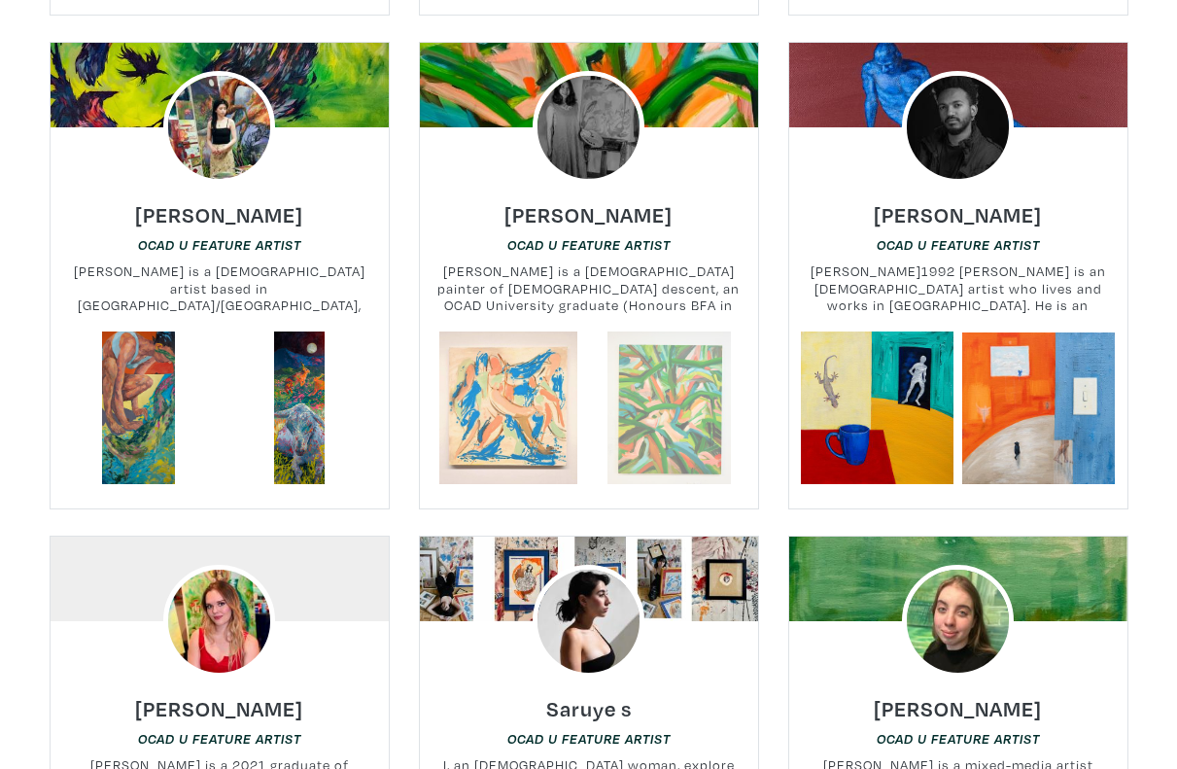
click at [677, 359] on link at bounding box center [669, 407] width 153 height 153
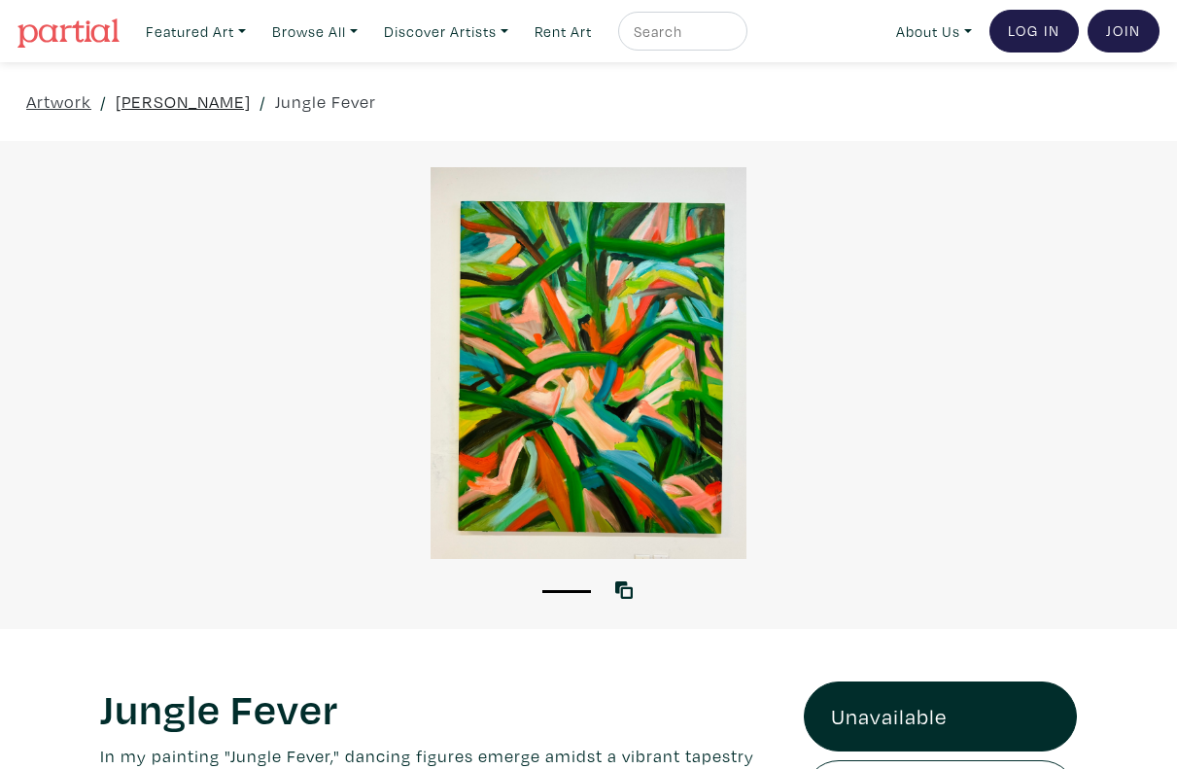
click at [166, 105] on link "[PERSON_NAME]" at bounding box center [183, 101] width 135 height 26
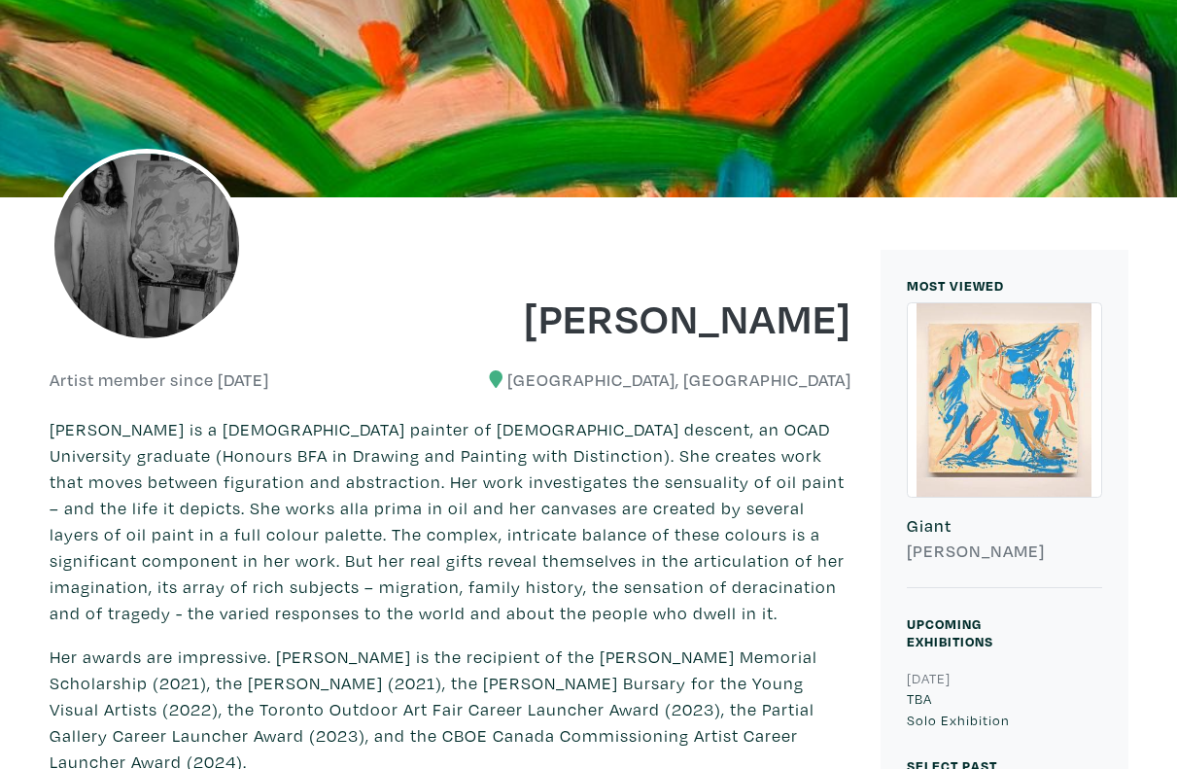
scroll to position [115, 0]
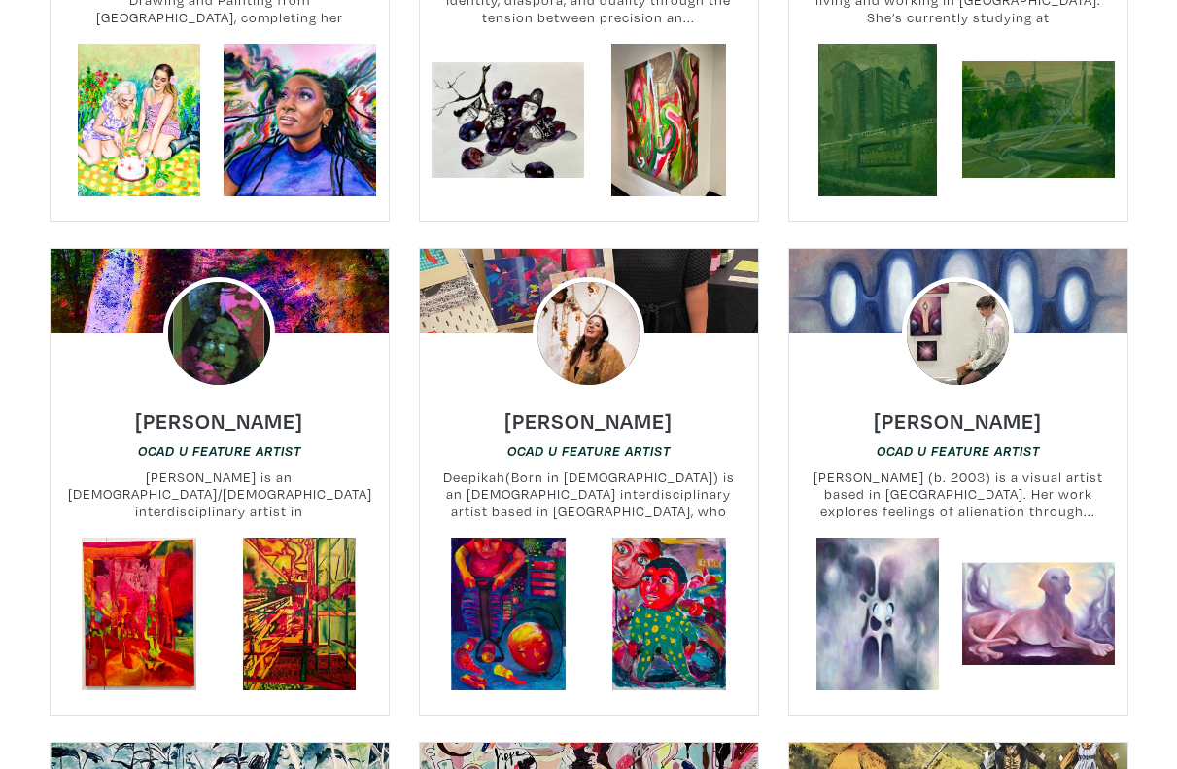
scroll to position [6938, 0]
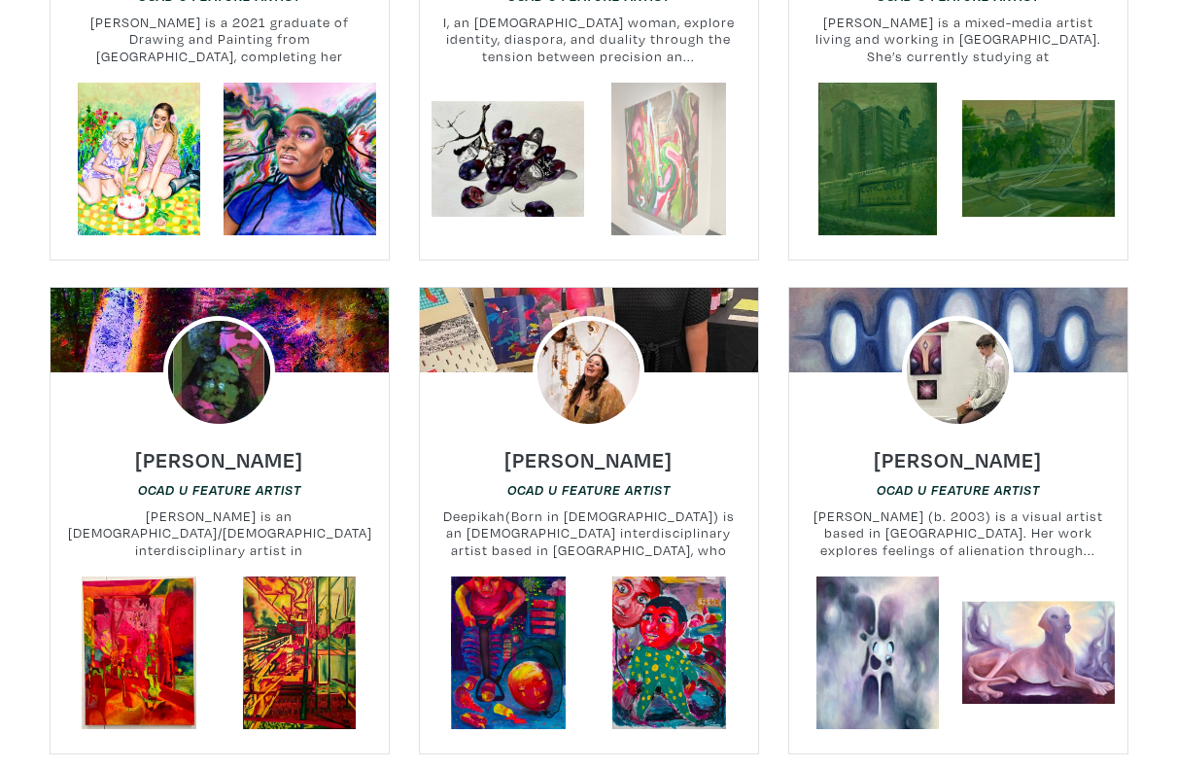
click at [633, 89] on link at bounding box center [669, 159] width 153 height 153
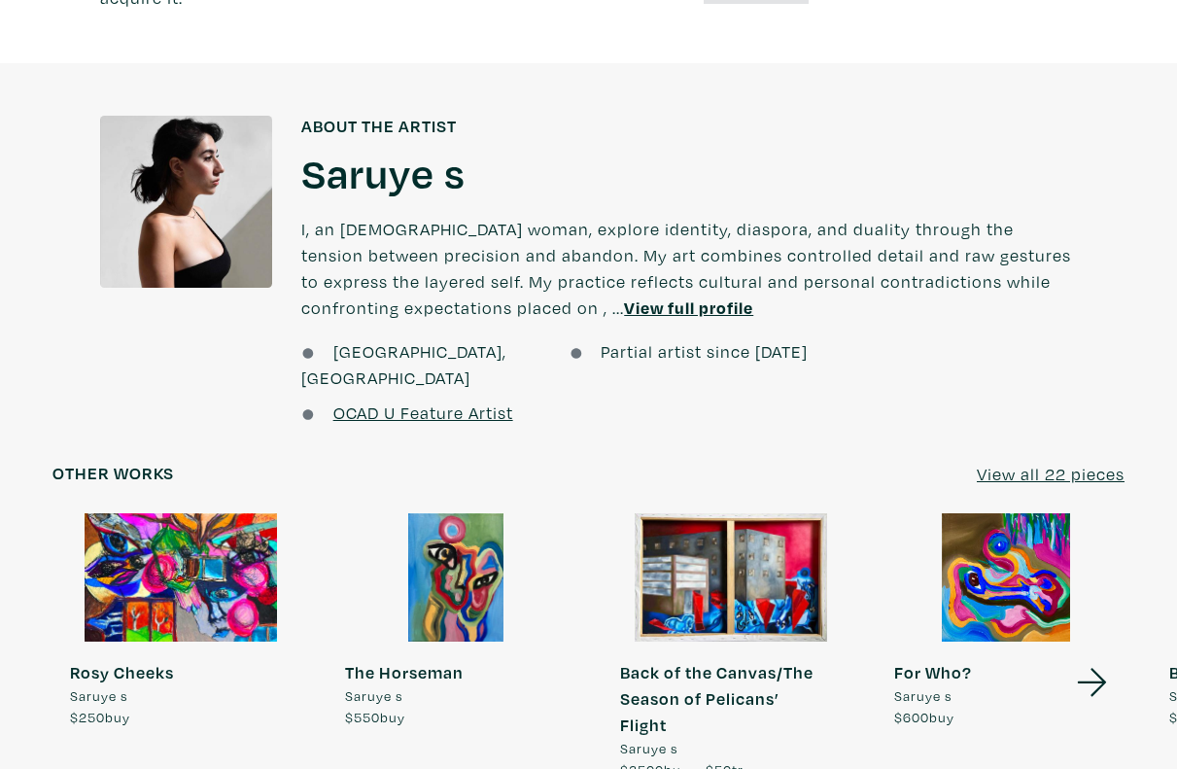
scroll to position [1376, 0]
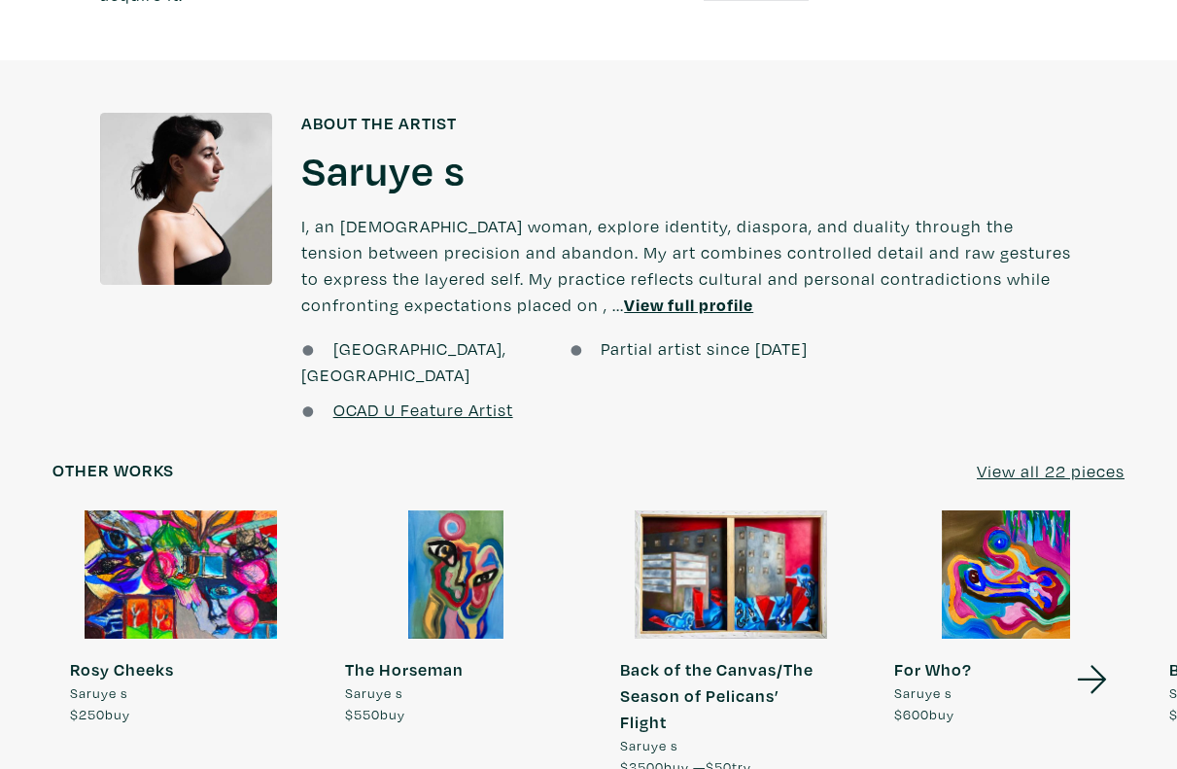
click at [1035, 460] on u "View all 22 pieces" at bounding box center [1050, 471] width 148 height 22
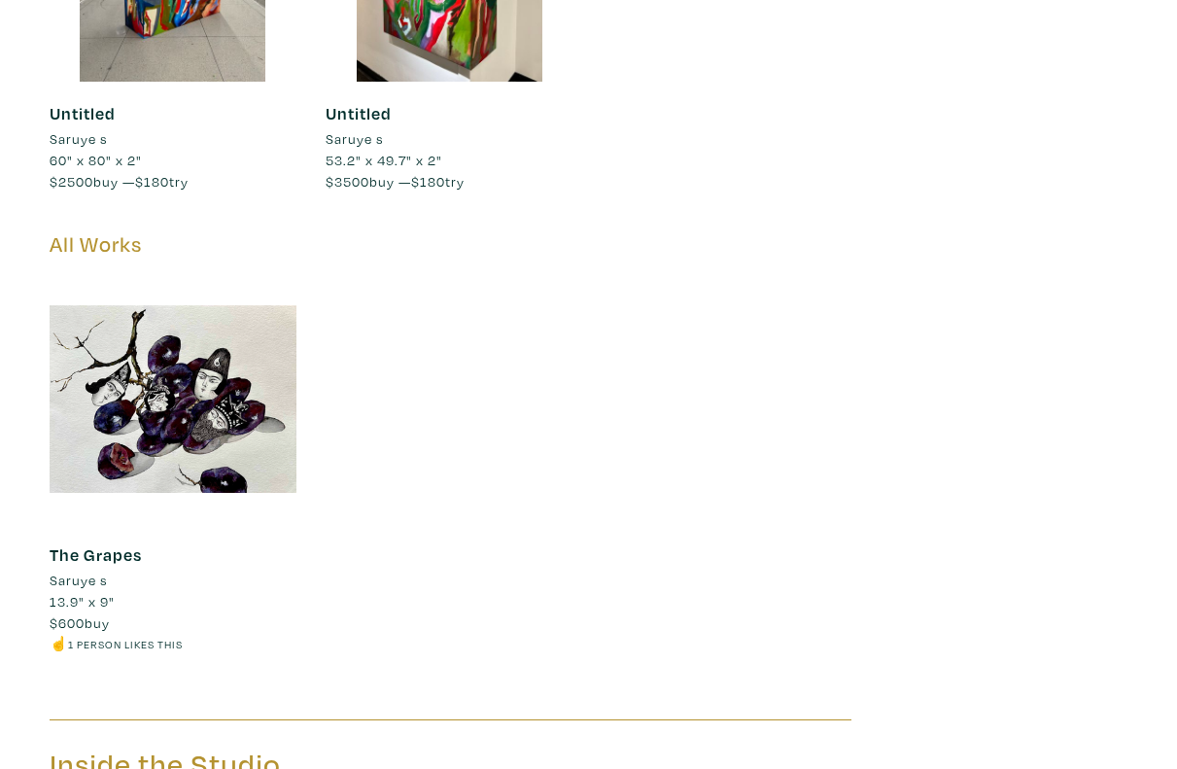
scroll to position [4483, 0]
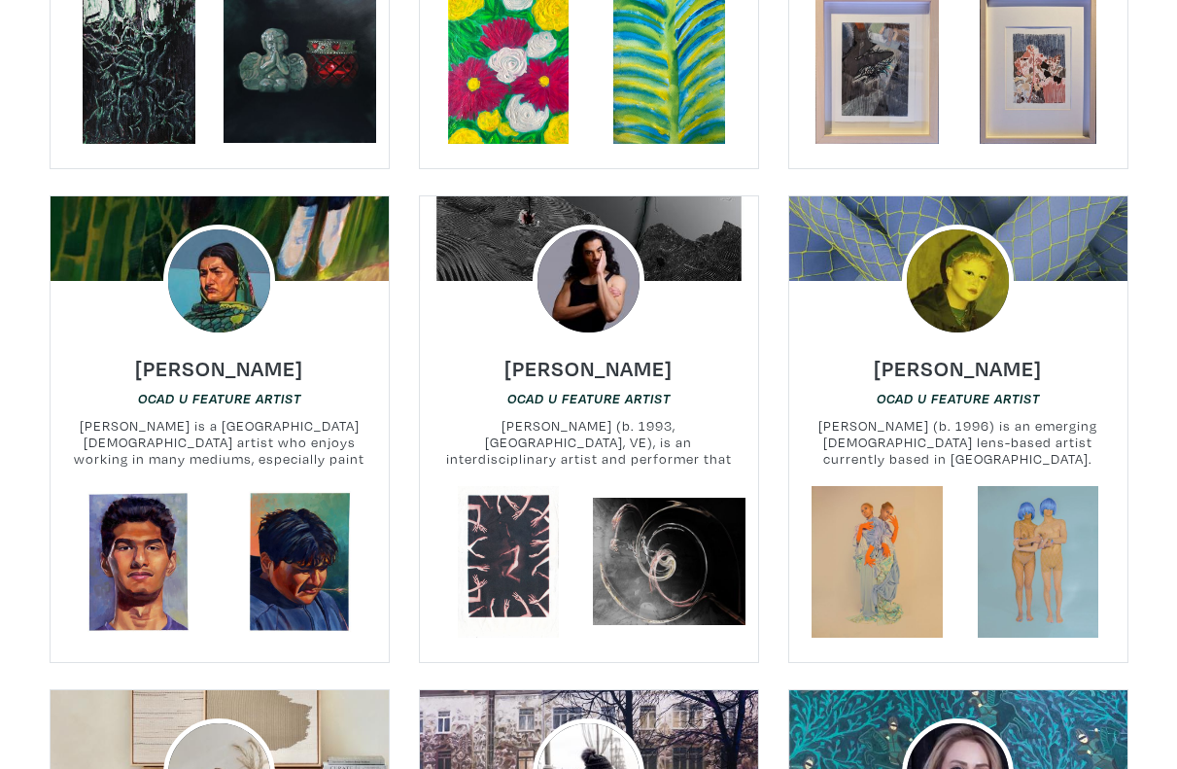
scroll to position [9033, 0]
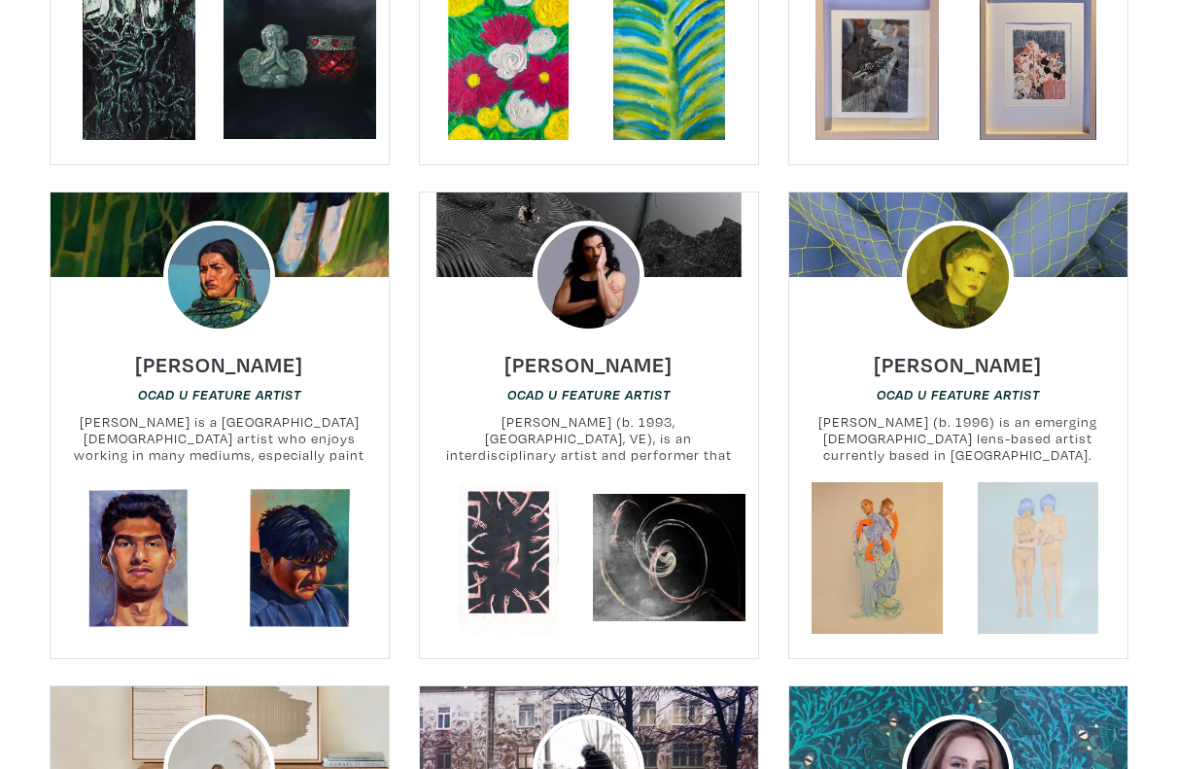
click at [1033, 482] on link at bounding box center [1038, 558] width 153 height 153
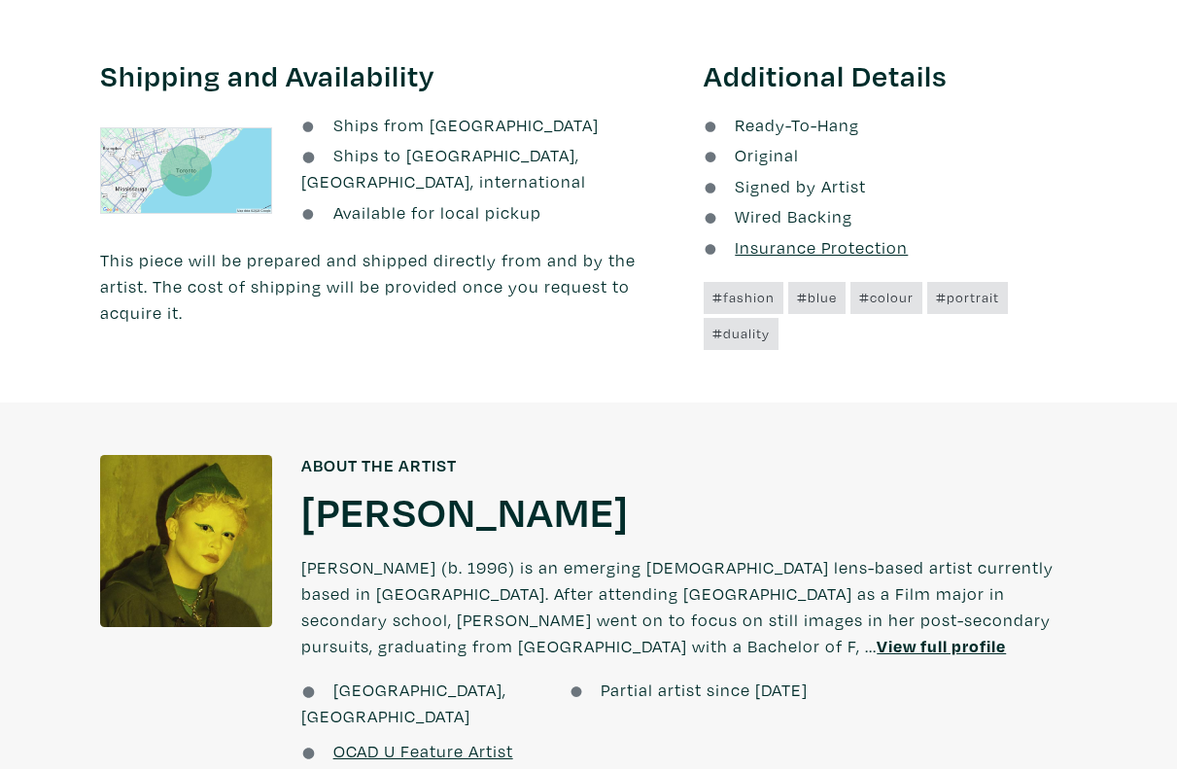
scroll to position [1130, 0]
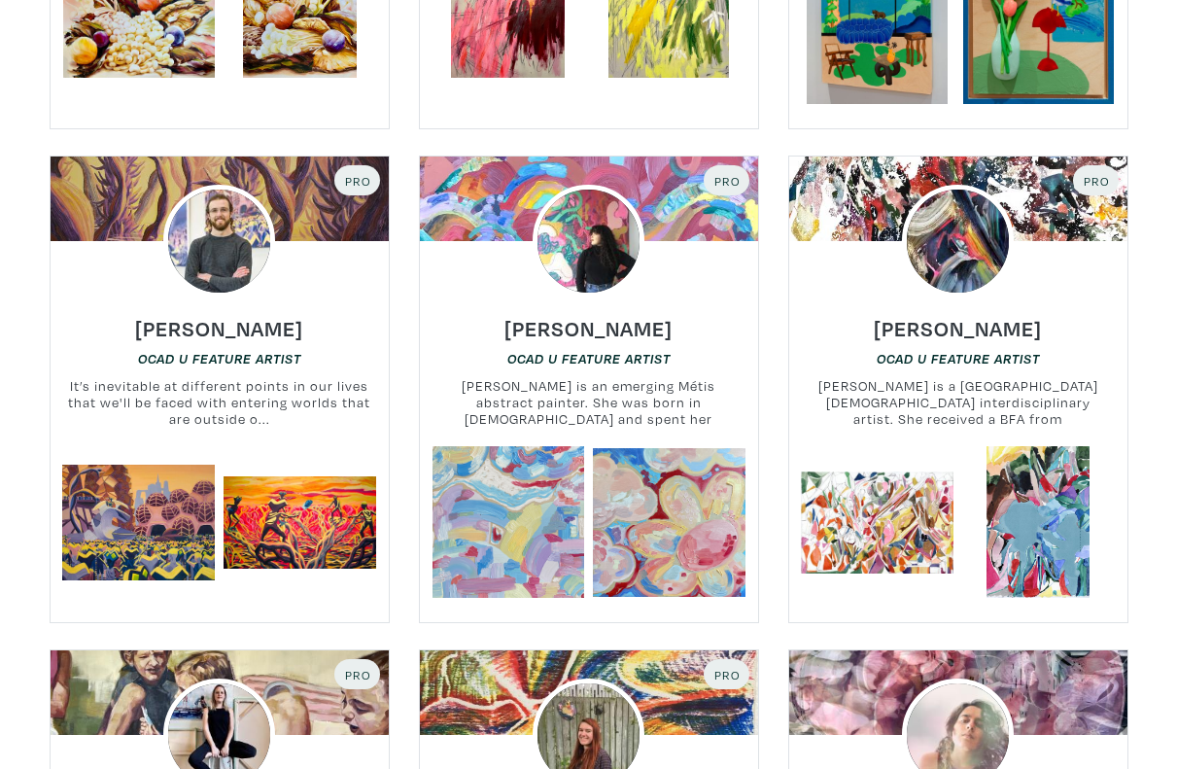
scroll to position [13041, 0]
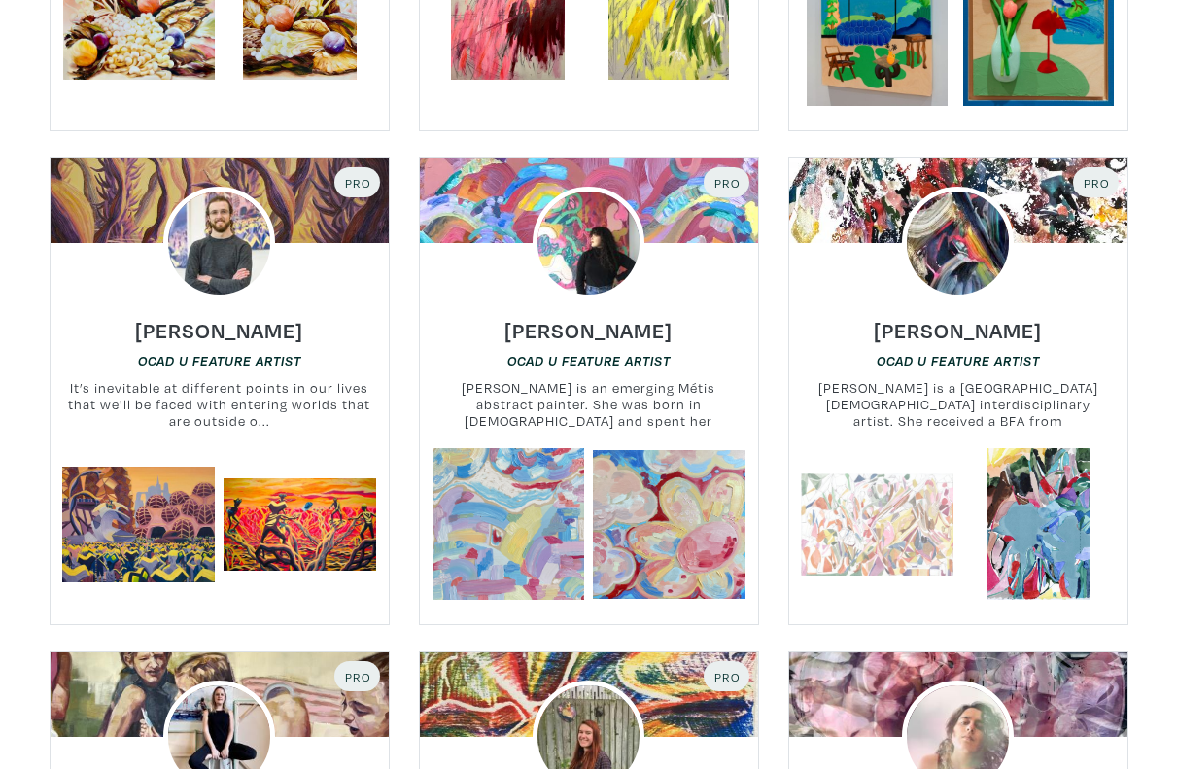
click at [873, 448] on link at bounding box center [877, 524] width 153 height 153
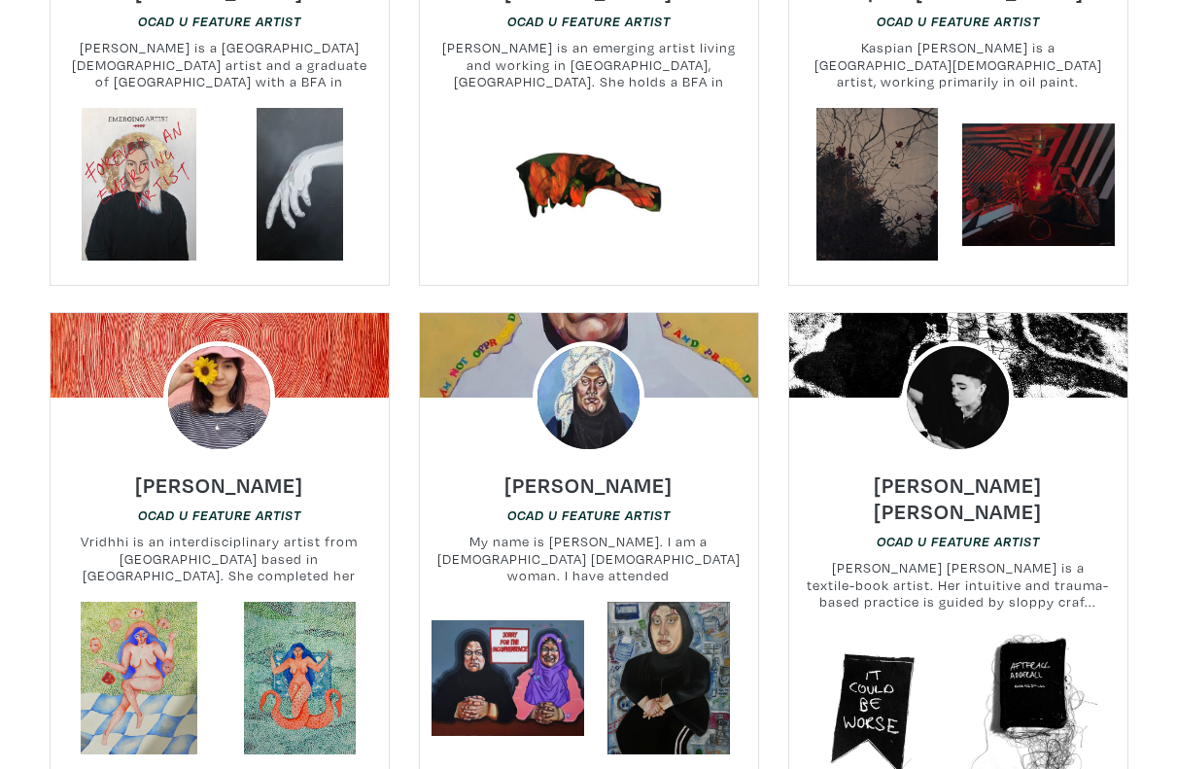
scroll to position [14364, 0]
